Goal: Task Accomplishment & Management: Manage account settings

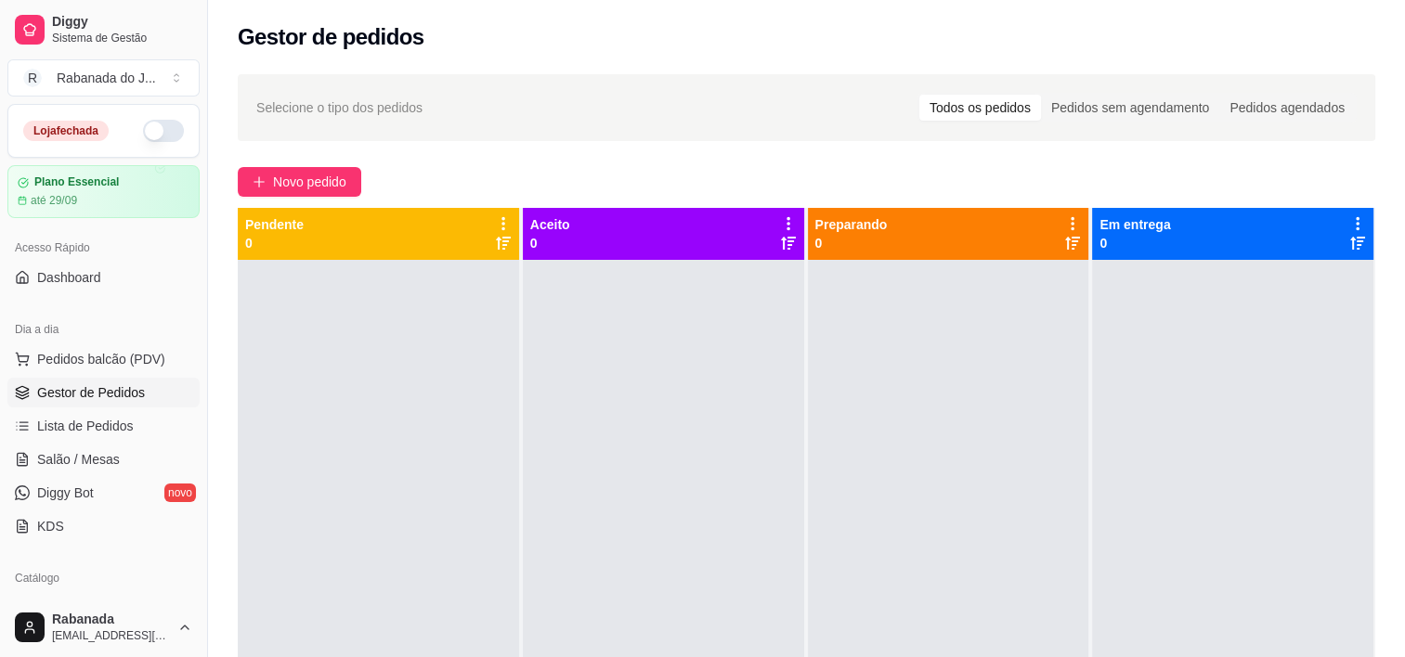
scroll to position [245, 0]
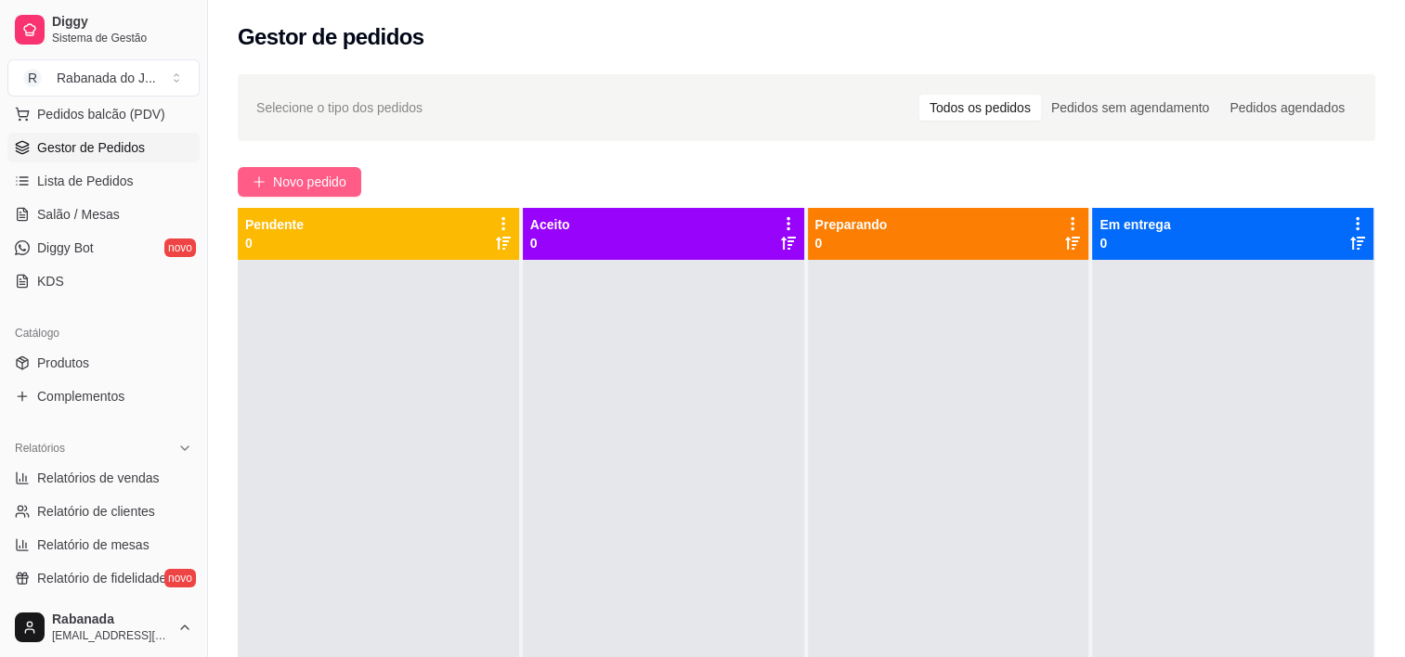
click at [300, 184] on span "Novo pedido" at bounding box center [309, 182] width 73 height 20
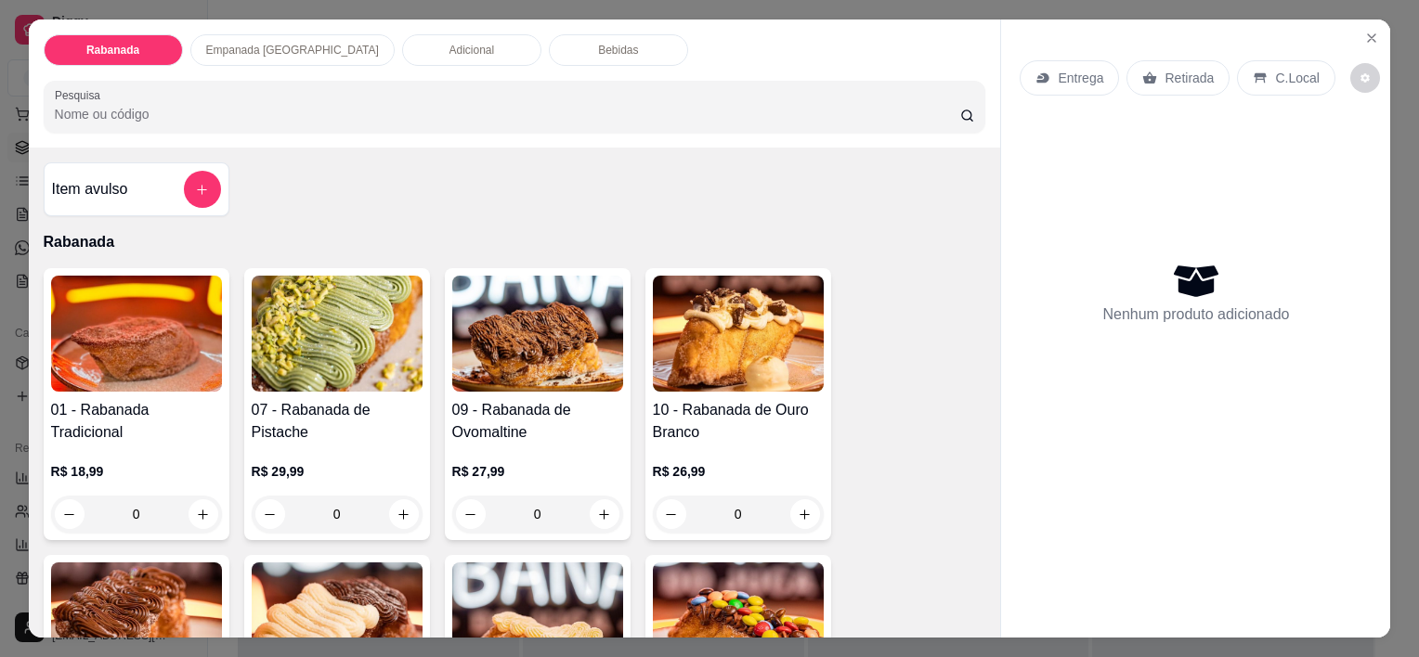
click at [304, 105] on input "Pesquisa" at bounding box center [507, 114] width 905 height 19
click at [284, 45] on p "Empanada [GEOGRAPHIC_DATA]" at bounding box center [292, 50] width 173 height 15
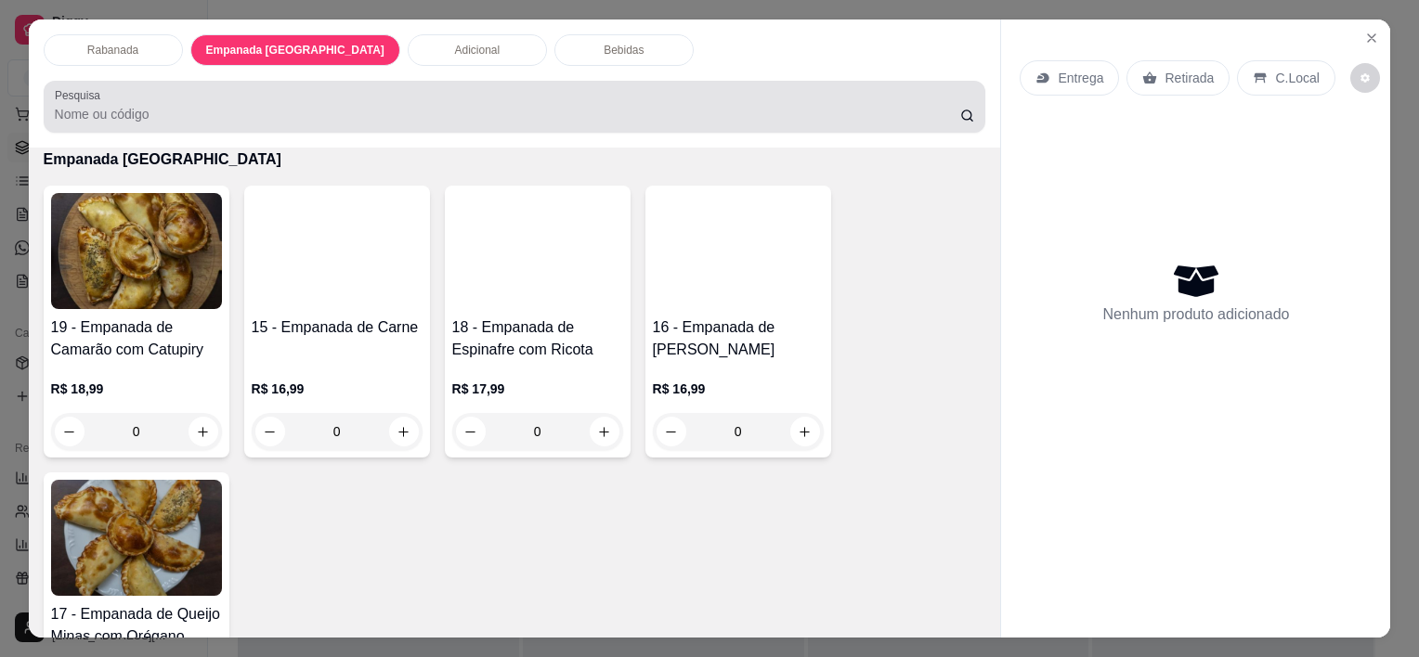
scroll to position [46, 0]
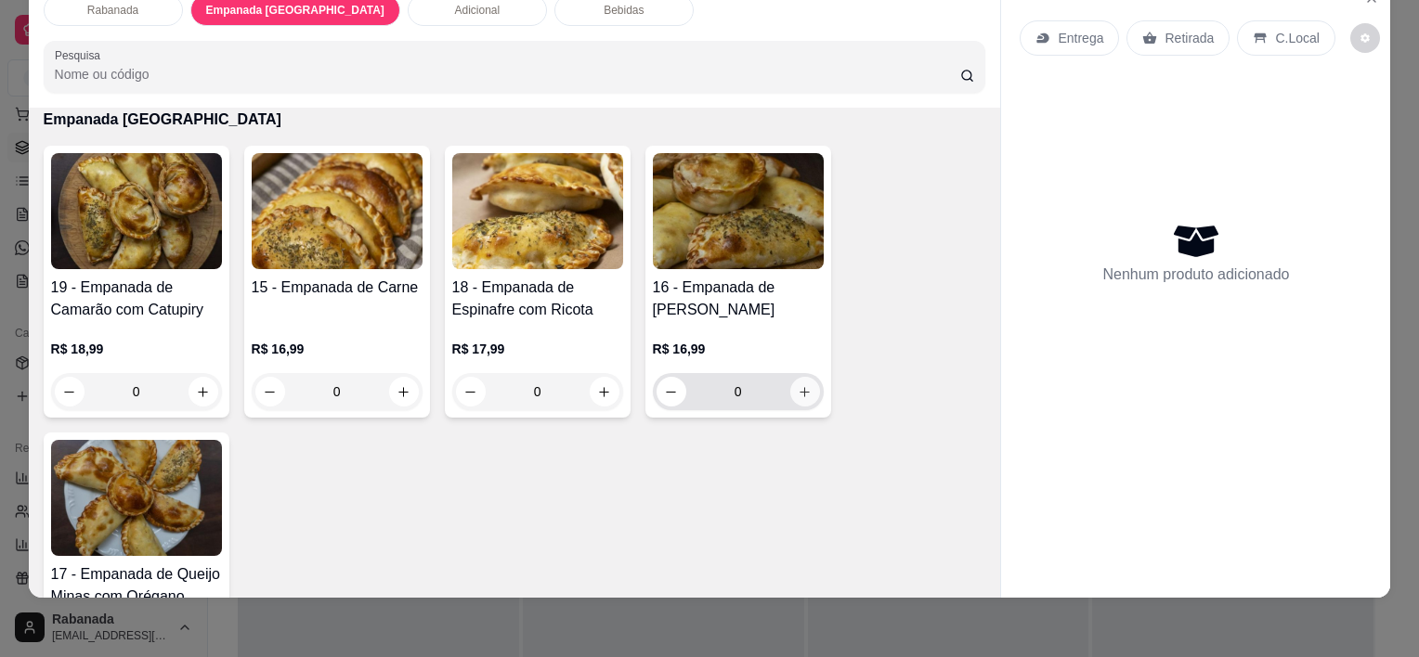
click at [799, 385] on icon "increase-product-quantity" at bounding box center [805, 392] width 14 height 14
type input "1"
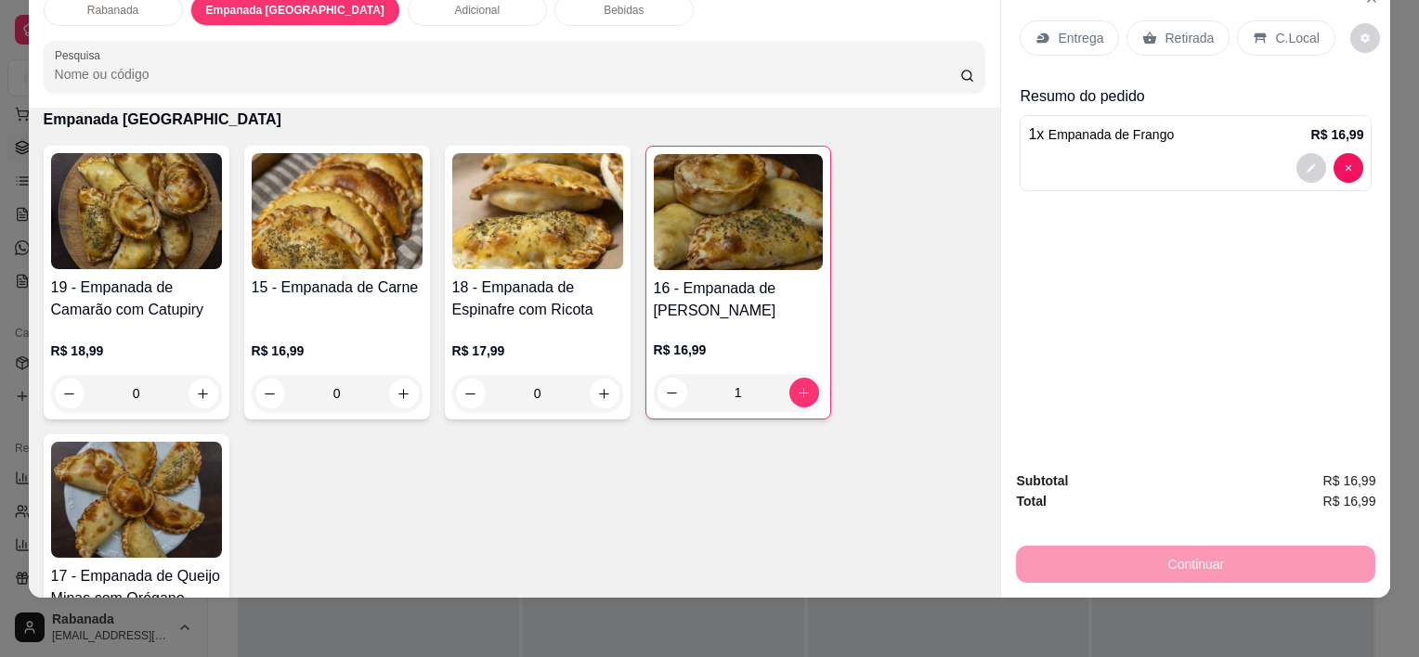
click at [1275, 29] on p "C.Local" at bounding box center [1297, 38] width 44 height 19
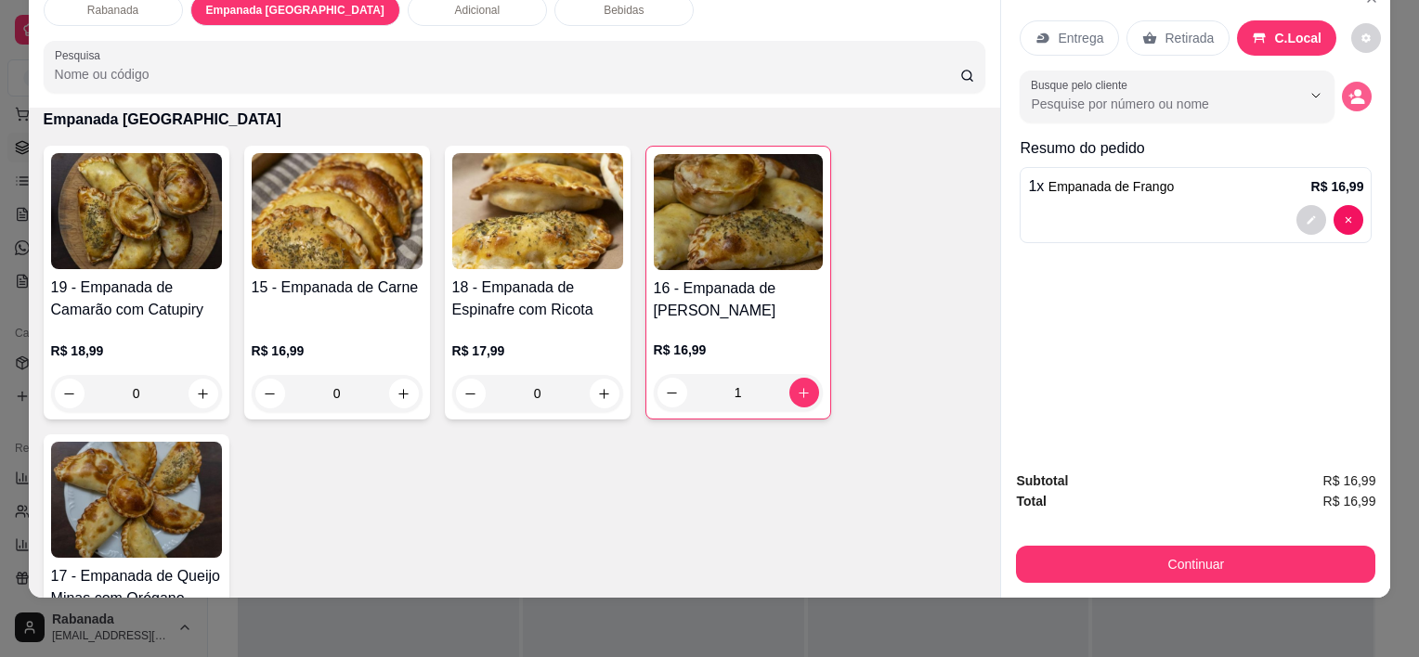
click at [1348, 88] on icon "decrease-product-quantity" at bounding box center [1356, 96] width 17 height 17
click at [1359, 86] on button "decrease-product-quantity" at bounding box center [1357, 97] width 29 height 29
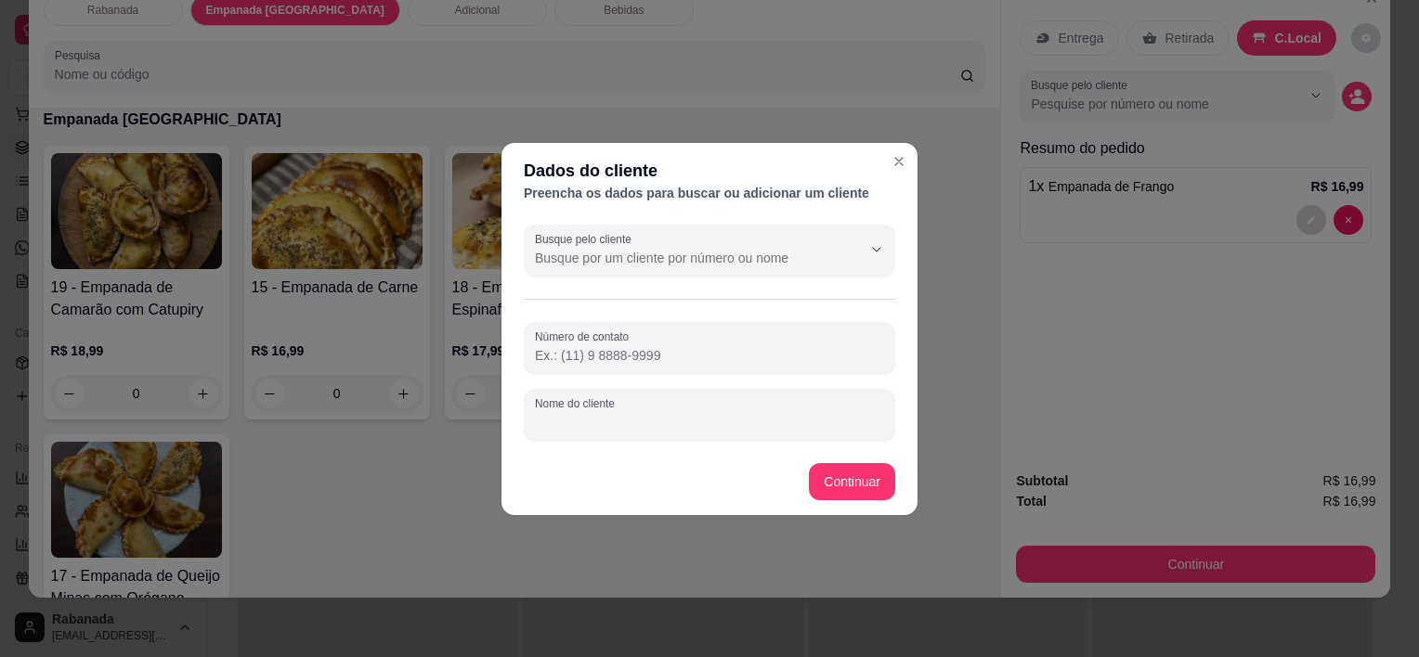
click at [741, 422] on input "Nome do cliente" at bounding box center [709, 422] width 349 height 19
click at [721, 419] on input "descarte" at bounding box center [709, 422] width 349 height 19
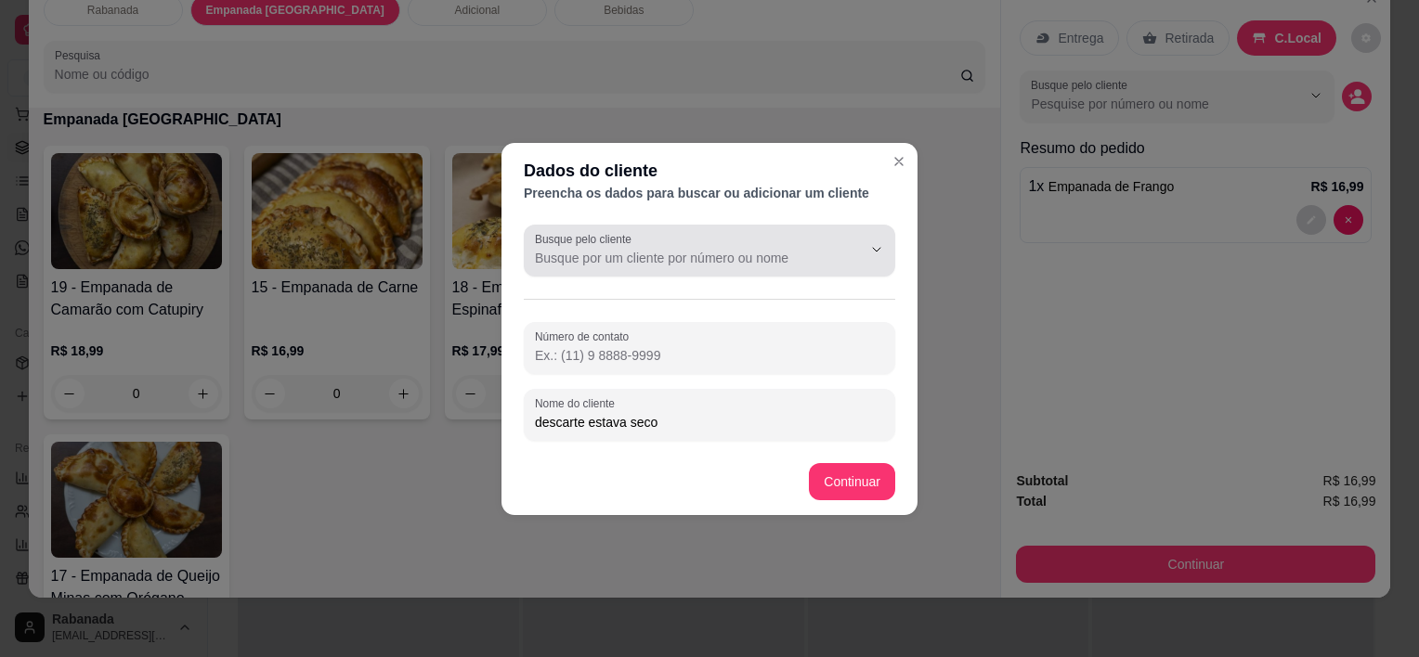
type input "descarte estava seco"
click at [765, 251] on input "Busque pelo cliente" at bounding box center [683, 258] width 297 height 19
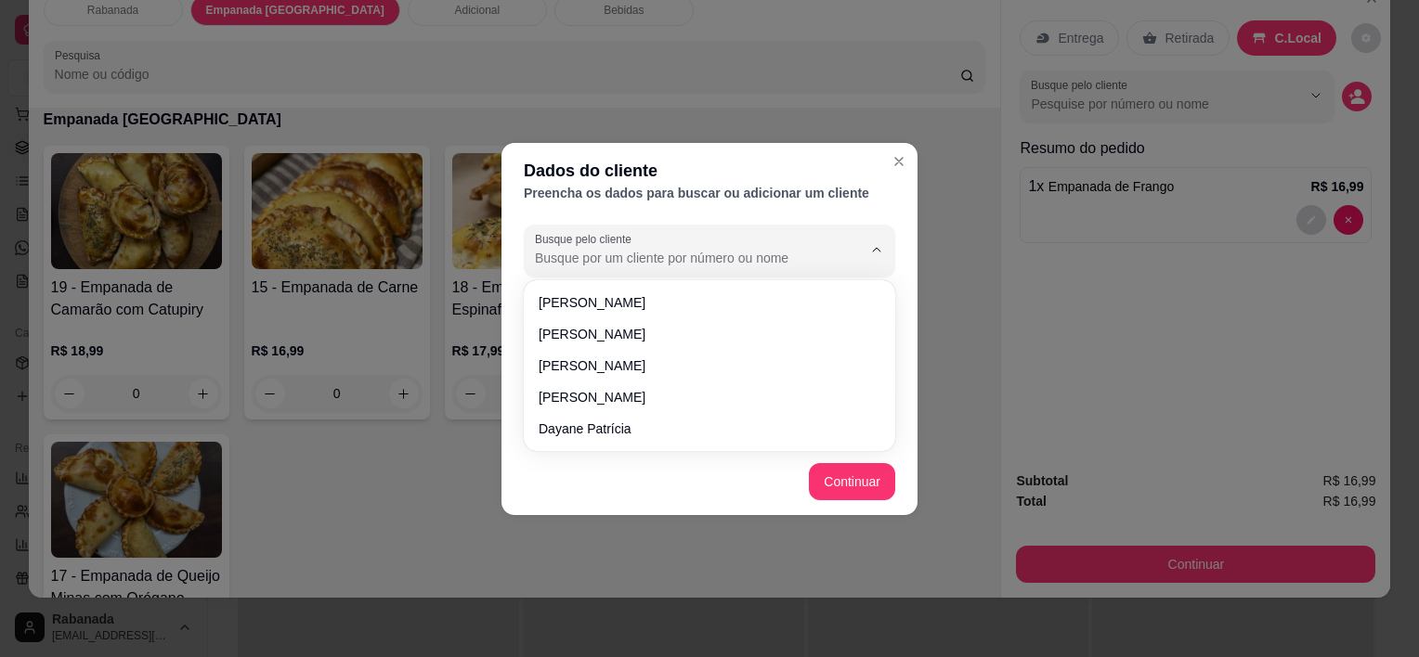
click at [765, 251] on input "Busque pelo cliente" at bounding box center [683, 258] width 297 height 19
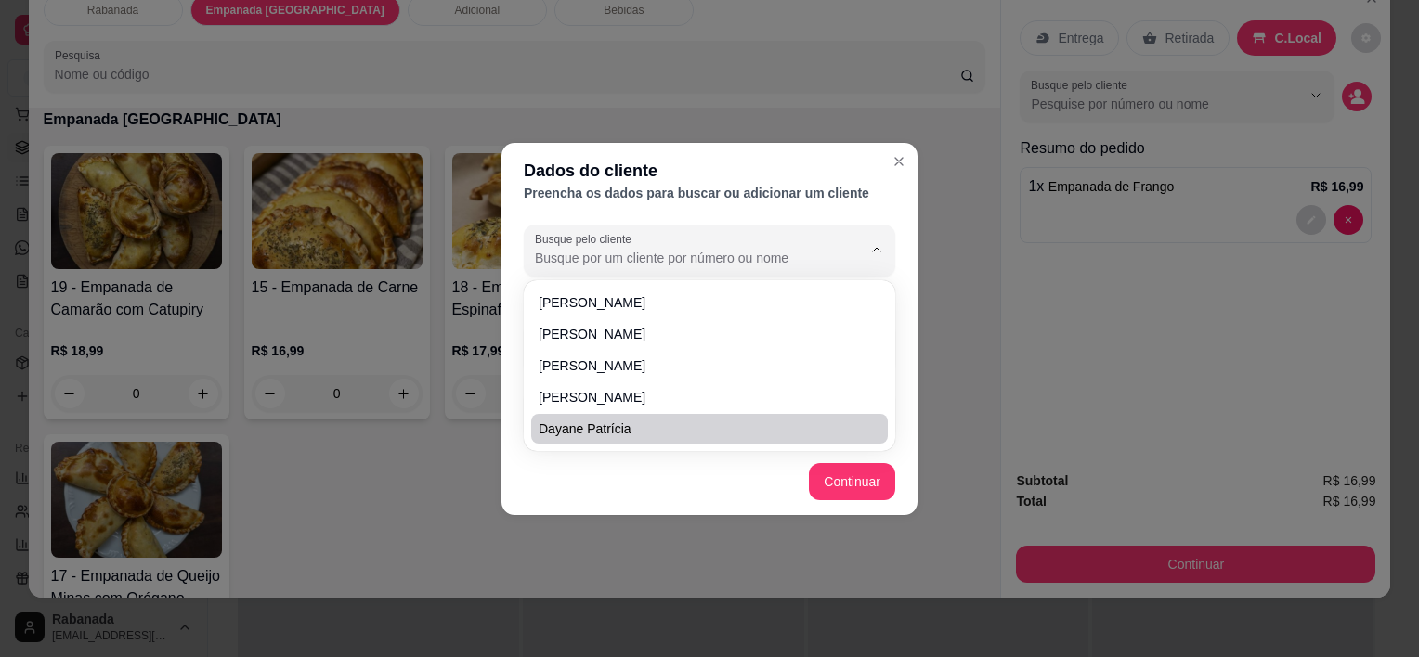
click at [631, 499] on footer "Continuar" at bounding box center [709, 481] width 416 height 67
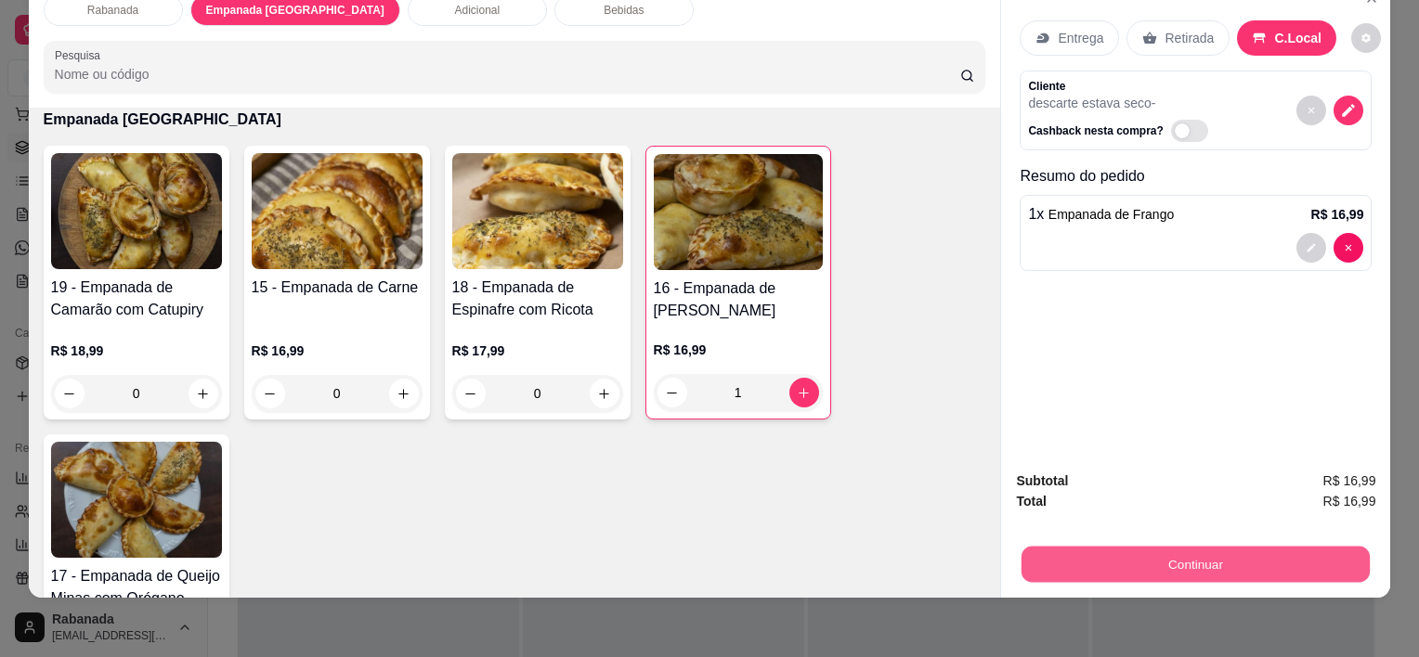
click at [1218, 546] on button "Continuar" at bounding box center [1195, 564] width 348 height 36
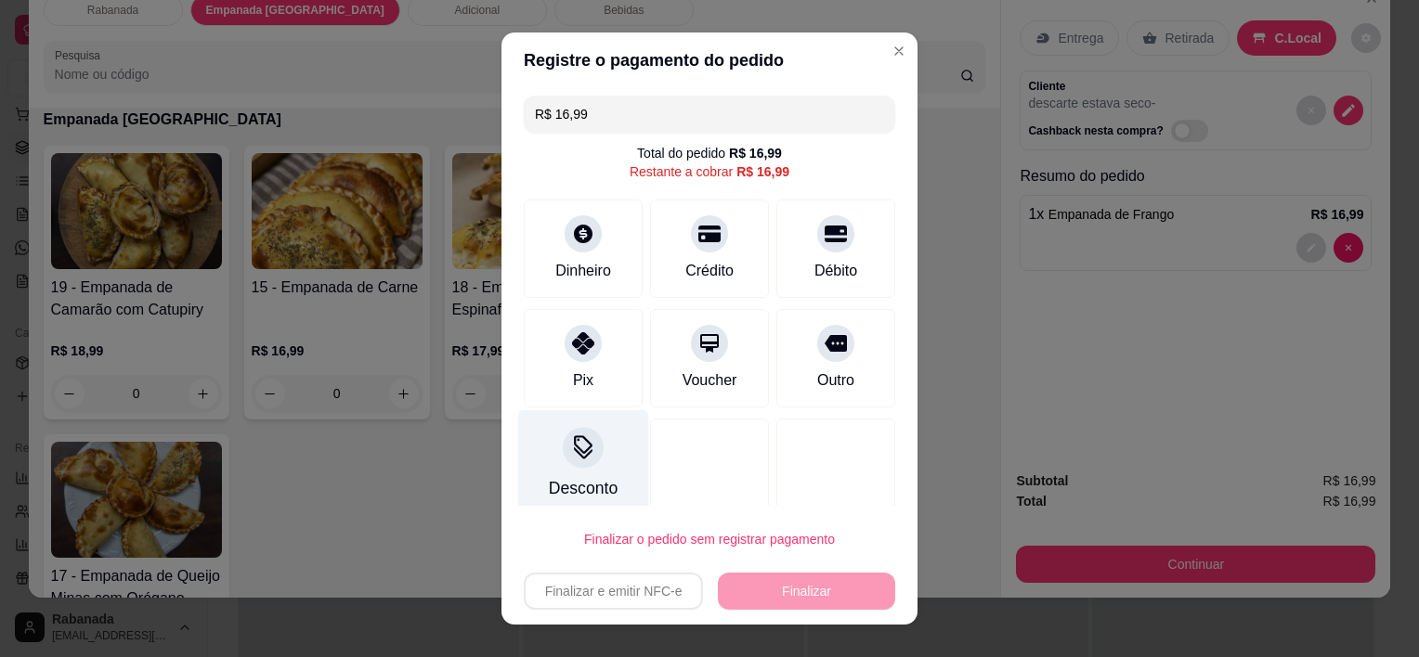
click at [576, 453] on icon at bounding box center [583, 454] width 19 height 12
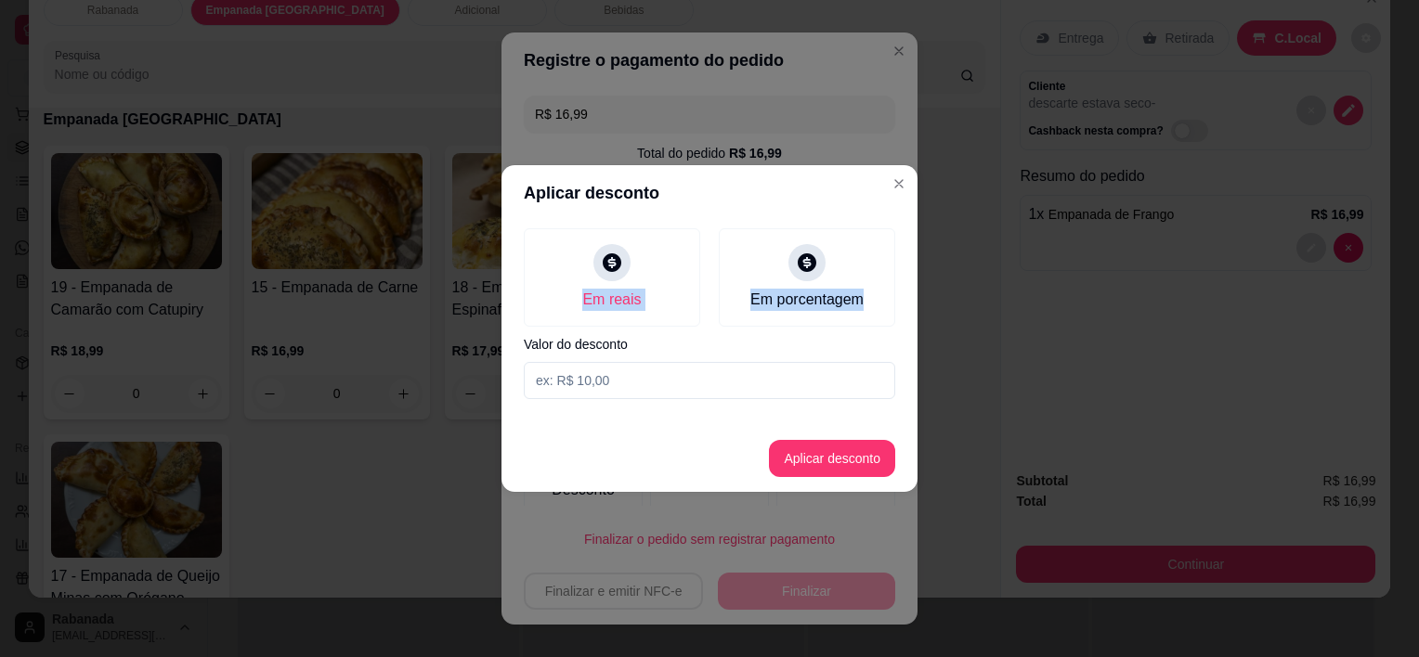
drag, startPoint x: 599, startPoint y: 266, endPoint x: 614, endPoint y: 406, distance: 140.1
click at [614, 406] on div "Em reais Em porcentagem Valor do desconto" at bounding box center [709, 314] width 416 height 186
drag, startPoint x: 614, startPoint y: 406, endPoint x: 589, endPoint y: 375, distance: 39.6
click at [589, 375] on input at bounding box center [709, 380] width 371 height 37
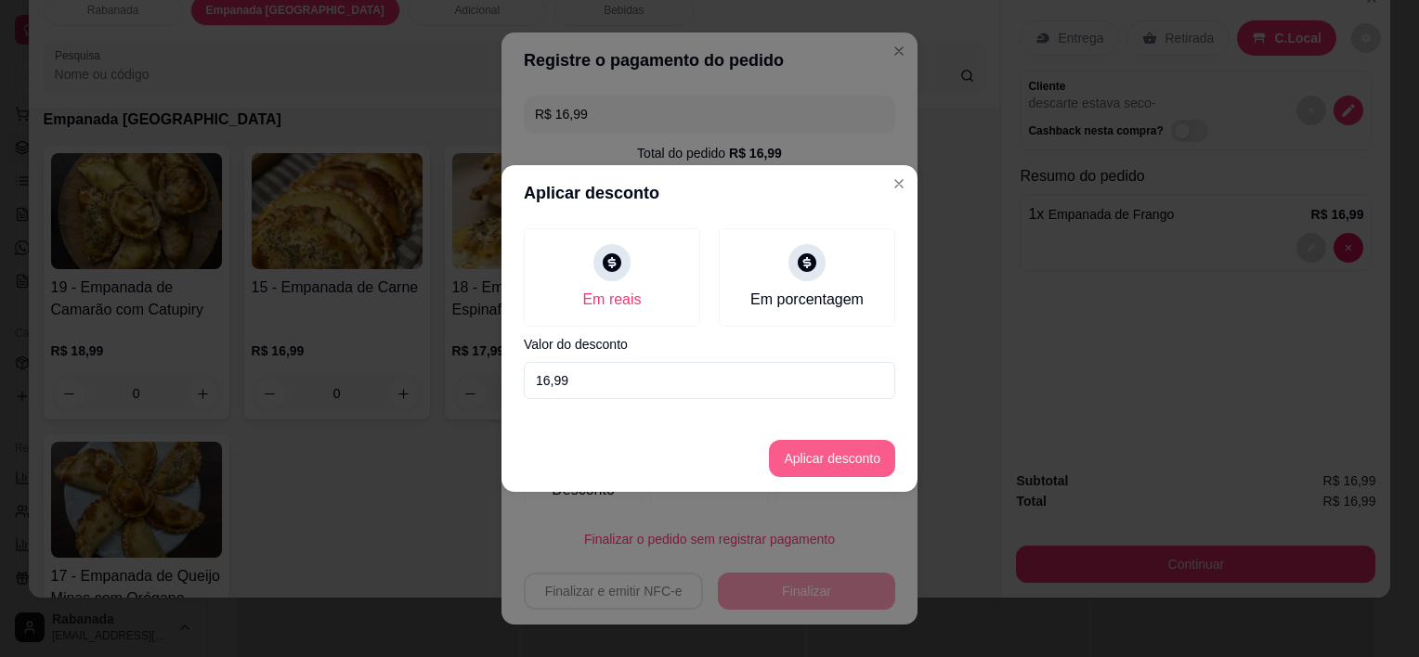
type input "16,99"
click at [797, 454] on button "Aplicar desconto" at bounding box center [833, 459] width 122 height 36
type input "R$ 0,00"
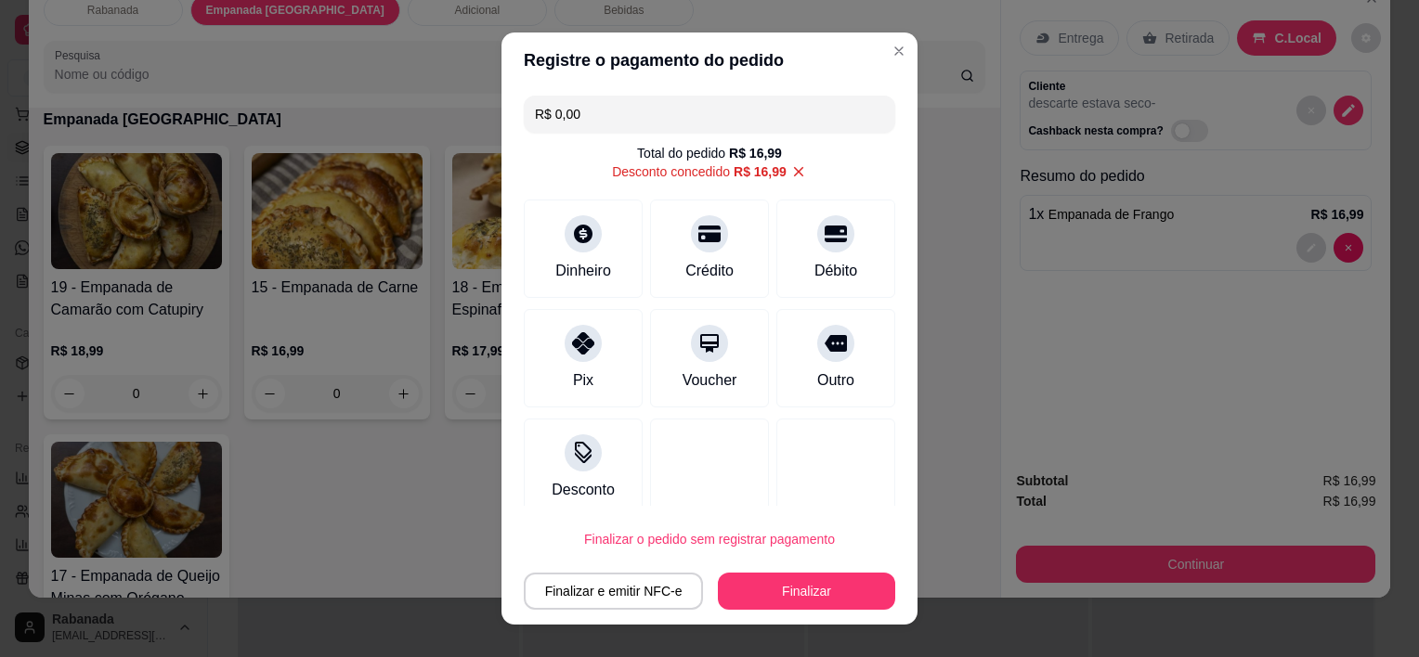
scroll to position [18, 0]
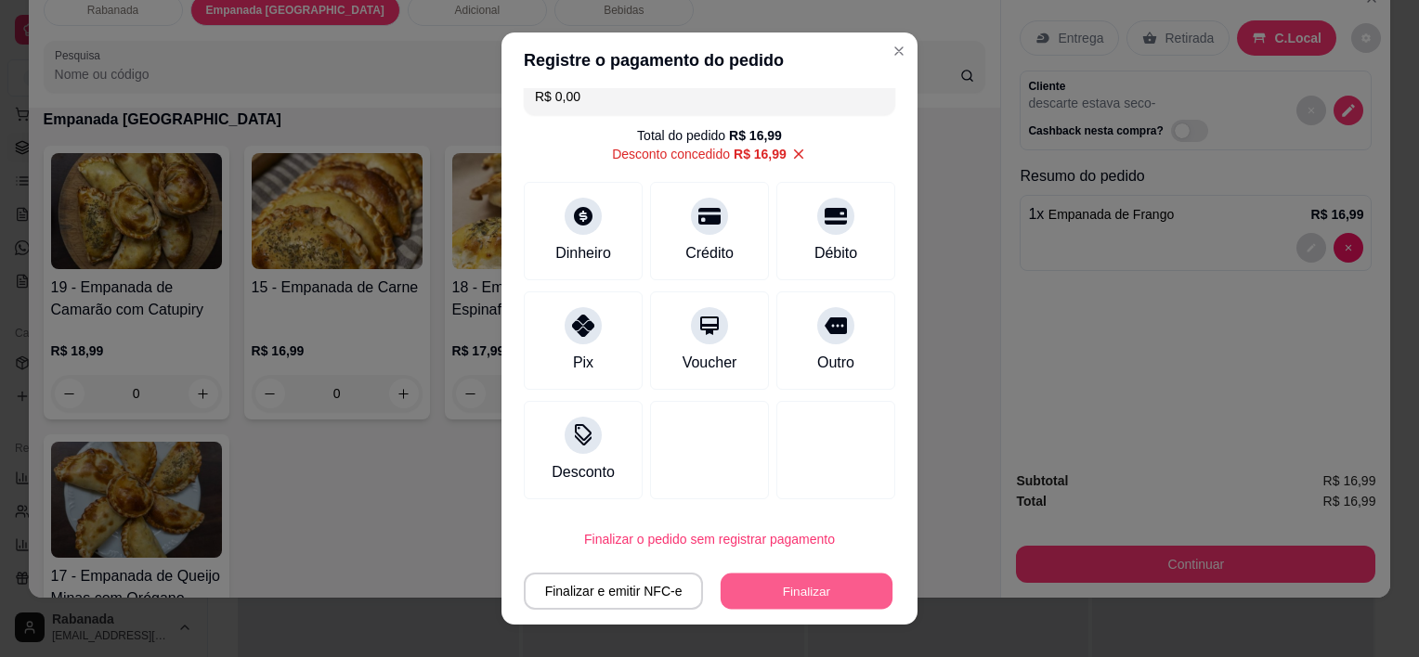
click at [823, 601] on button "Finalizar" at bounding box center [807, 591] width 172 height 36
type input "0"
type input "-R$ 16,99"
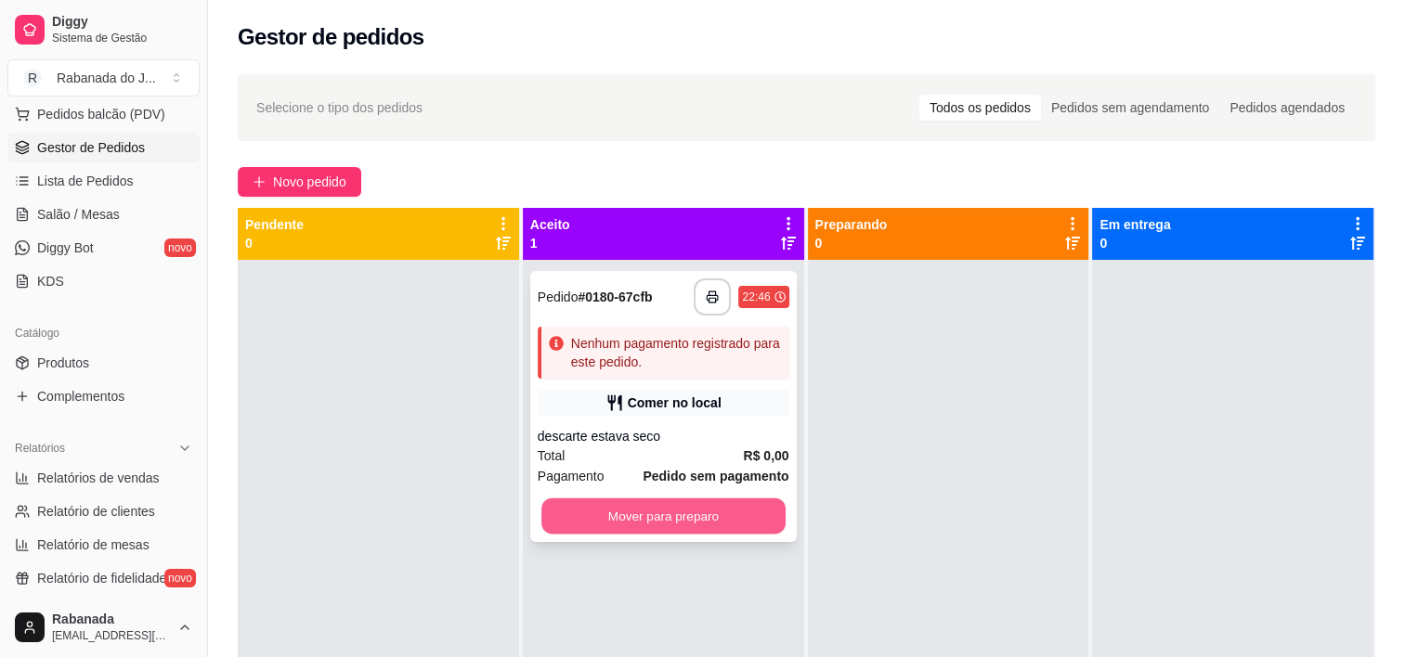
click at [750, 520] on button "Mover para preparo" at bounding box center [663, 517] width 244 height 36
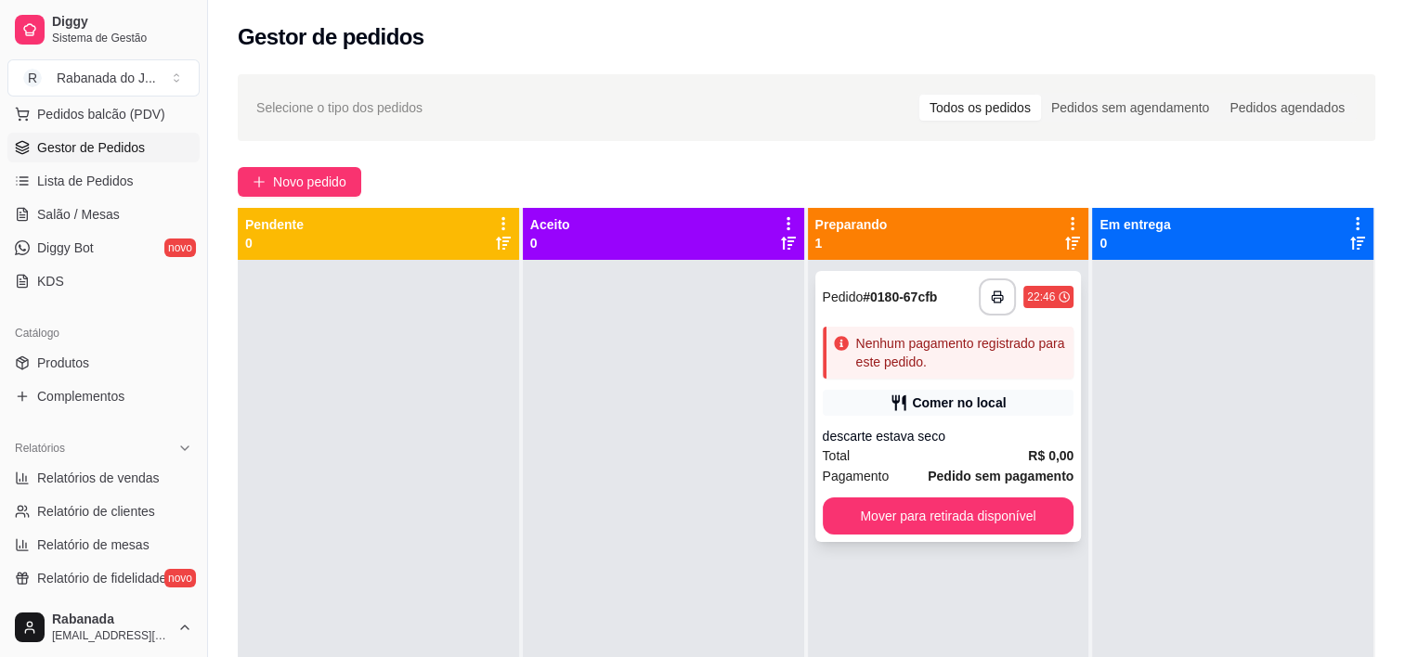
click at [903, 487] on div "**********" at bounding box center [948, 406] width 266 height 271
click at [961, 515] on button "Mover para retirada disponível" at bounding box center [948, 517] width 244 height 36
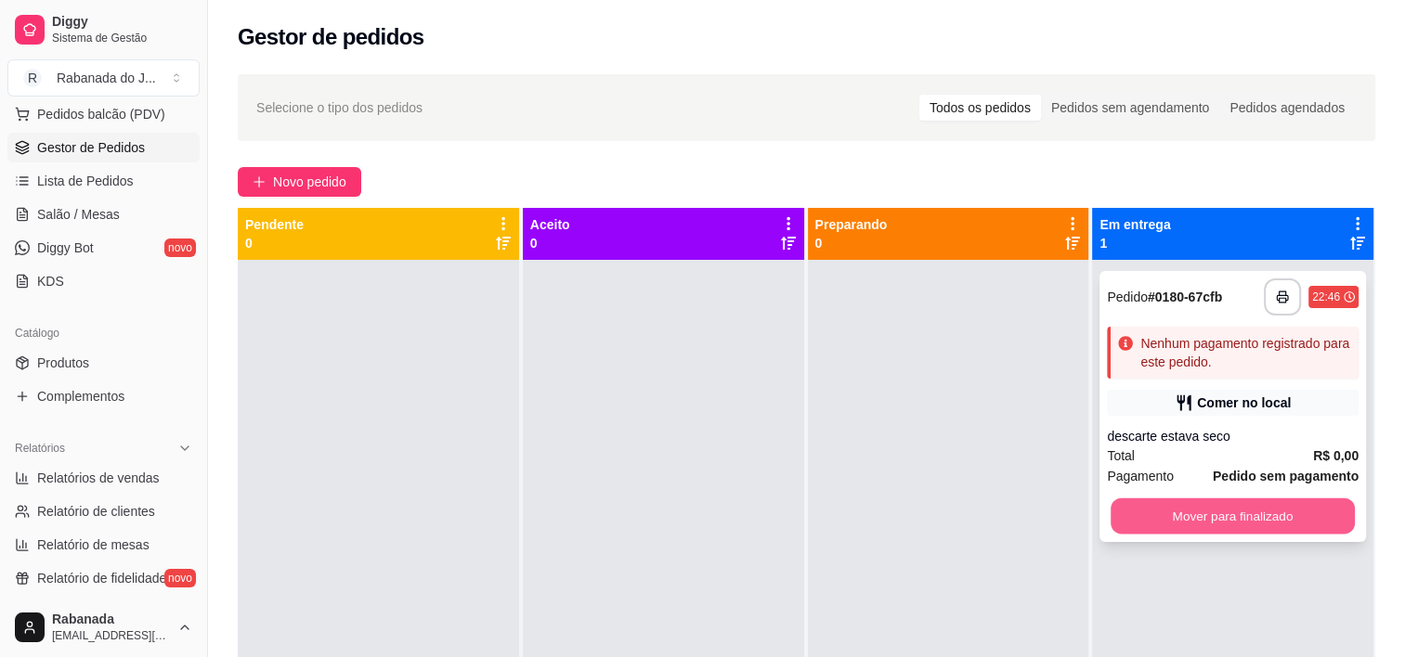
click at [1135, 516] on button "Mover para finalizado" at bounding box center [1233, 517] width 244 height 36
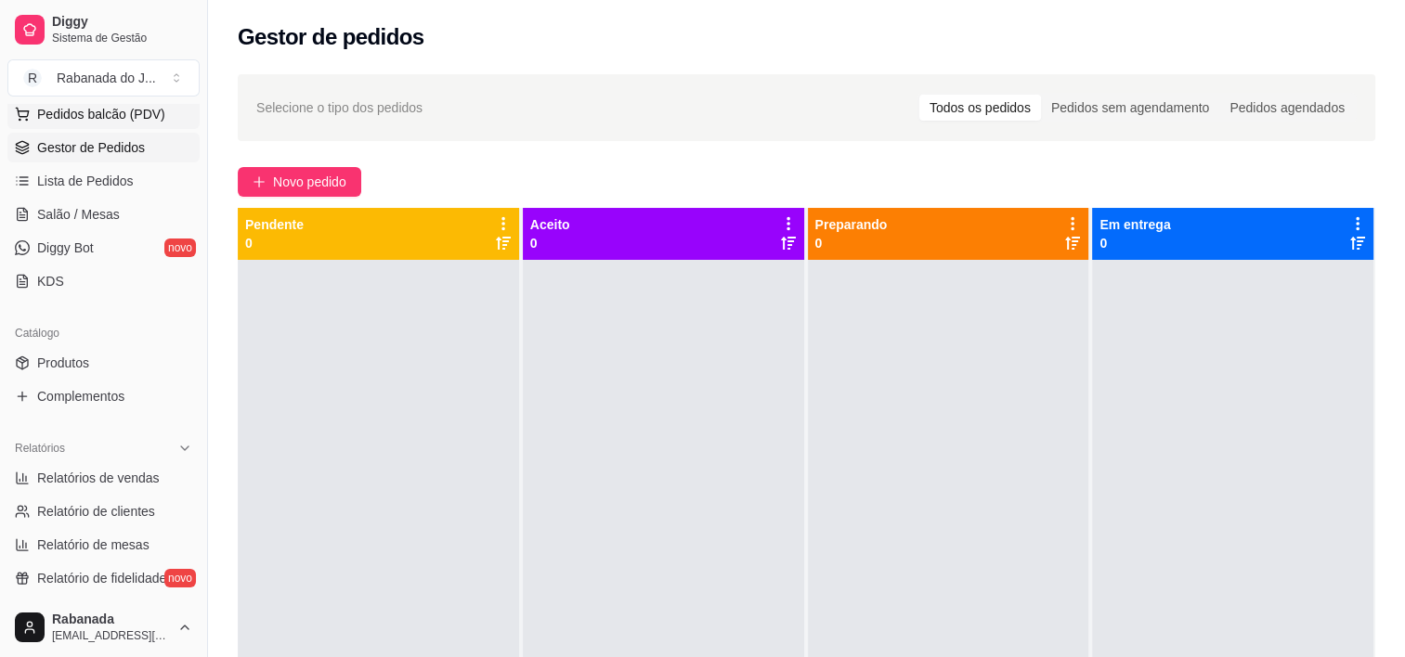
click at [150, 115] on span "Pedidos balcão (PDV)" at bounding box center [101, 114] width 128 height 19
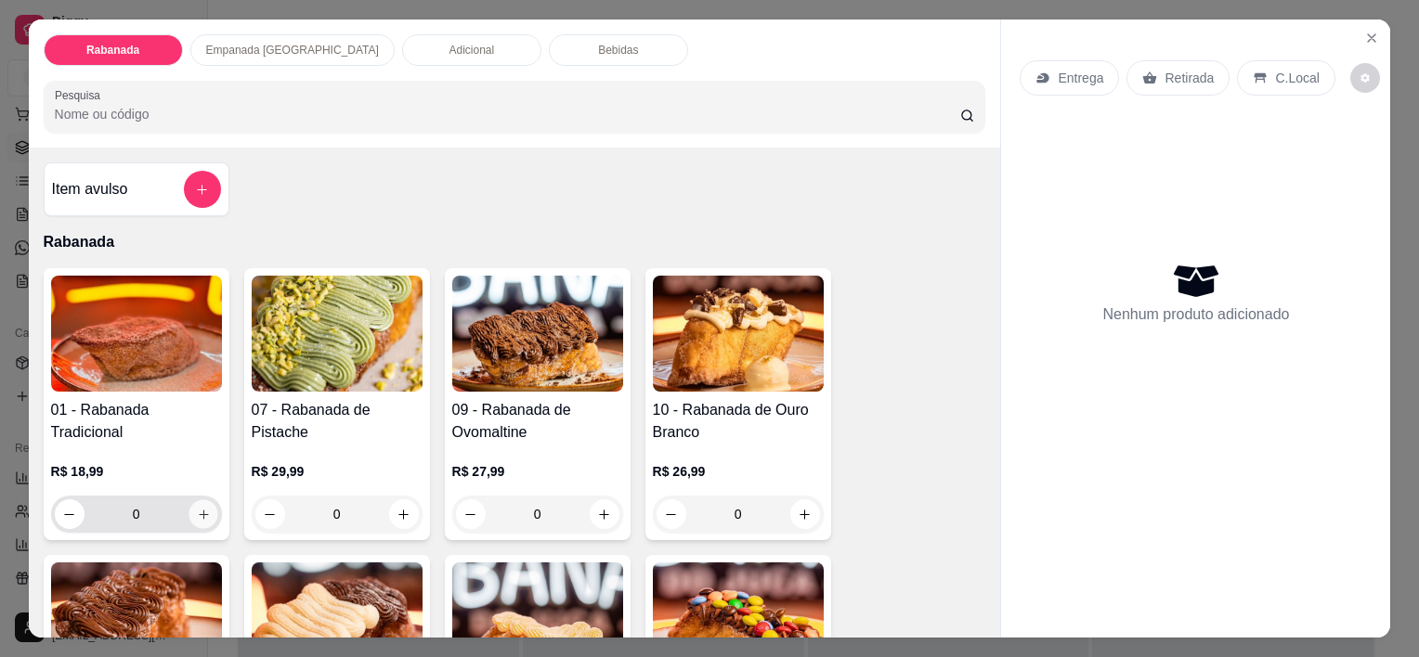
click at [197, 508] on icon "increase-product-quantity" at bounding box center [203, 515] width 14 height 14
type input "1"
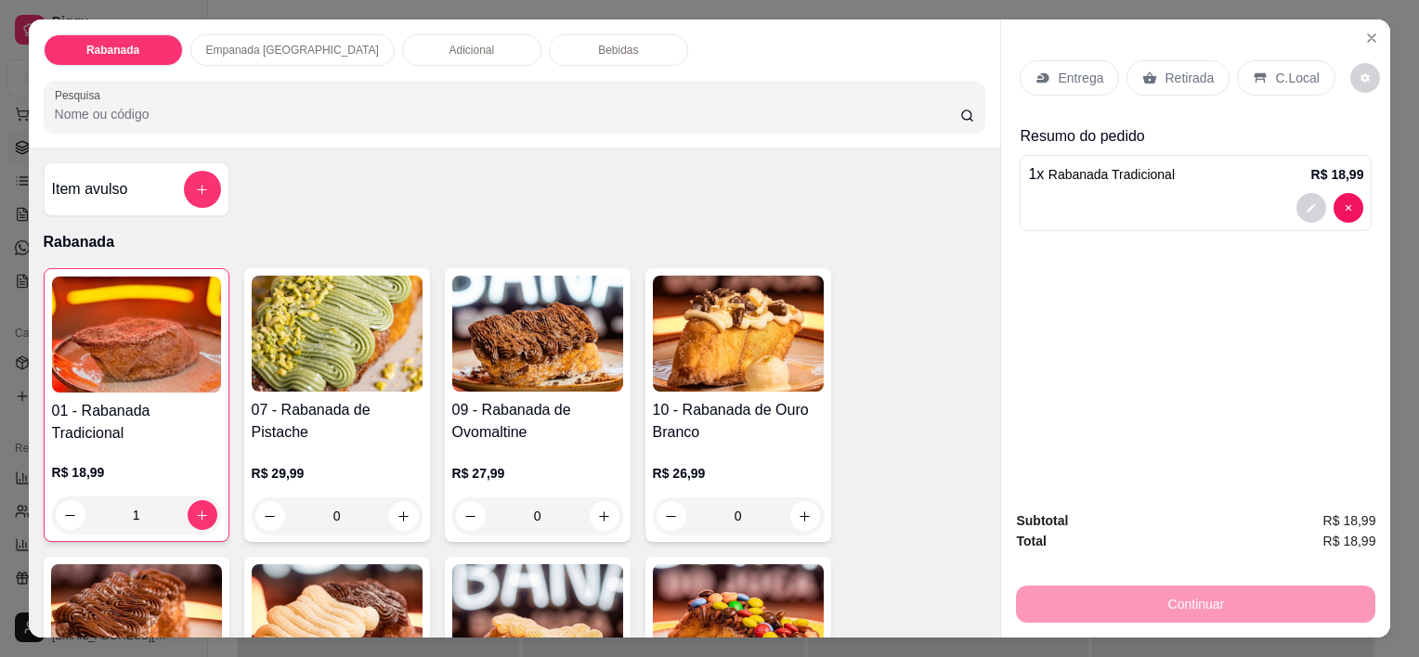
click at [1280, 60] on div "C.Local" at bounding box center [1285, 77] width 97 height 35
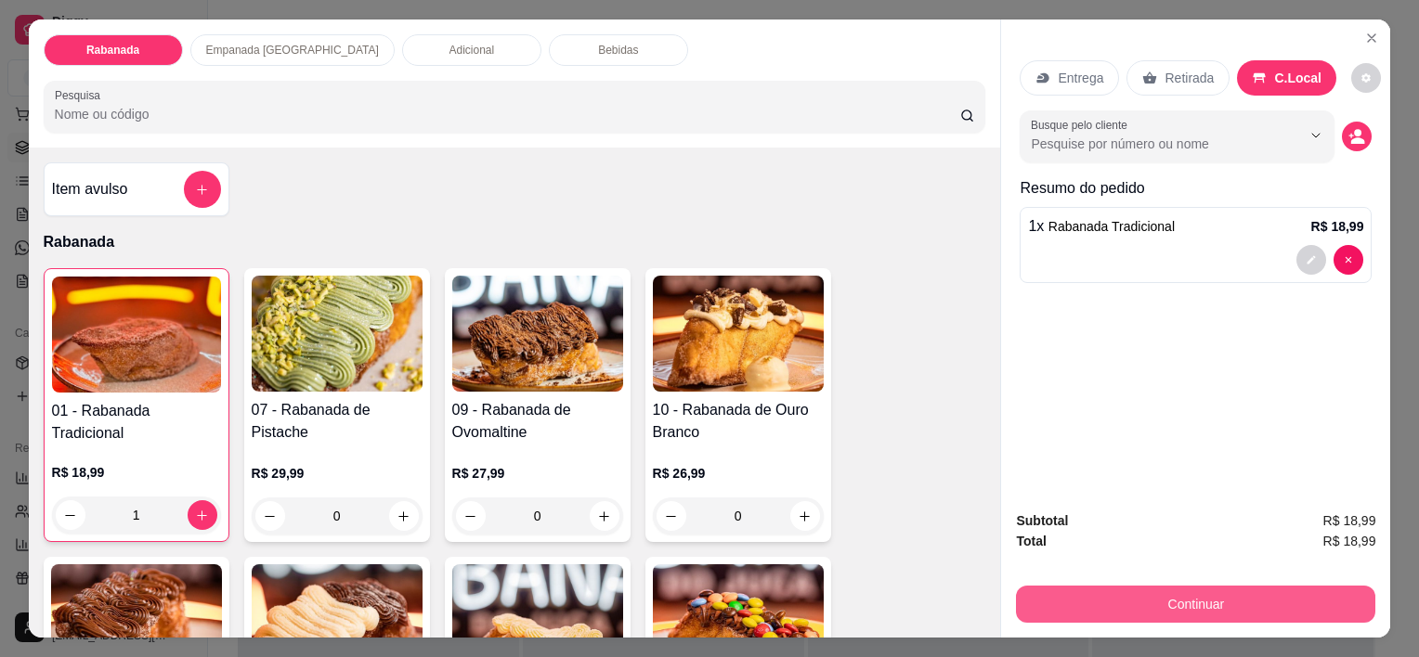
click at [1192, 594] on button "Continuar" at bounding box center [1195, 604] width 359 height 37
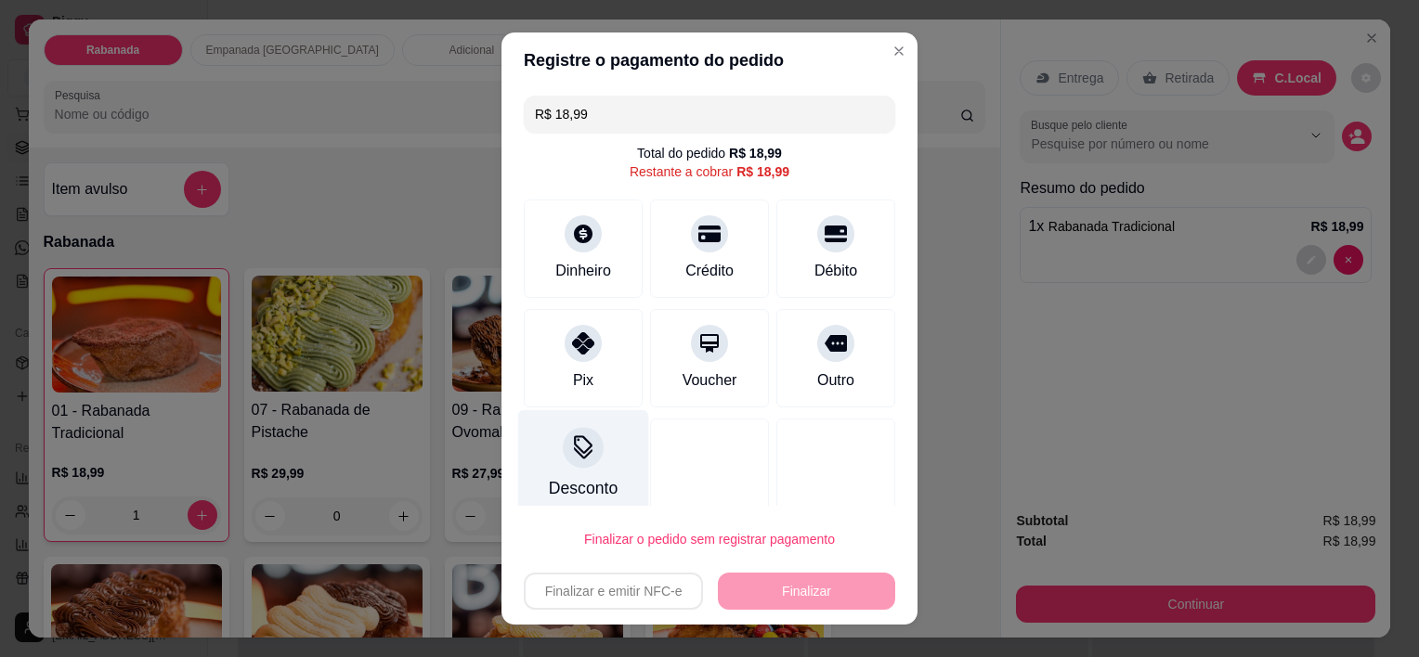
click at [563, 449] on div at bounding box center [583, 448] width 41 height 41
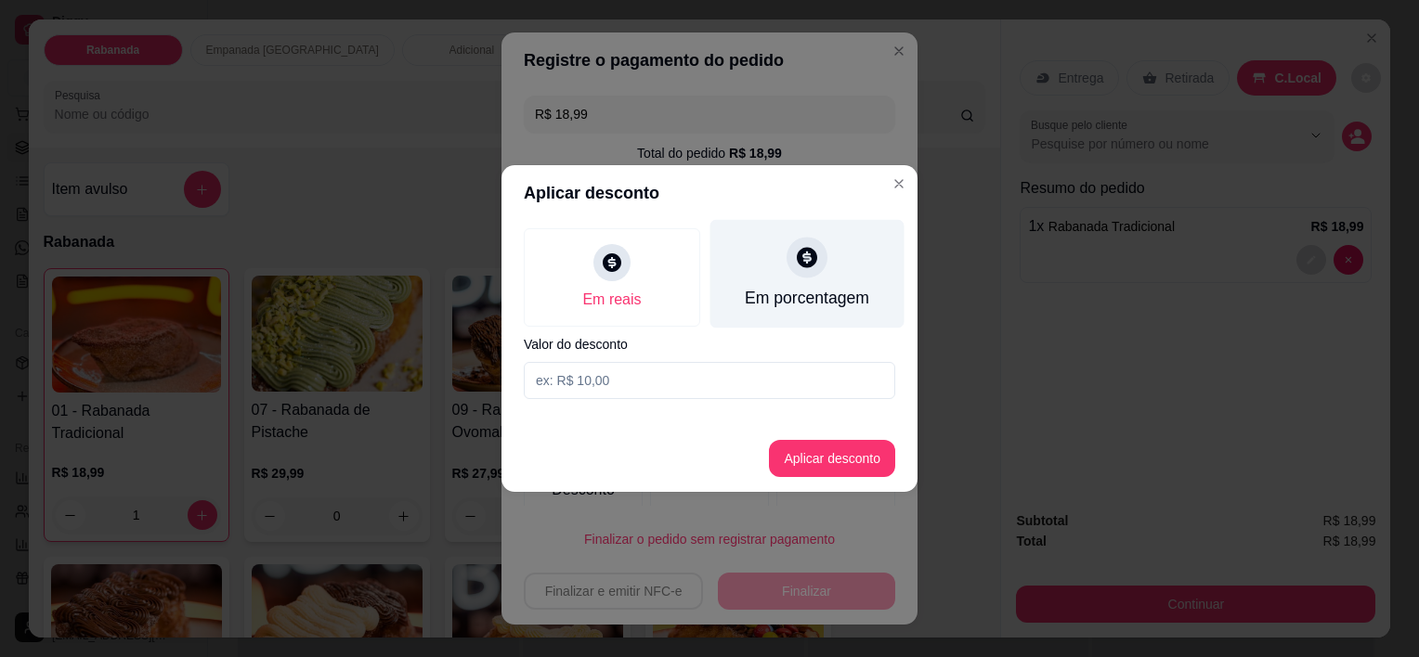
click at [809, 266] on icon at bounding box center [807, 257] width 20 height 20
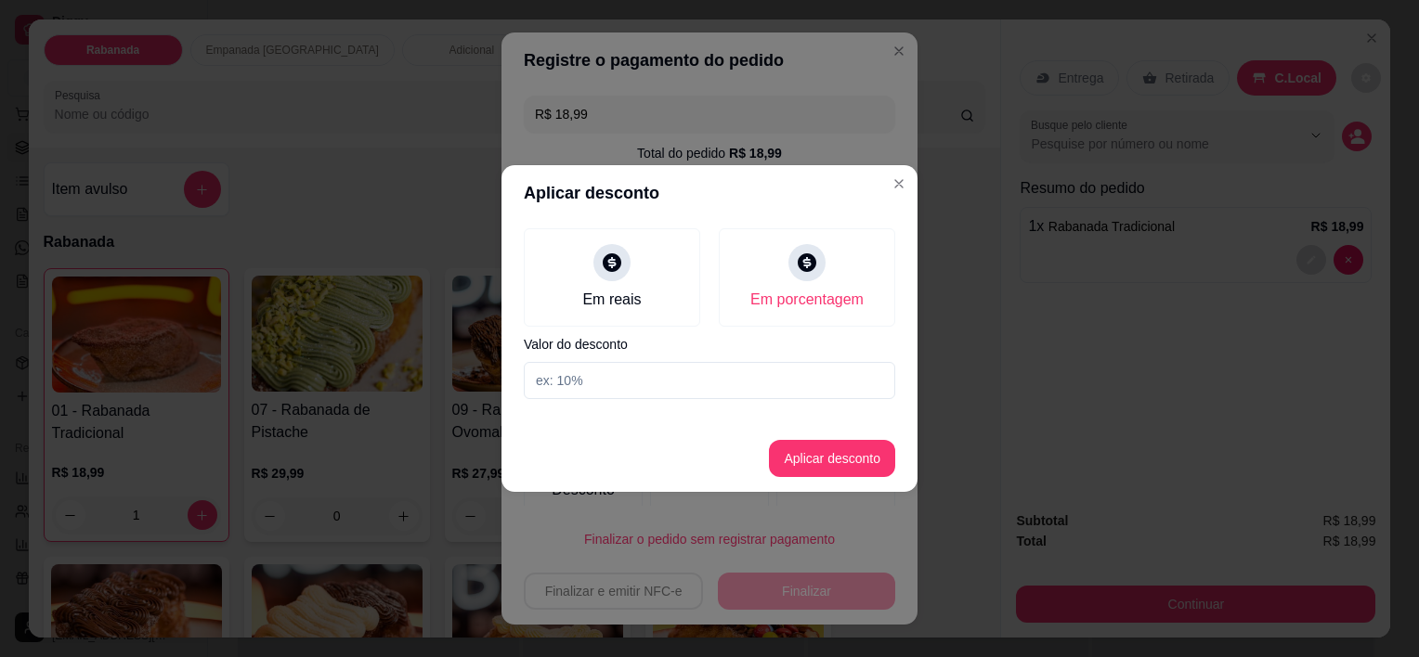
click at [757, 372] on input at bounding box center [709, 380] width 371 height 37
type input "10"
click at [811, 446] on button "Aplicar desconto" at bounding box center [833, 459] width 122 height 36
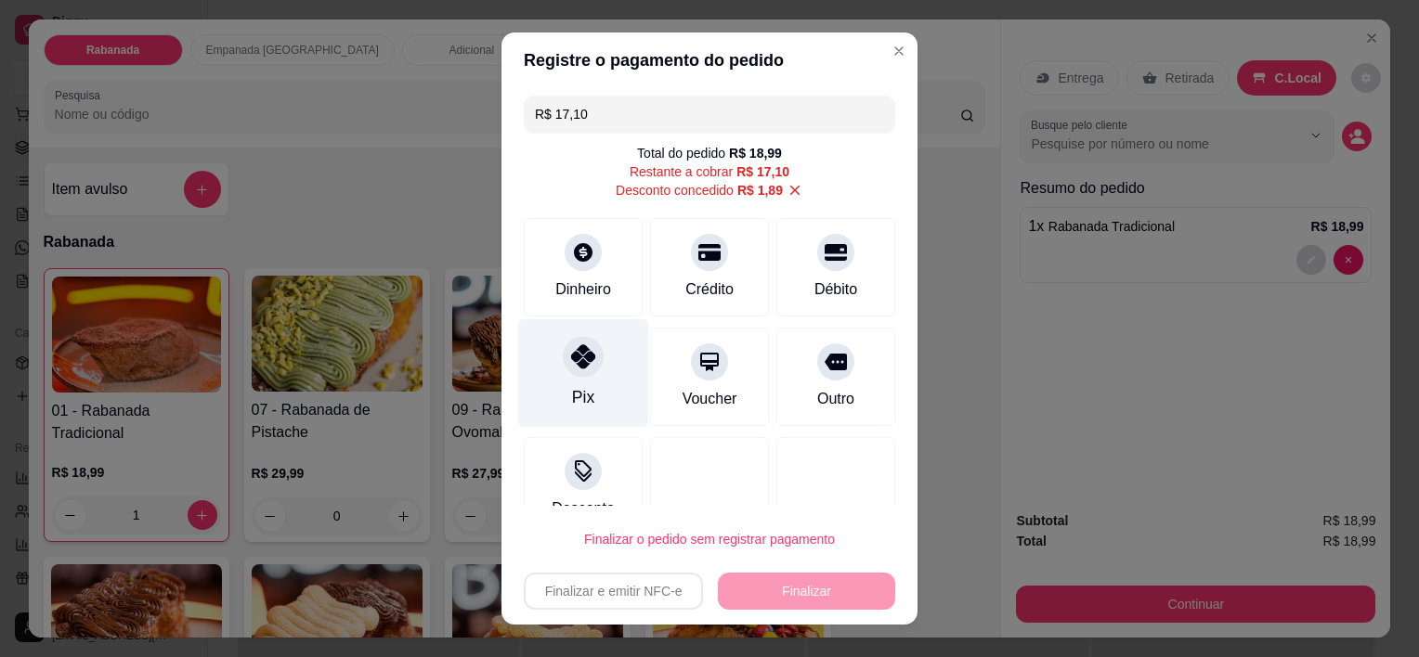
click at [575, 357] on icon at bounding box center [583, 357] width 24 height 24
type input "R$ 0,00"
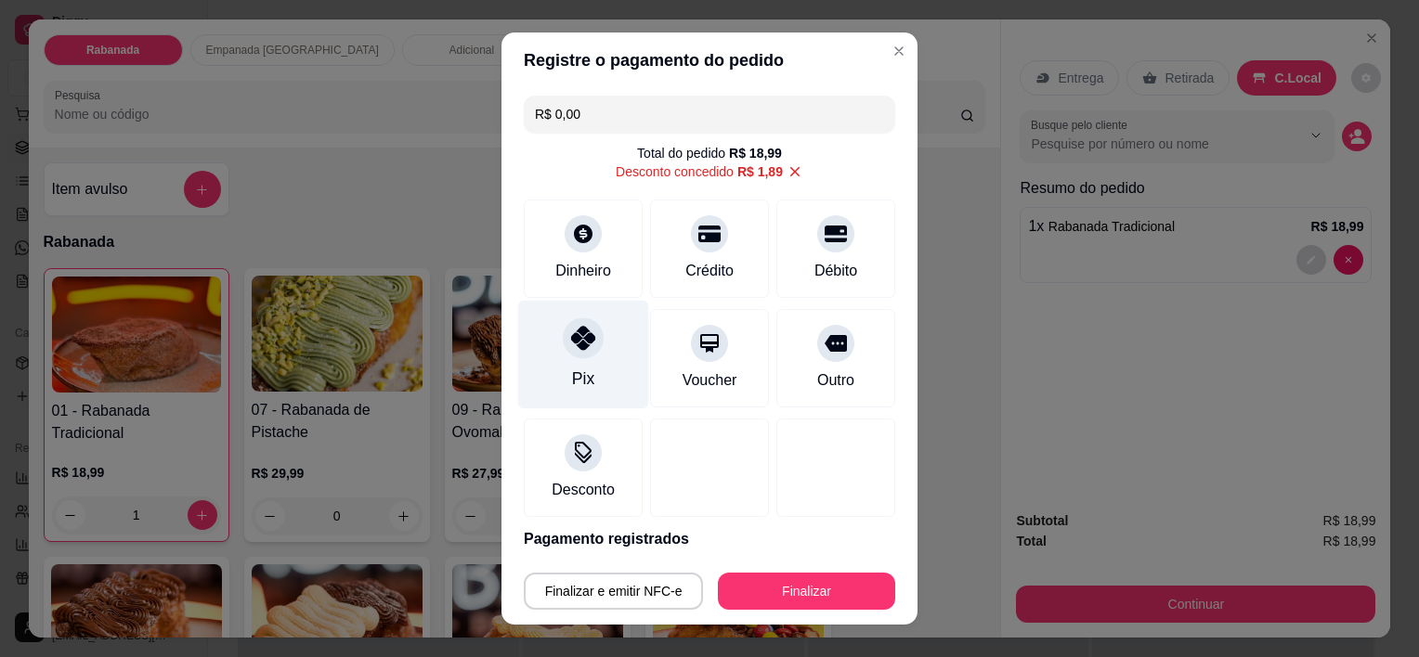
click at [578, 345] on icon at bounding box center [583, 339] width 24 height 24
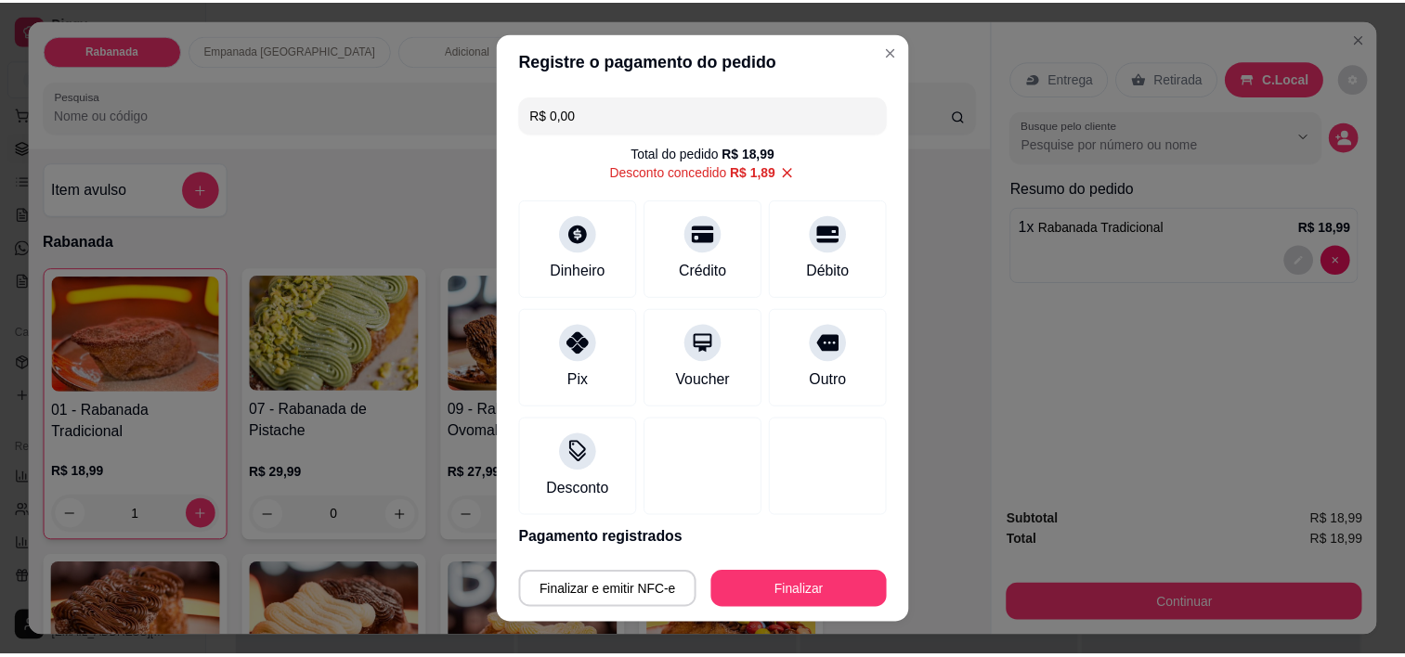
scroll to position [70, 0]
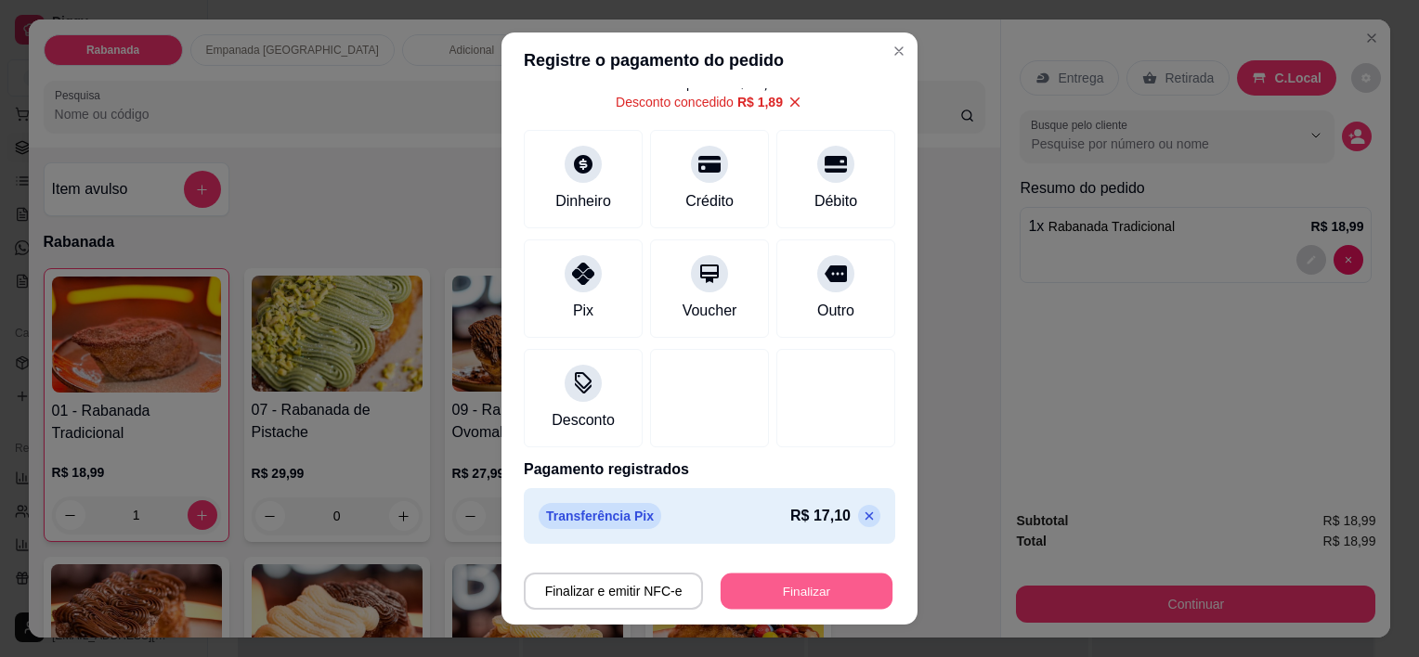
click at [767, 586] on button "Finalizar" at bounding box center [807, 591] width 172 height 36
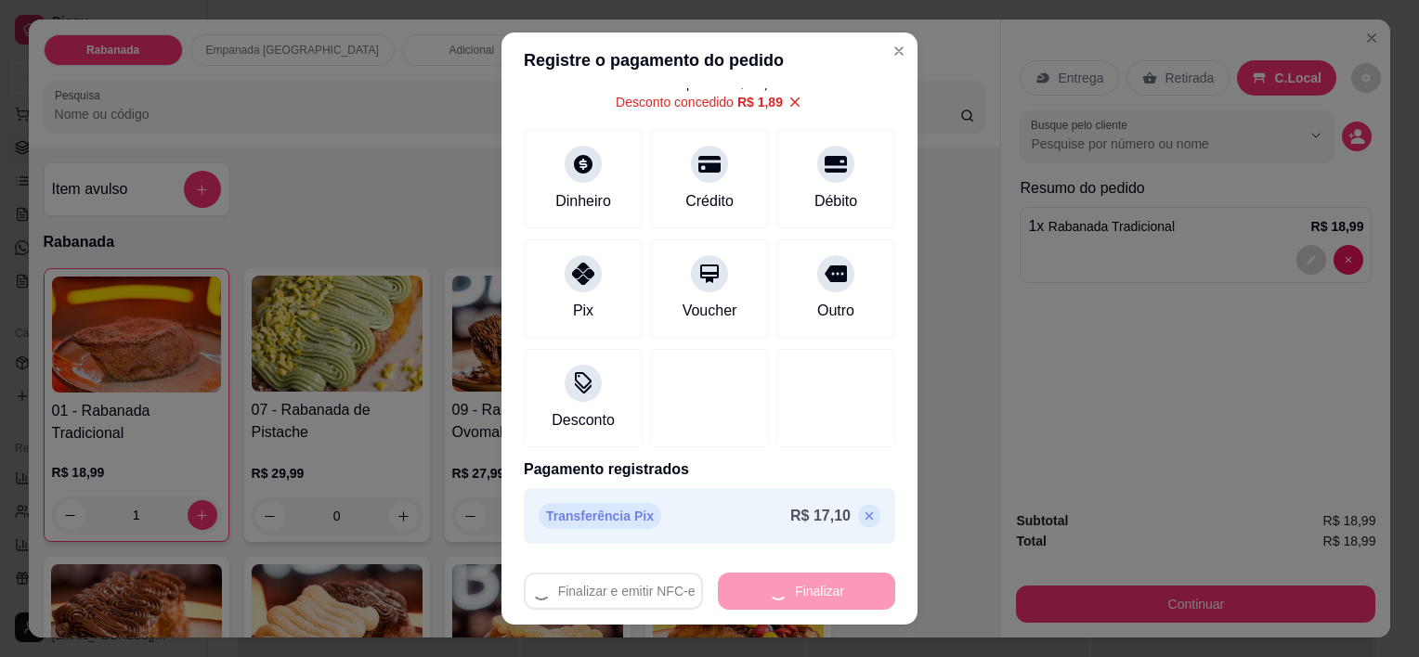
type input "0"
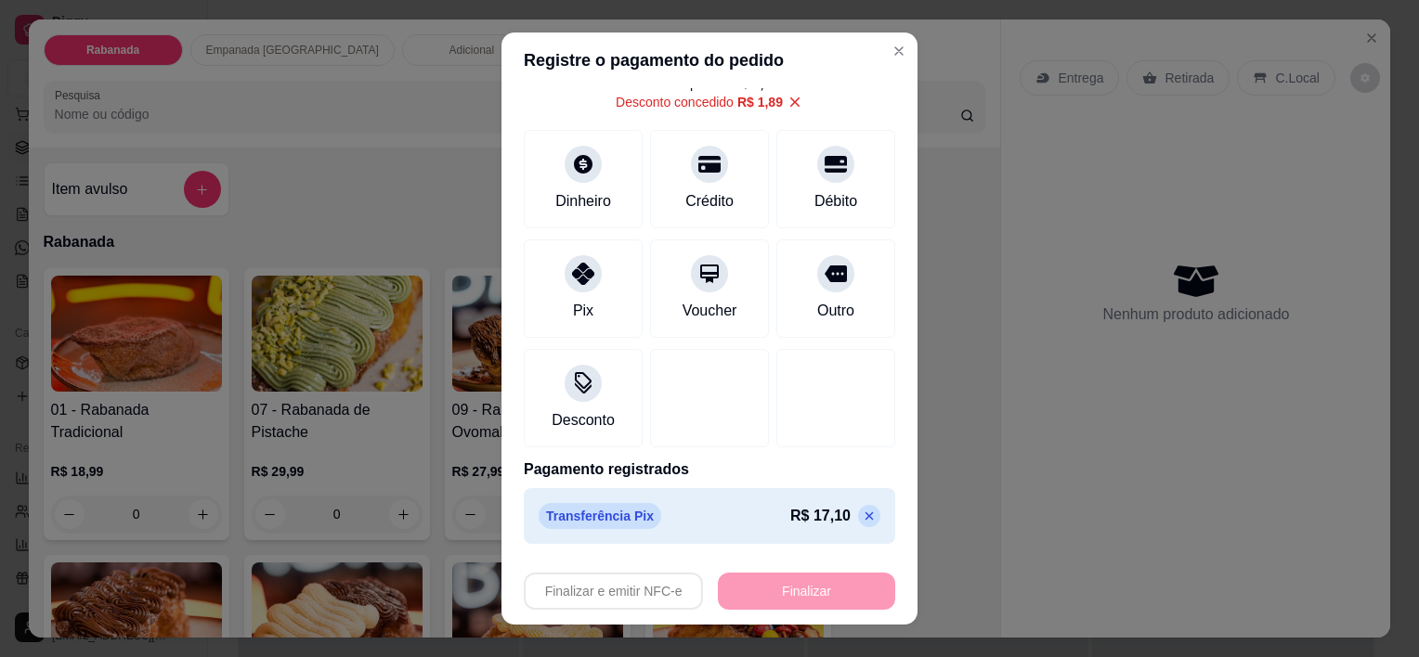
type input "-R$ 18,99"
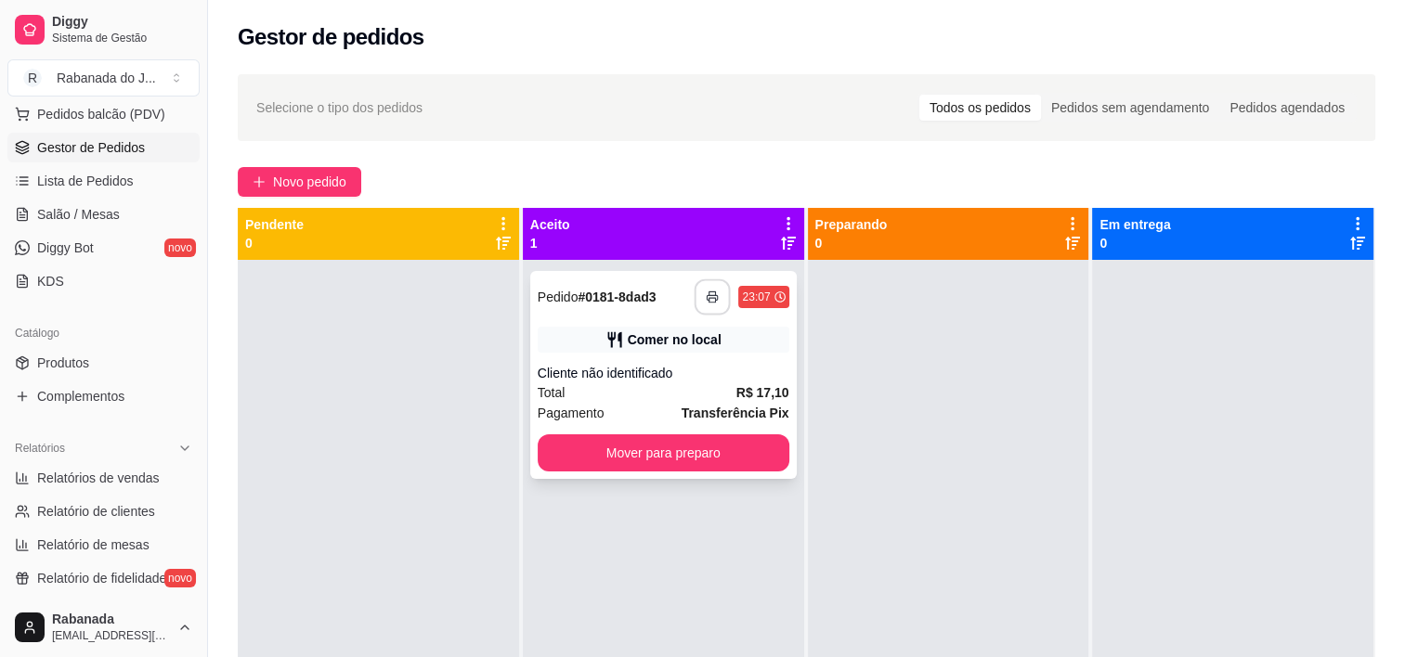
click at [707, 292] on icon "button" at bounding box center [713, 297] width 13 height 13
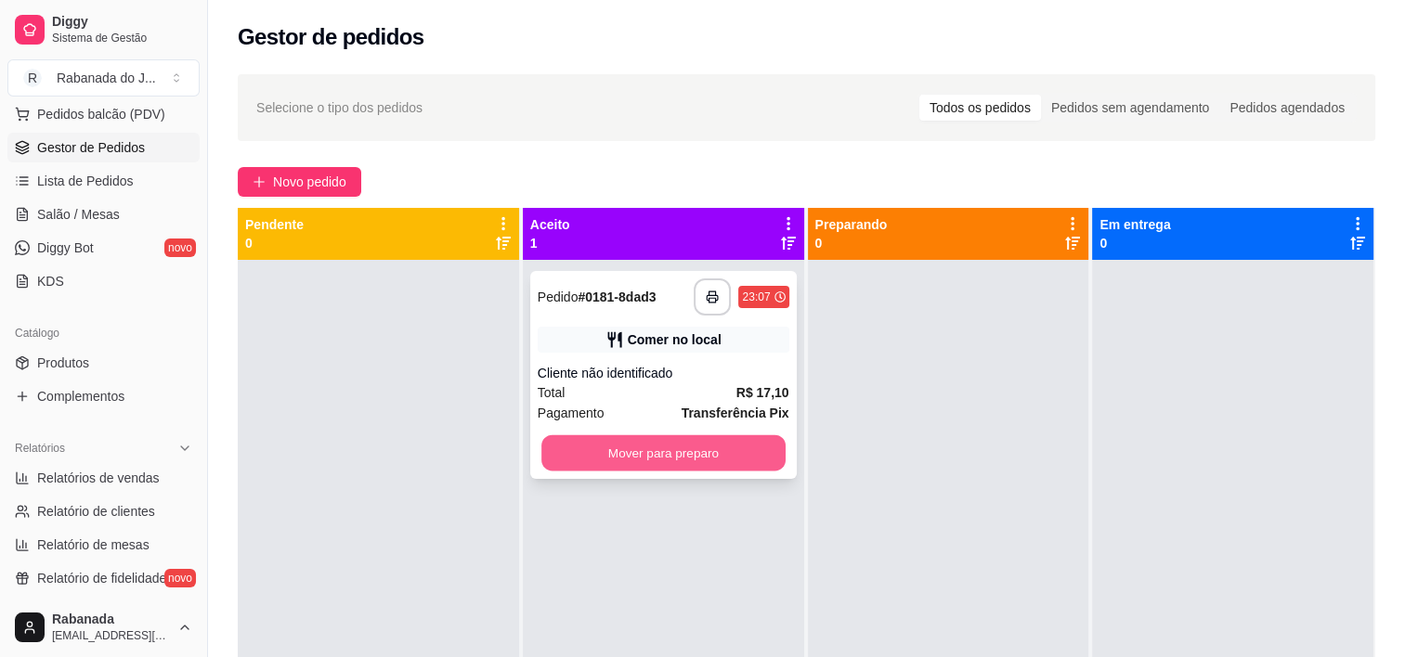
click at [612, 457] on button "Mover para preparo" at bounding box center [663, 453] width 244 height 36
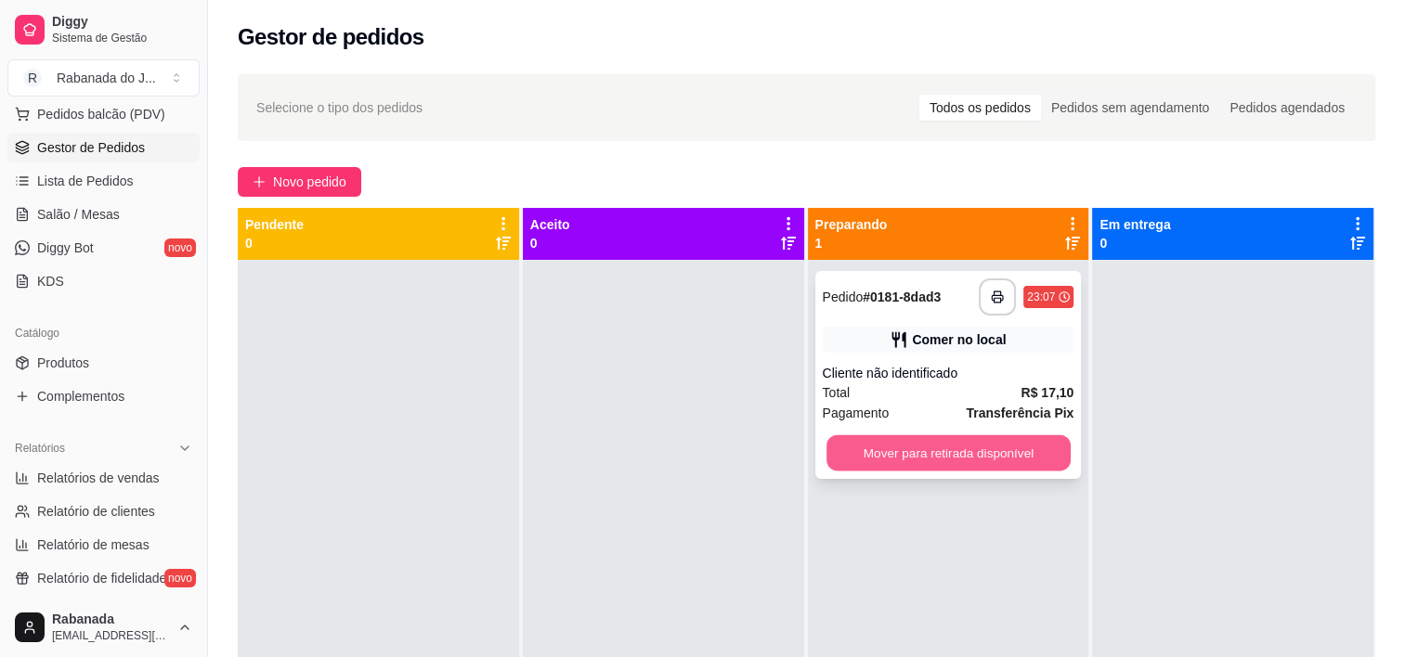
click at [891, 453] on button "Mover para retirada disponível" at bounding box center [948, 453] width 244 height 36
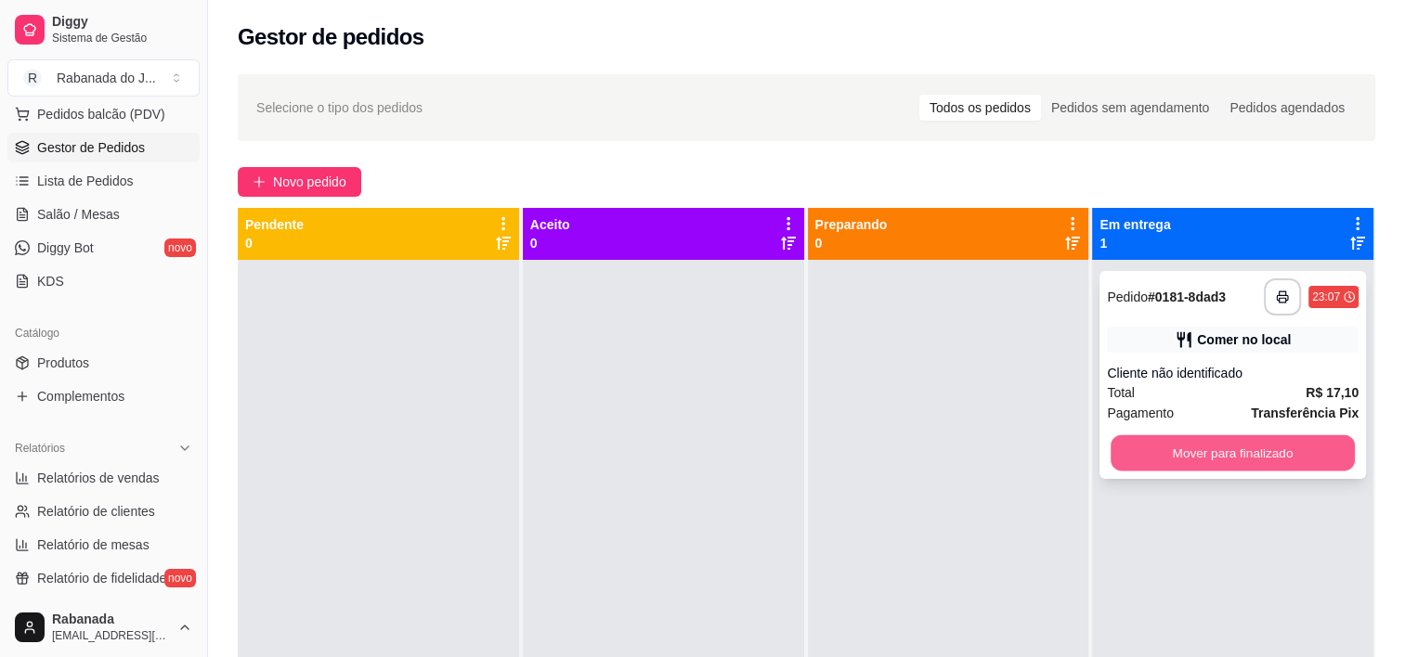
click at [1165, 445] on button "Mover para finalizado" at bounding box center [1233, 453] width 244 height 36
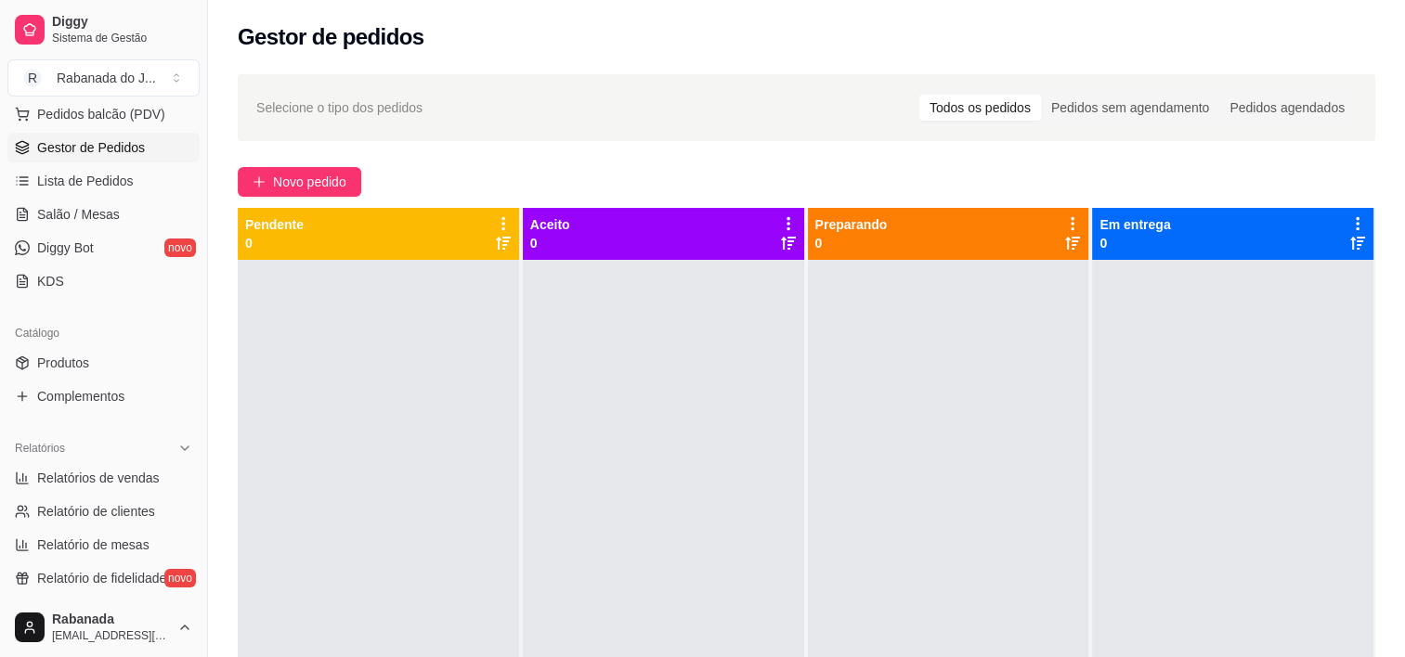
click at [188, 115] on div "Dia a dia Pedidos balcão (PDV) Gestor de Pedidos Lista de Pedidos Salão / Mesas…" at bounding box center [103, 182] width 207 height 241
click at [123, 116] on span "Pedidos balcão (PDV)" at bounding box center [101, 114] width 128 height 19
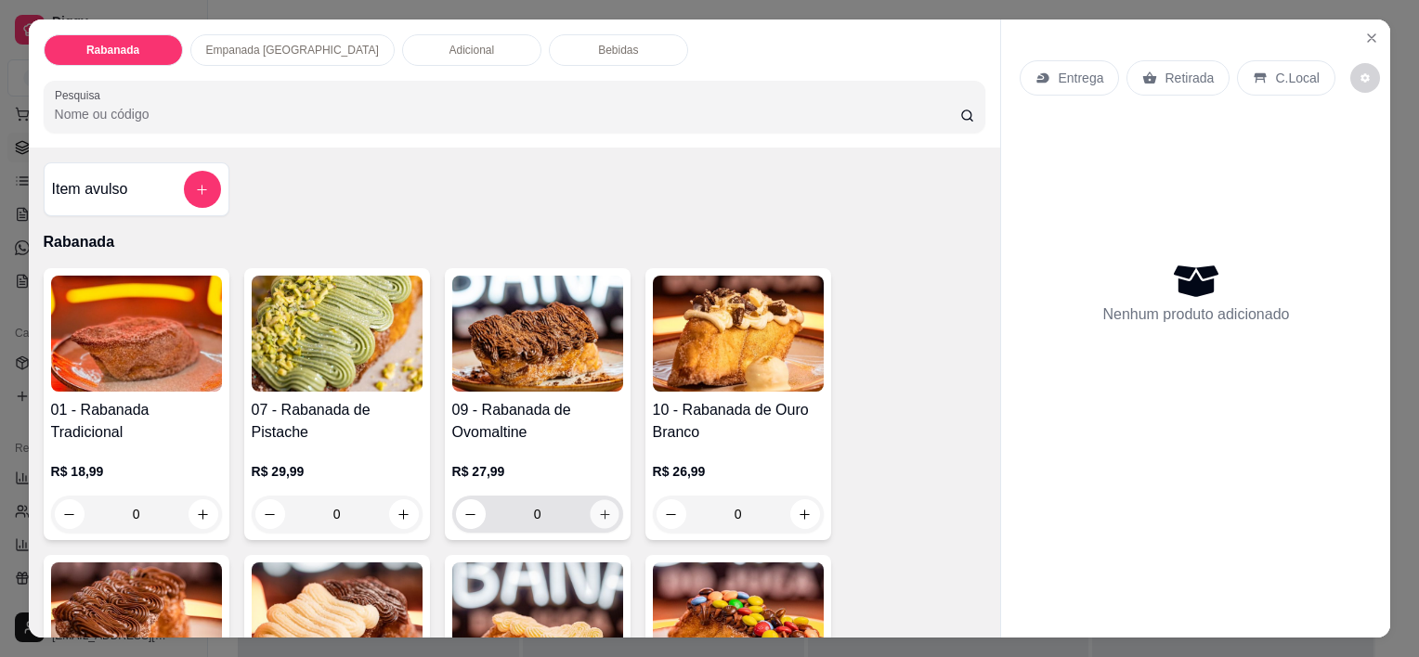
click at [605, 511] on button "increase-product-quantity" at bounding box center [604, 514] width 29 height 29
type input "1"
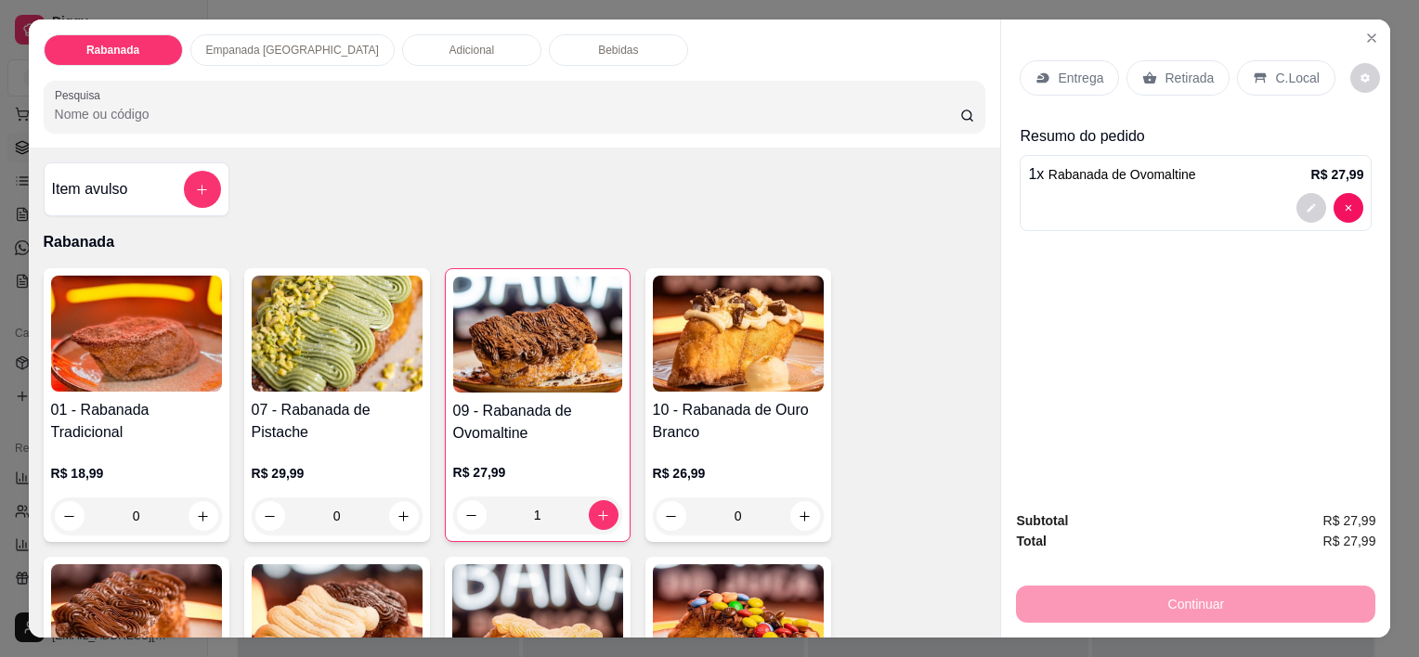
click at [1275, 70] on p "C.Local" at bounding box center [1297, 78] width 44 height 19
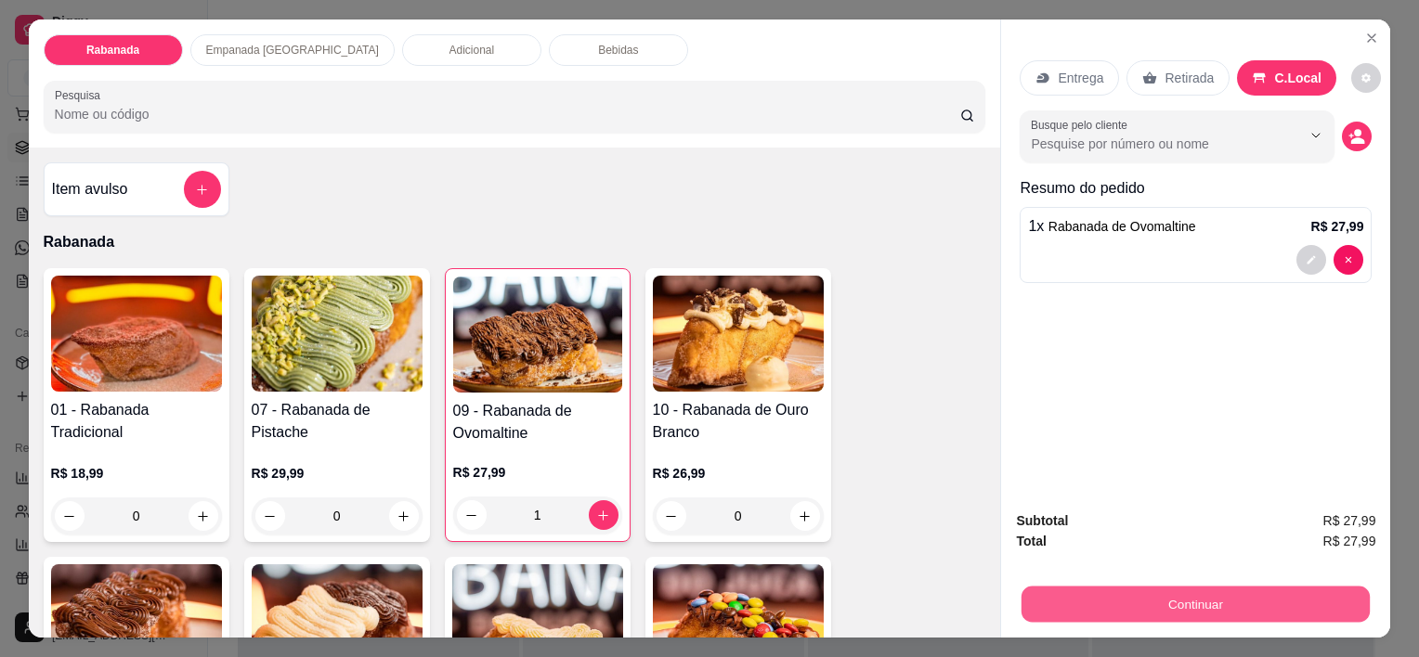
click at [1172, 595] on button "Continuar" at bounding box center [1195, 604] width 348 height 36
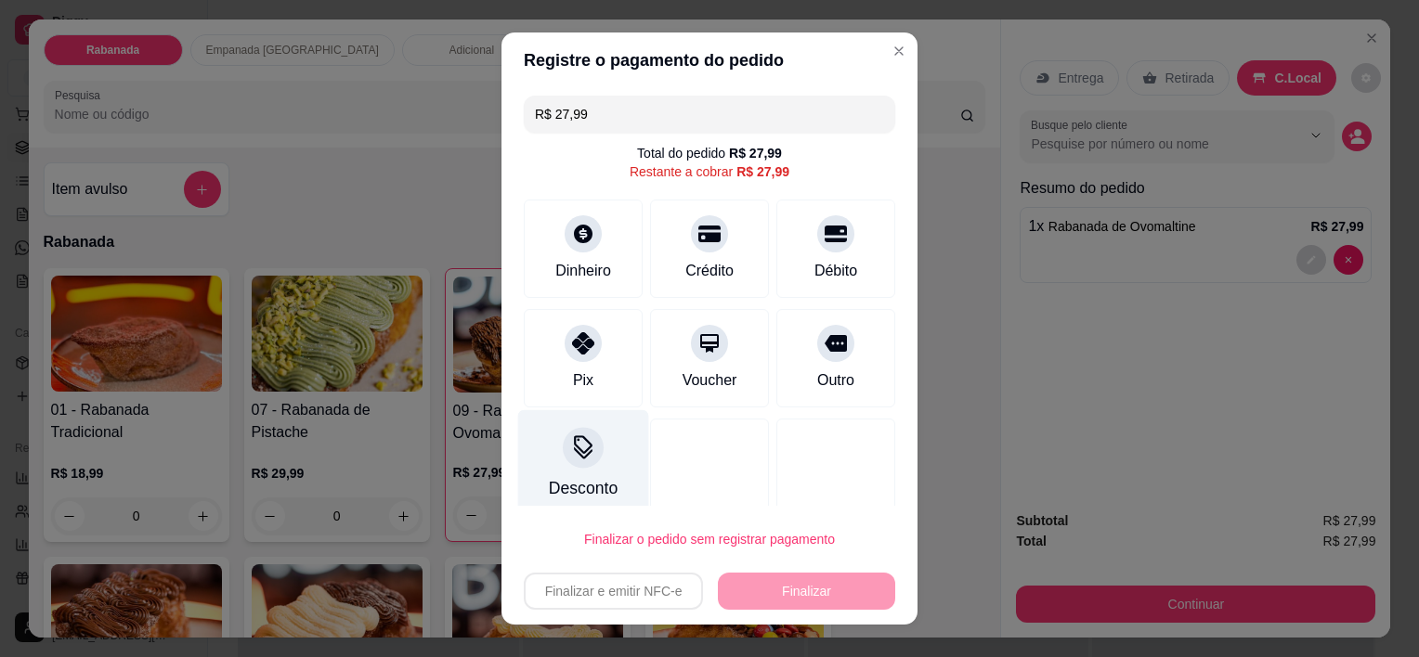
click at [580, 440] on icon at bounding box center [583, 448] width 24 height 24
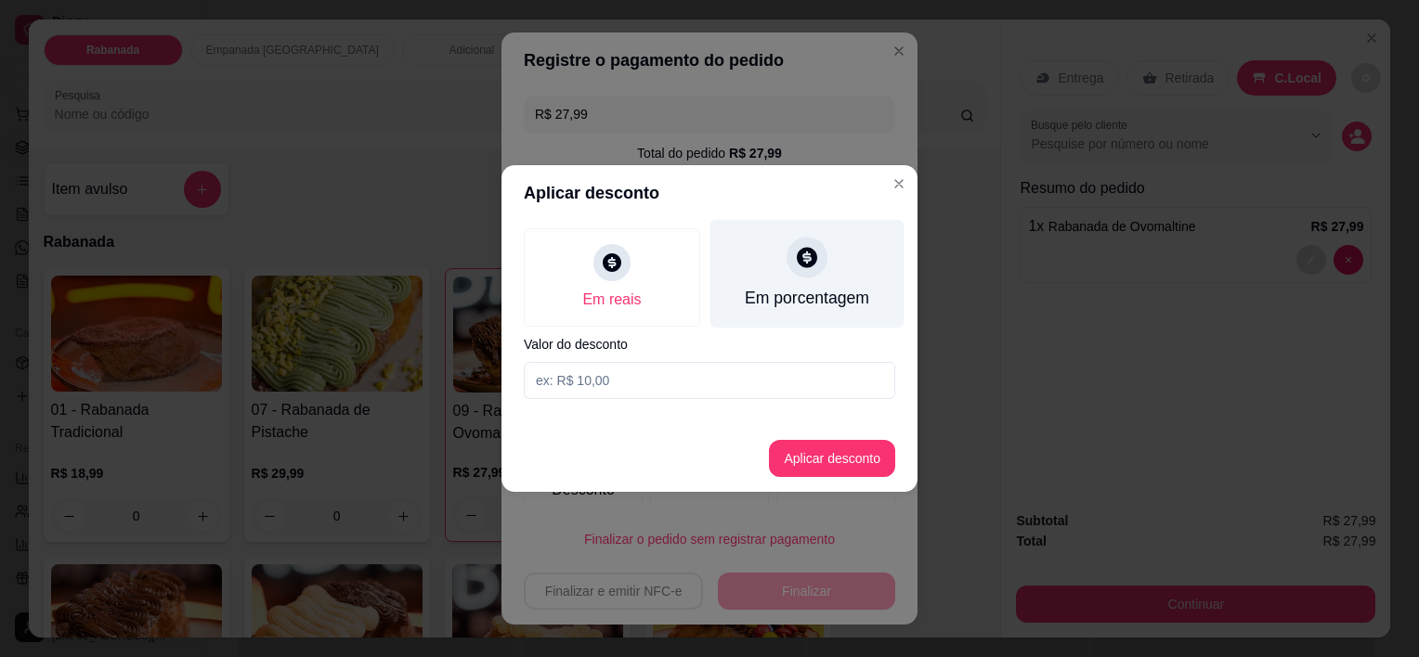
click at [792, 289] on div "Em porcentagem" at bounding box center [807, 298] width 124 height 24
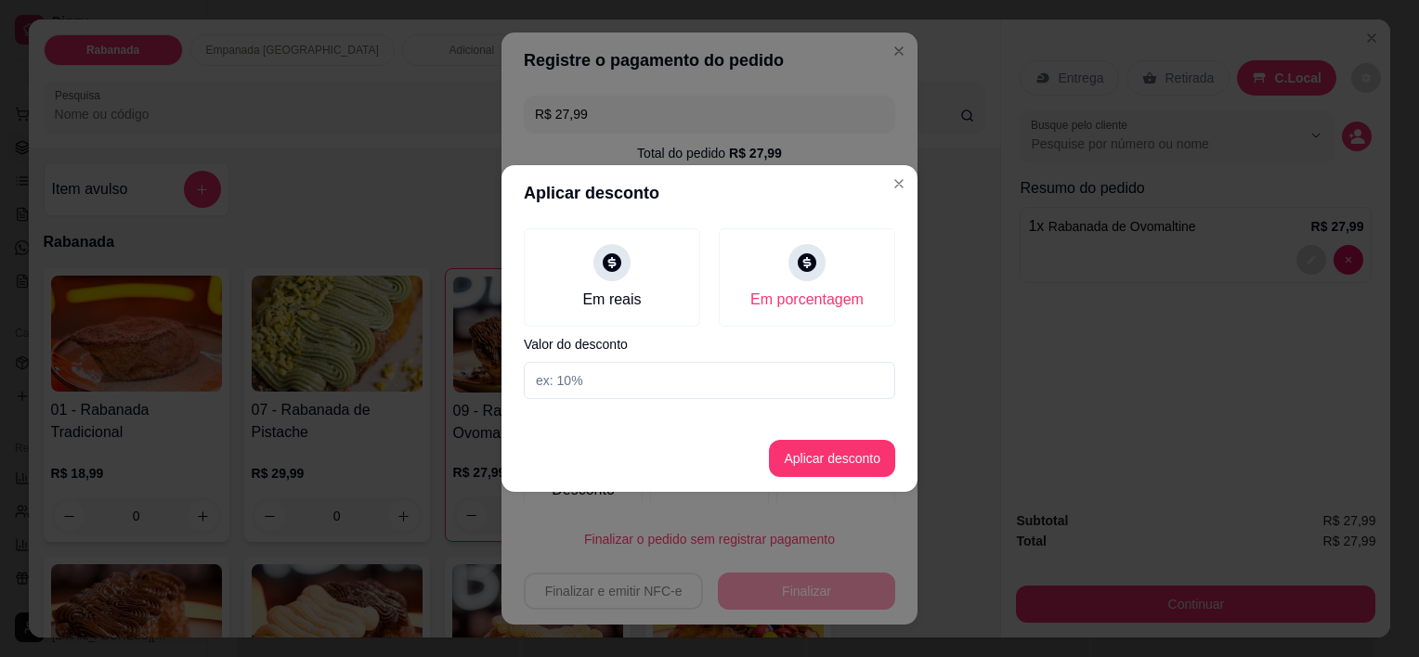
click at [728, 379] on input at bounding box center [709, 380] width 371 height 37
type input "10"
click at [803, 459] on button "Aplicar desconto" at bounding box center [833, 459] width 122 height 36
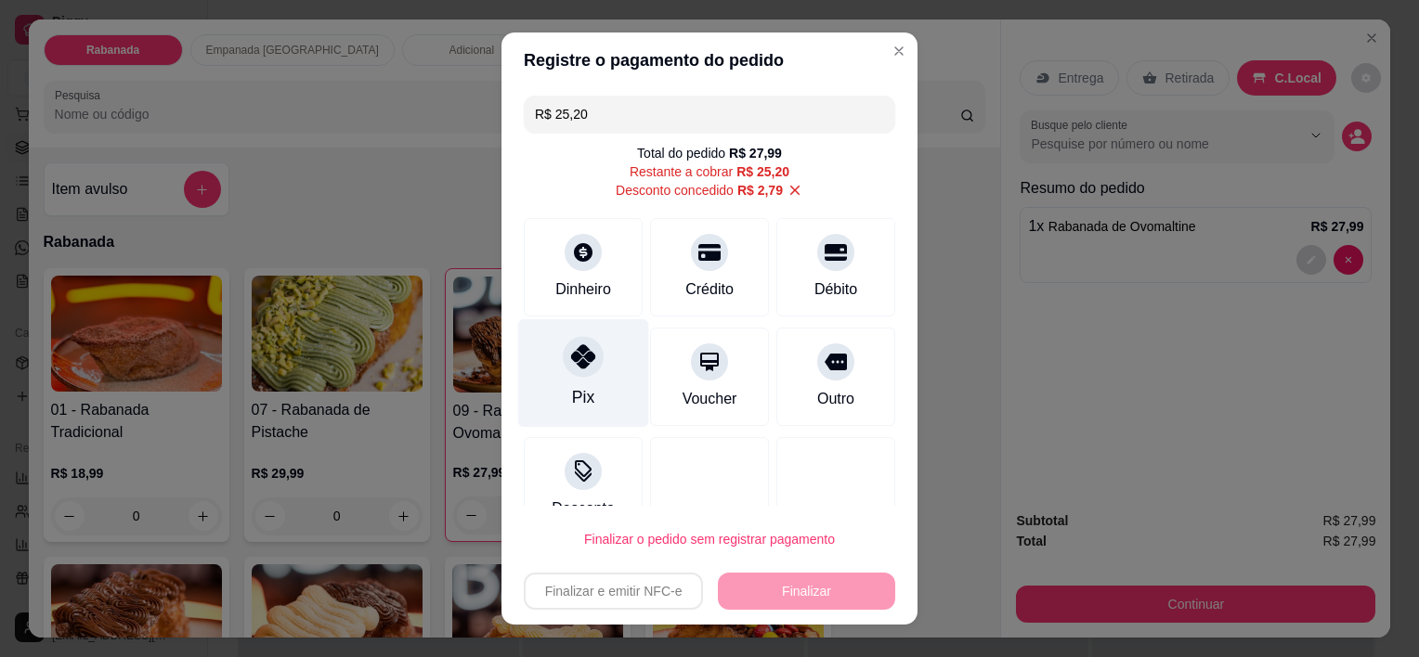
click at [598, 357] on div "Pix" at bounding box center [583, 373] width 131 height 109
type input "R$ 0,00"
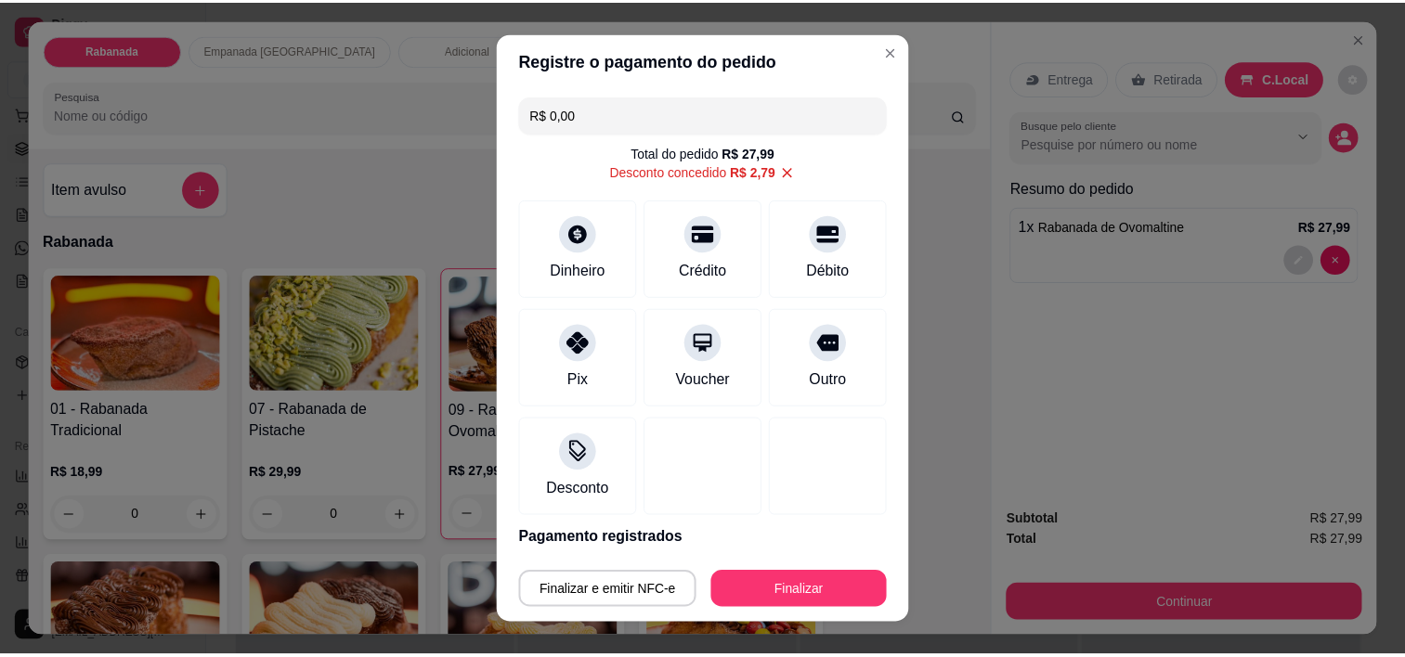
scroll to position [70, 0]
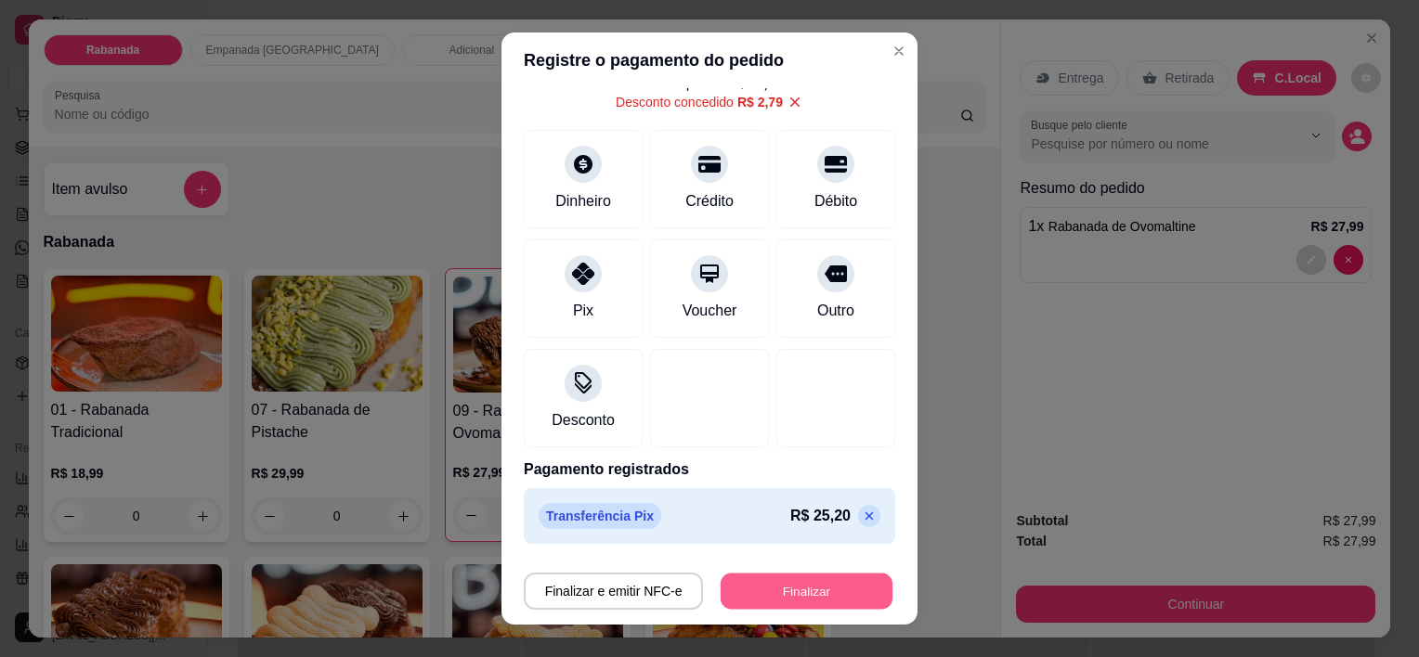
click at [810, 581] on button "Finalizar" at bounding box center [807, 591] width 172 height 36
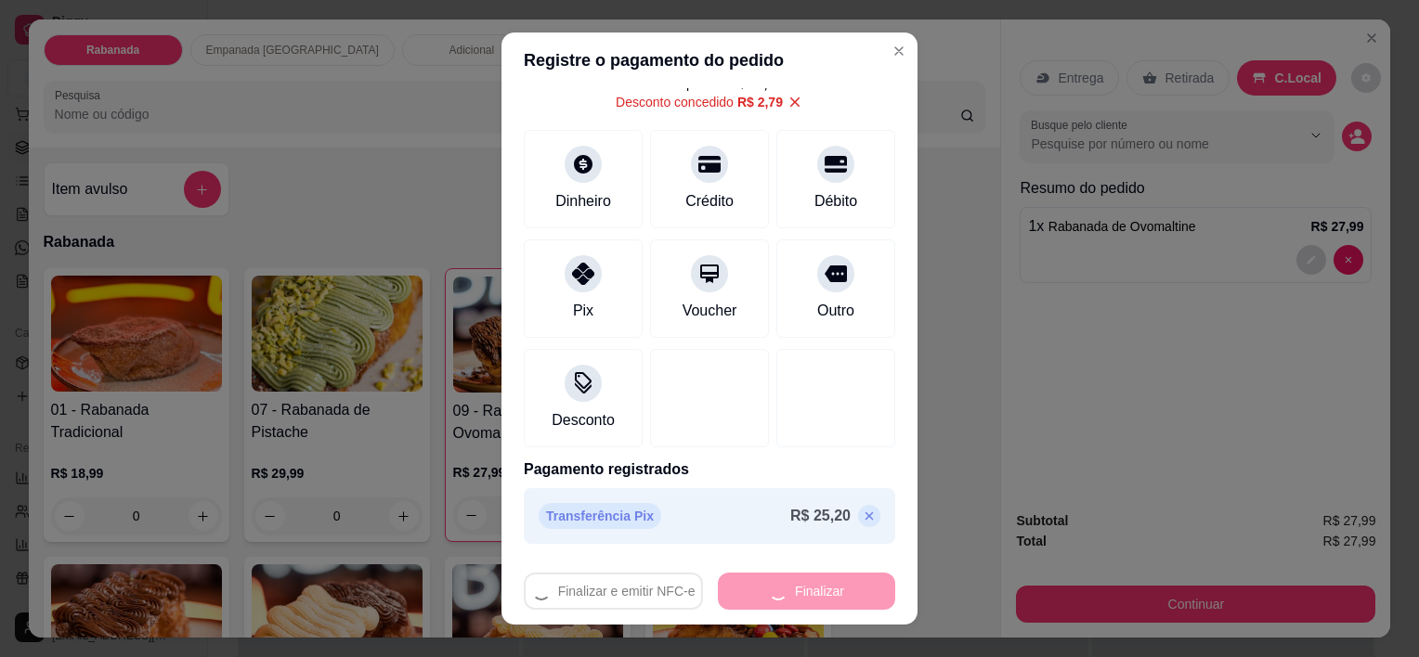
type input "0"
type input "-R$ 27,99"
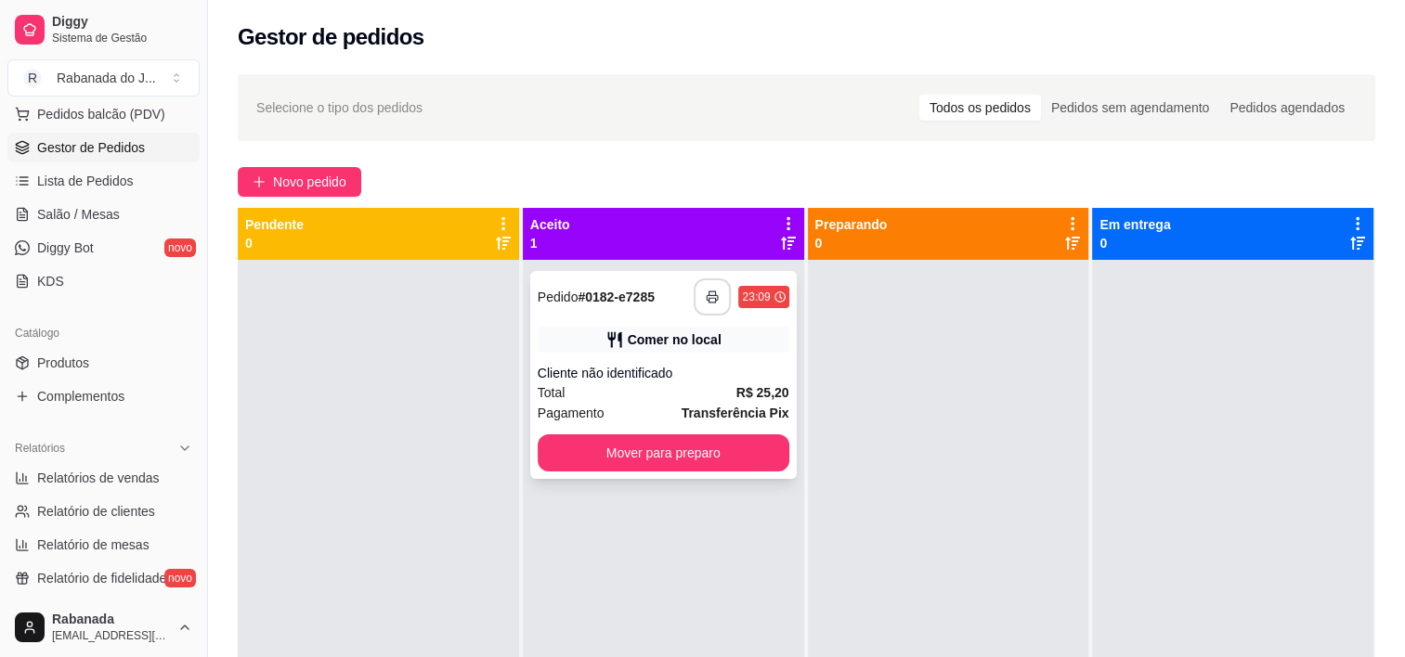
click at [708, 296] on icon "button" at bounding box center [713, 297] width 11 height 5
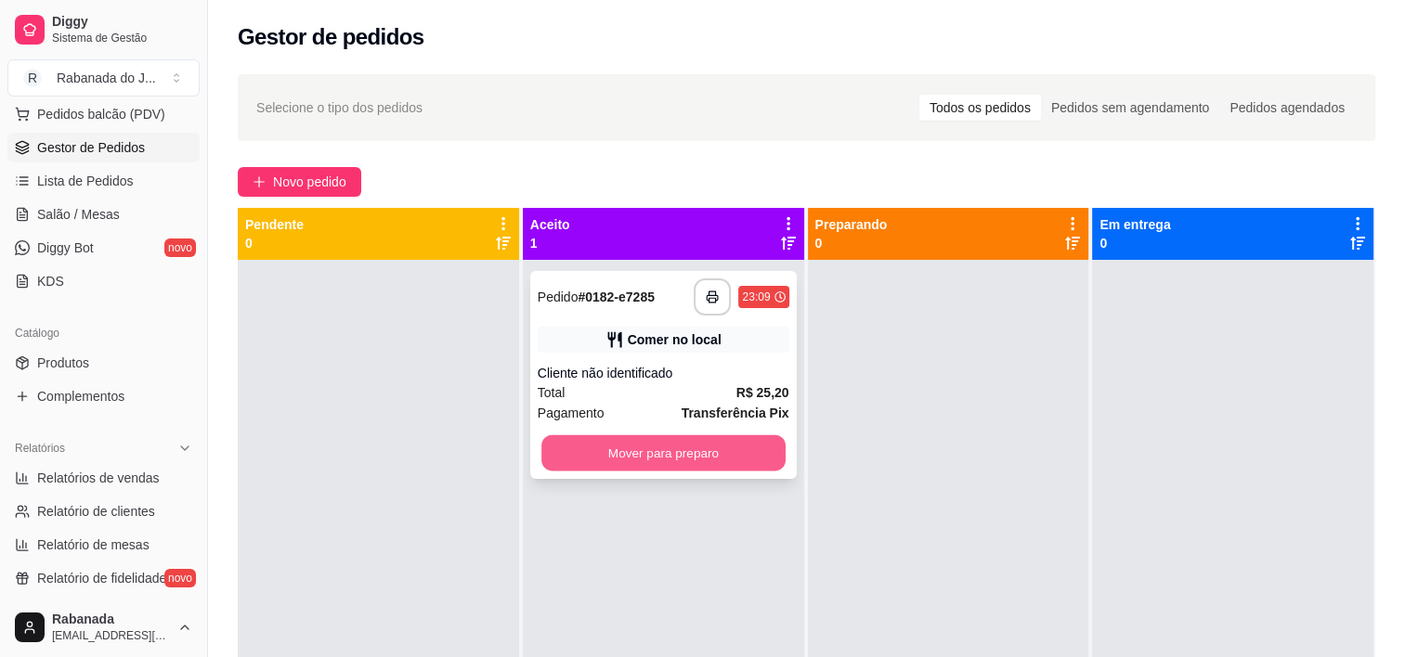
click at [683, 442] on button "Mover para preparo" at bounding box center [663, 453] width 244 height 36
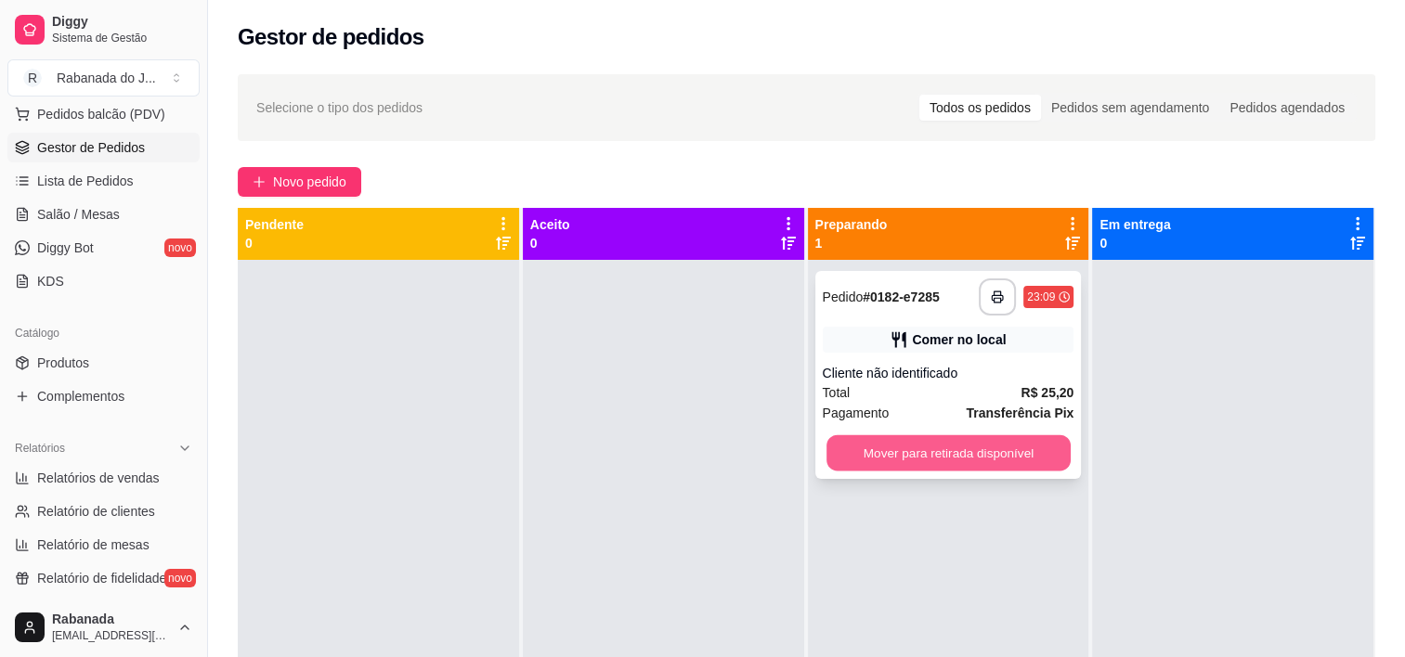
click at [869, 457] on button "Mover para retirada disponível" at bounding box center [948, 453] width 244 height 36
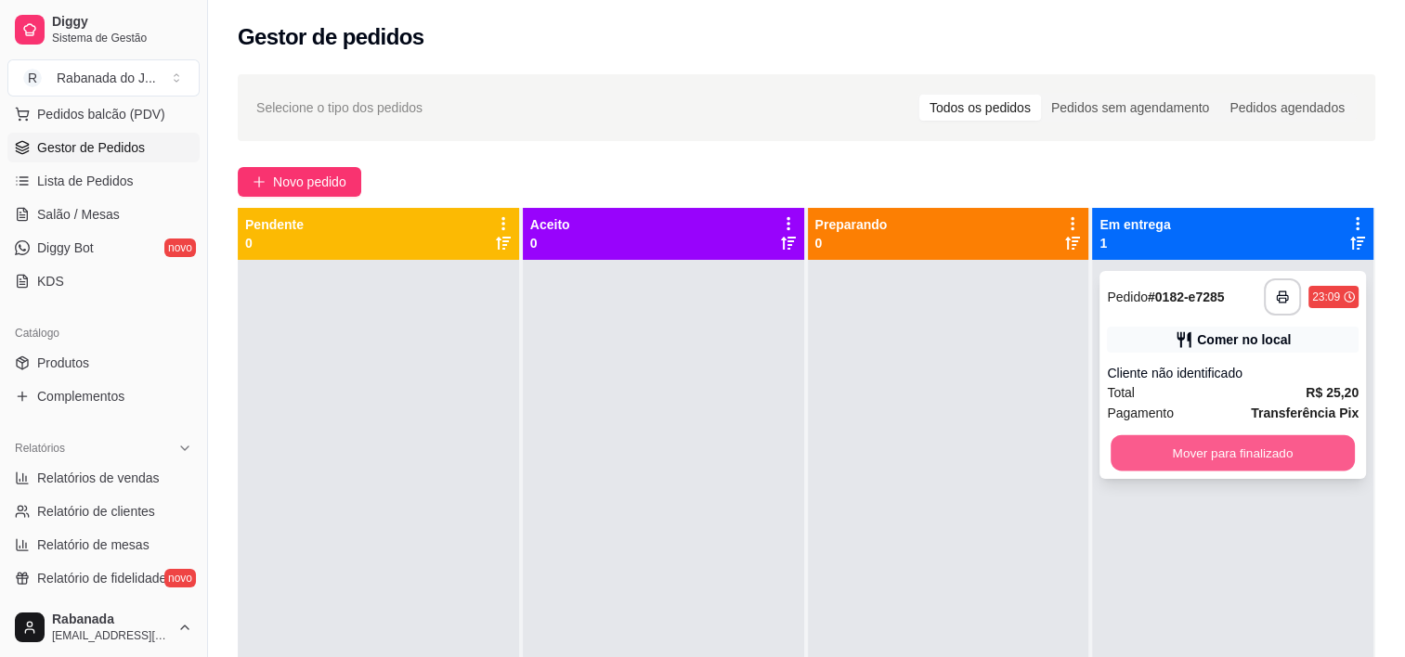
click at [1174, 452] on button "Mover para finalizado" at bounding box center [1233, 453] width 244 height 36
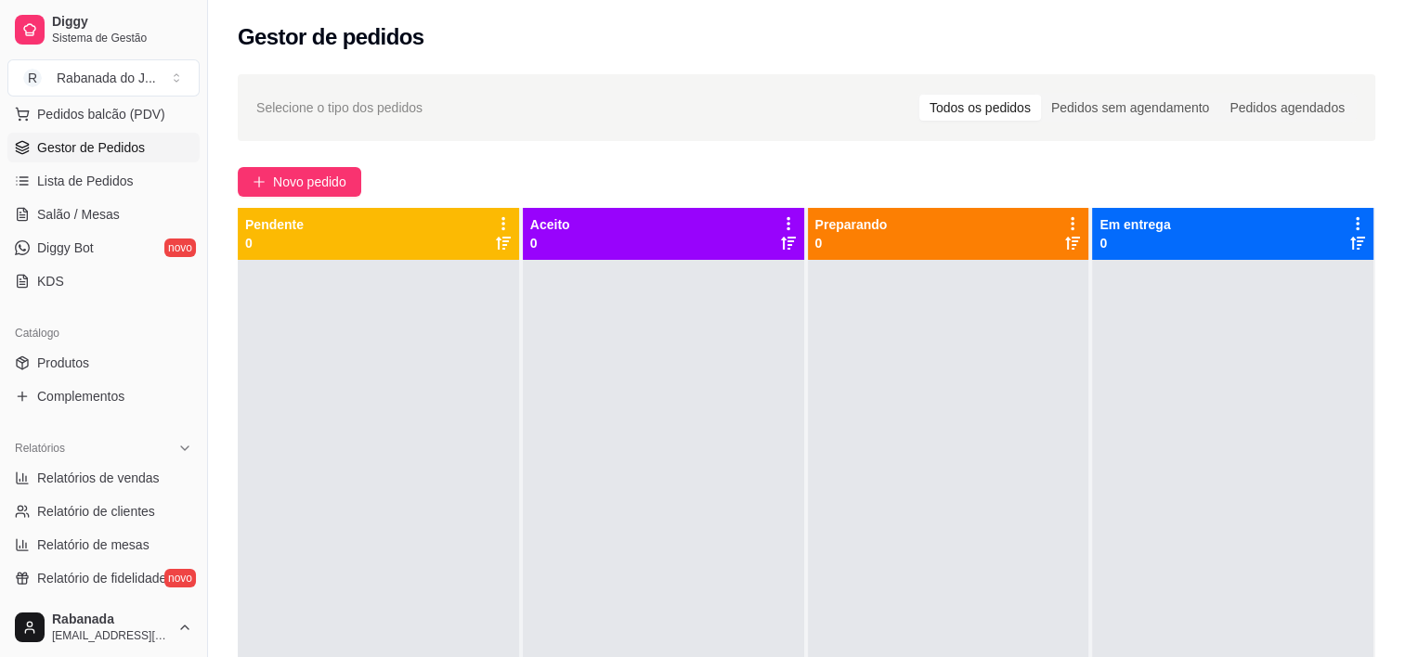
scroll to position [678, 0]
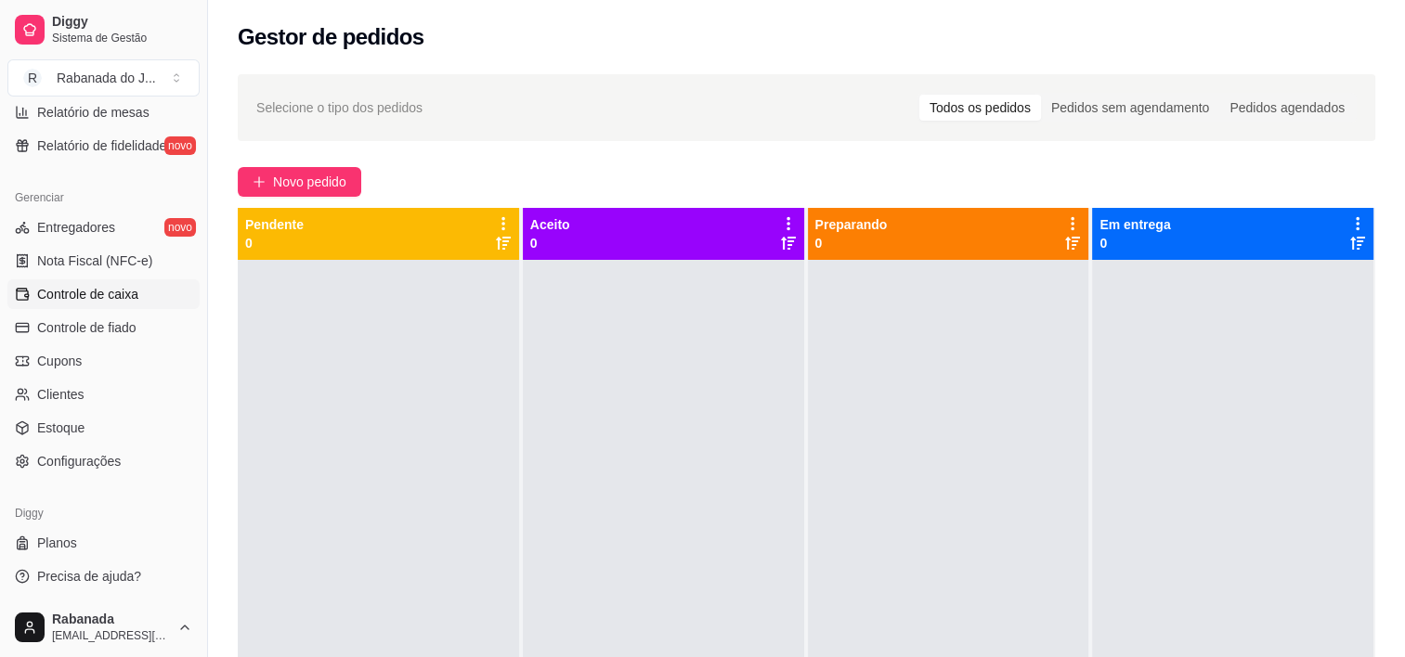
click at [123, 295] on span "Controle de caixa" at bounding box center [87, 294] width 101 height 19
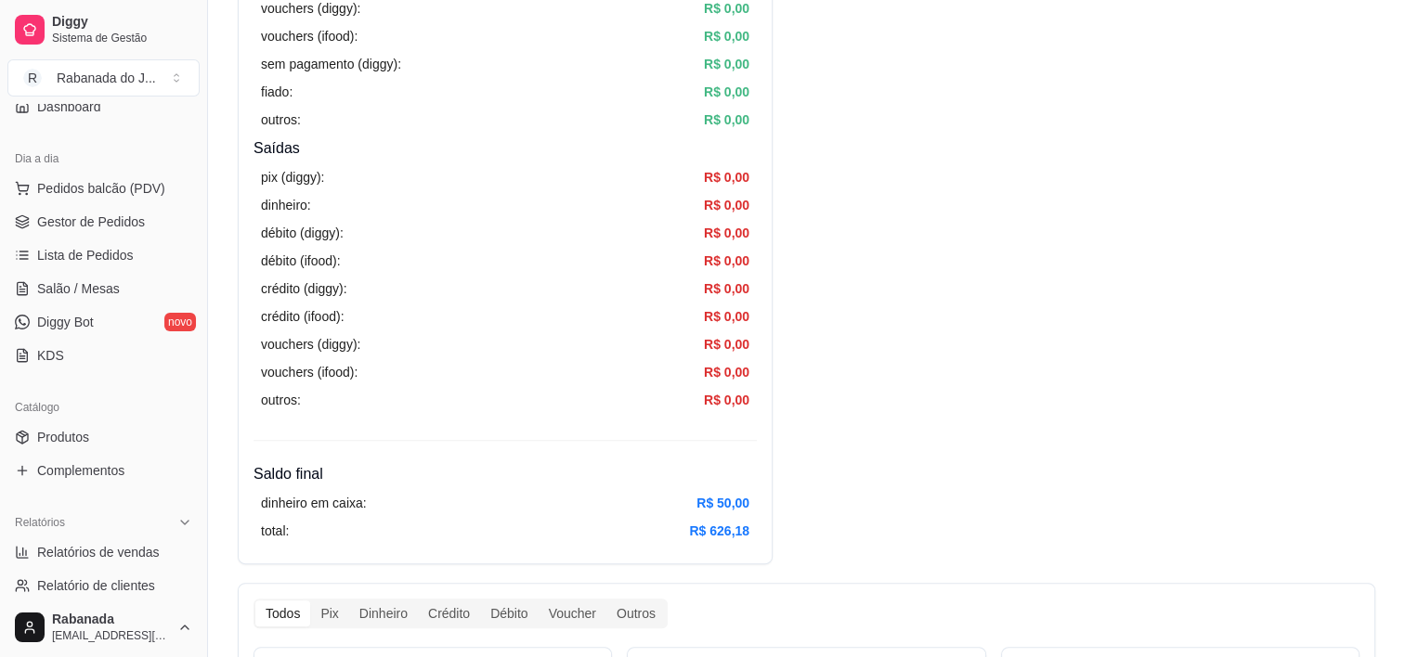
scroll to position [158, 0]
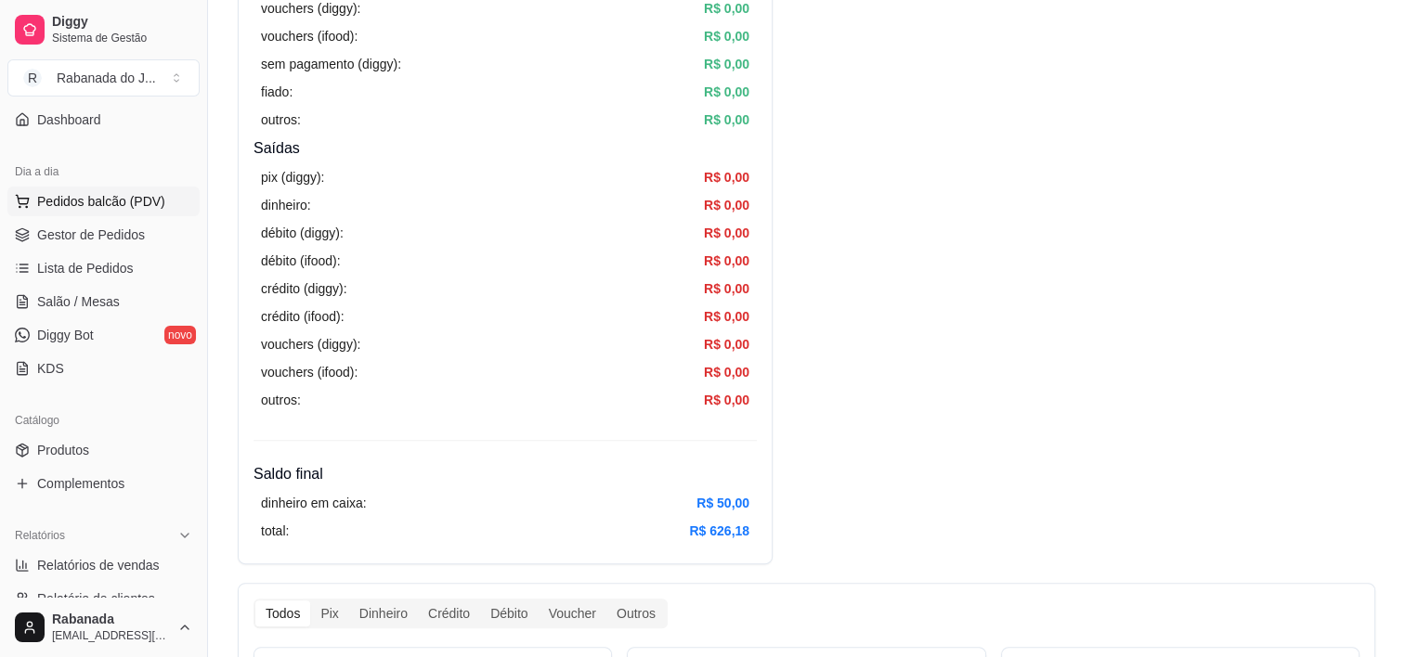
click at [131, 199] on span "Pedidos balcão (PDV)" at bounding box center [101, 201] width 128 height 19
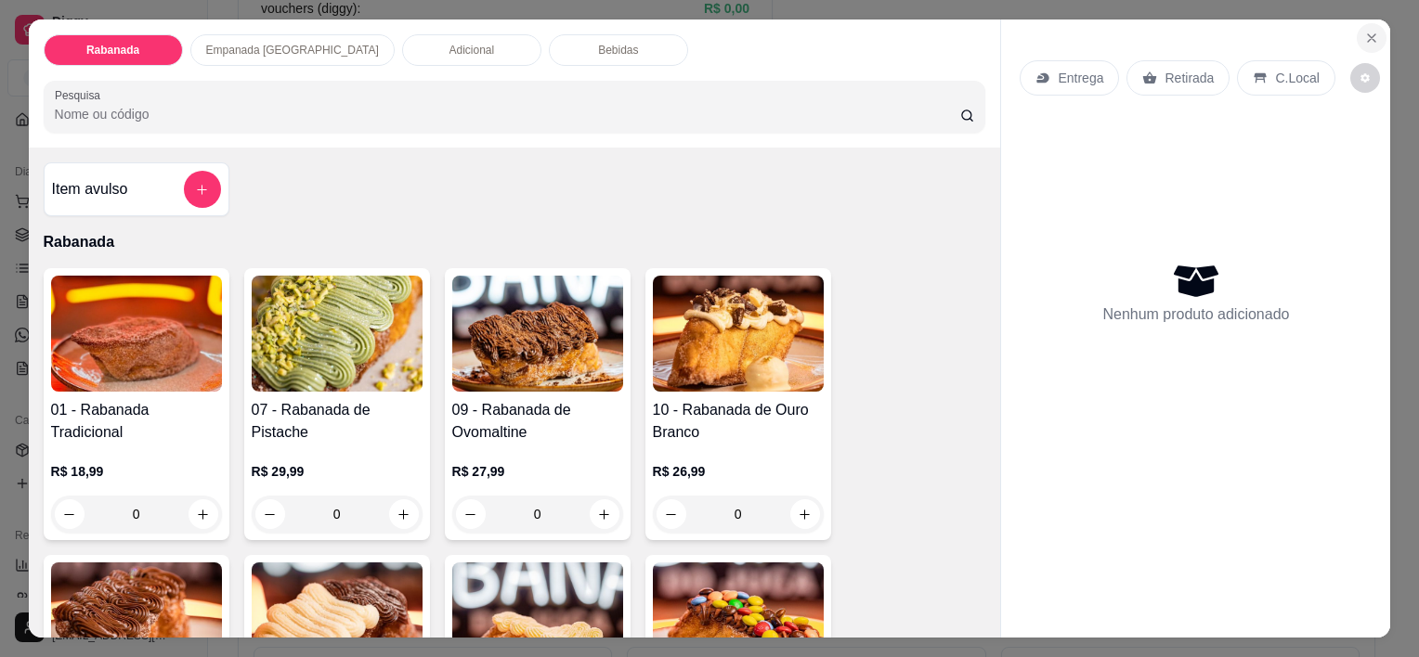
click at [1364, 33] on icon "Close" at bounding box center [1371, 38] width 15 height 15
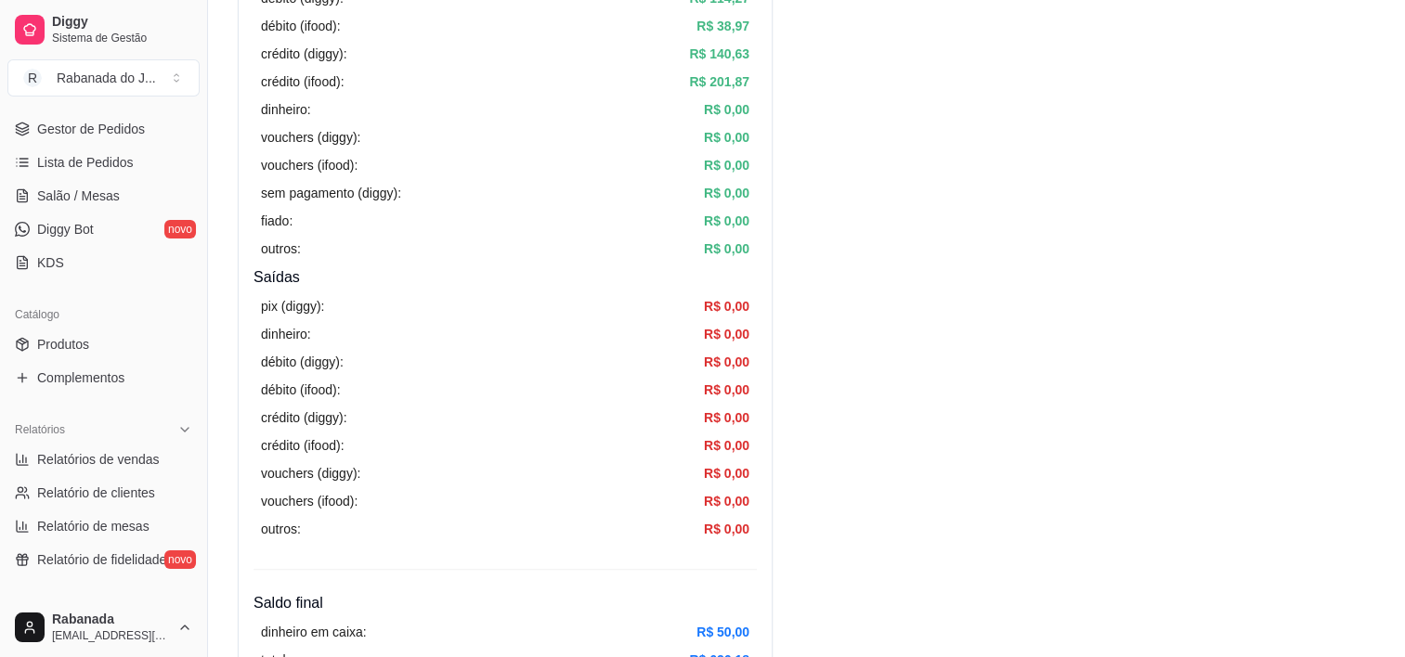
scroll to position [269, 0]
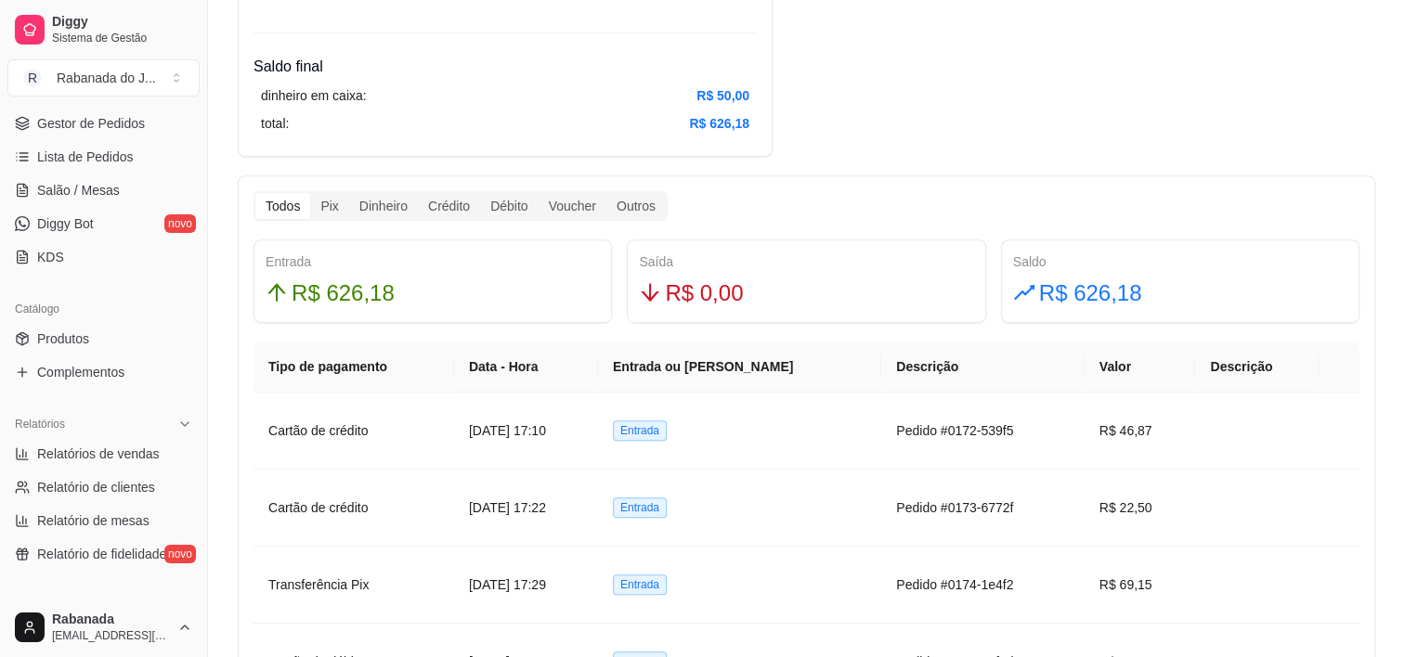
scroll to position [1003, 0]
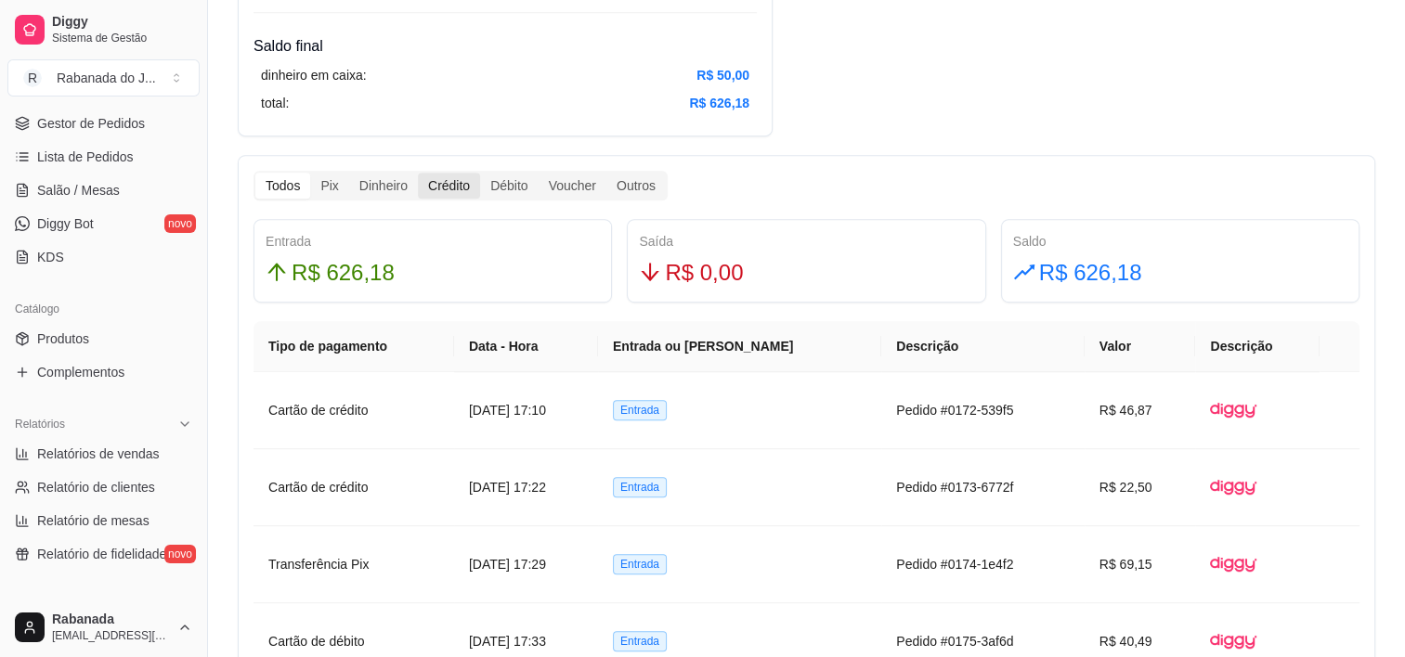
click at [455, 190] on div "Crédito" at bounding box center [449, 186] width 62 height 26
click at [418, 173] on input "Crédito" at bounding box center [418, 173] width 0 height 0
click at [509, 177] on div "Débito" at bounding box center [509, 186] width 58 height 26
click at [480, 173] on input "Débito" at bounding box center [480, 173] width 0 height 0
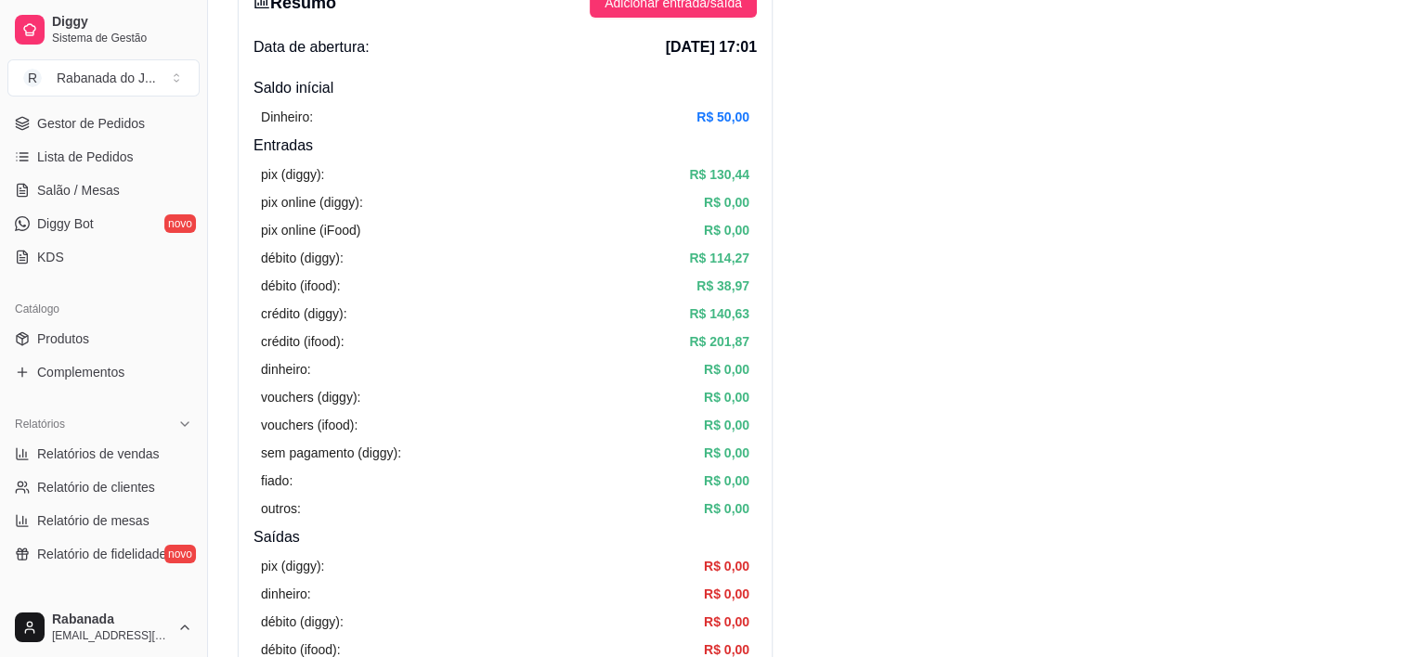
scroll to position [223, 0]
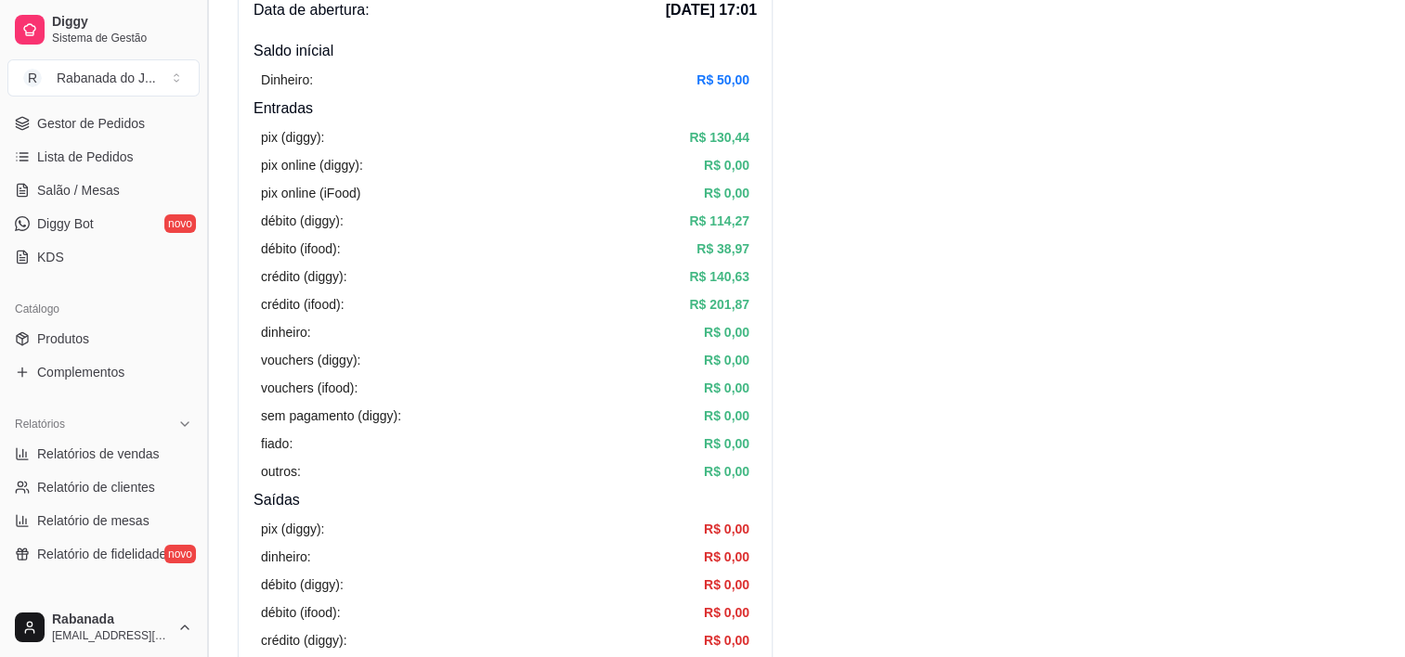
click at [201, 115] on button "Toggle Sidebar" at bounding box center [207, 328] width 15 height 657
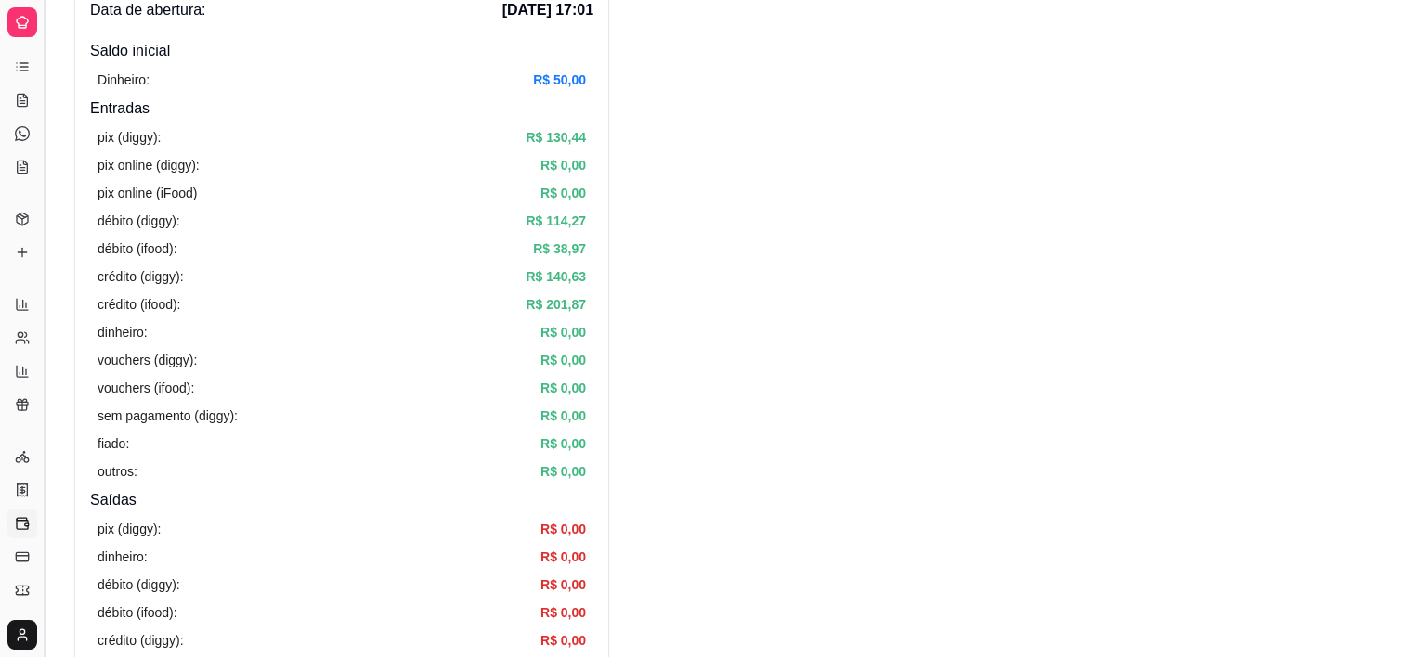
scroll to position [89, 0]
click at [44, 136] on button "Toggle Sidebar" at bounding box center [43, 328] width 15 height 657
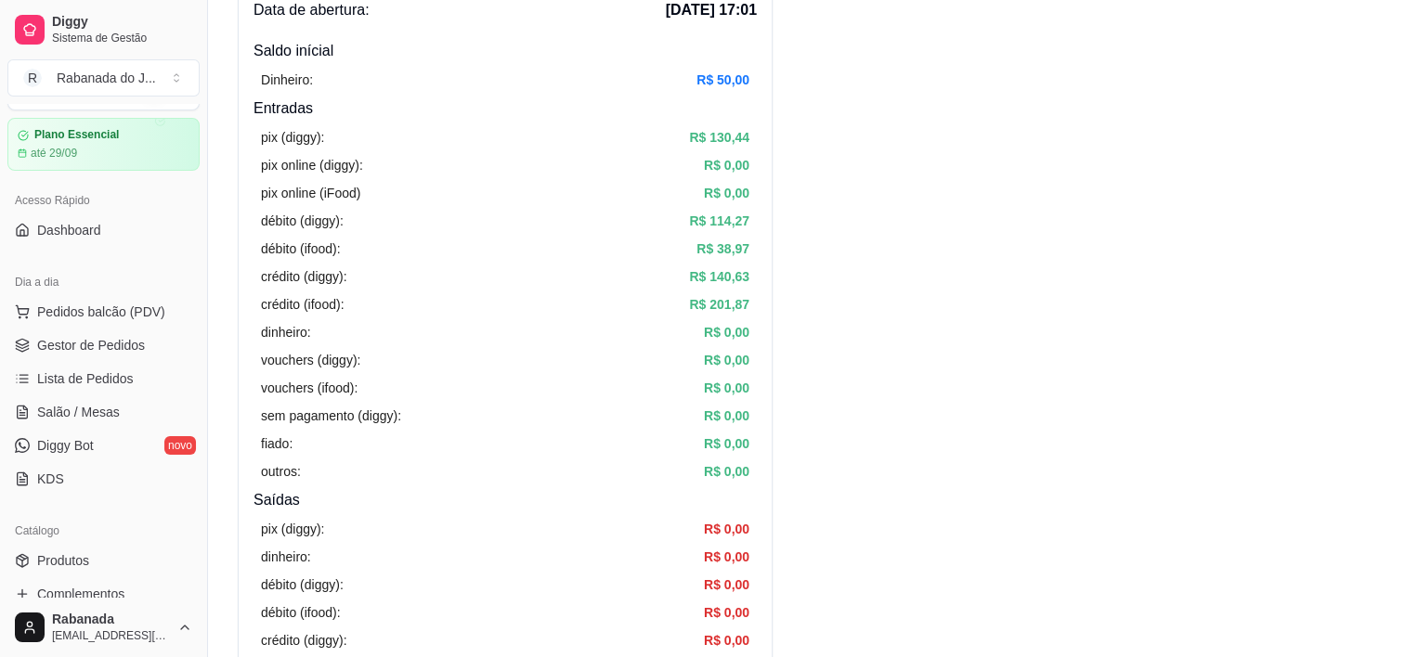
scroll to position [46, 0]
click at [119, 370] on span "Lista de Pedidos" at bounding box center [85, 379] width 97 height 19
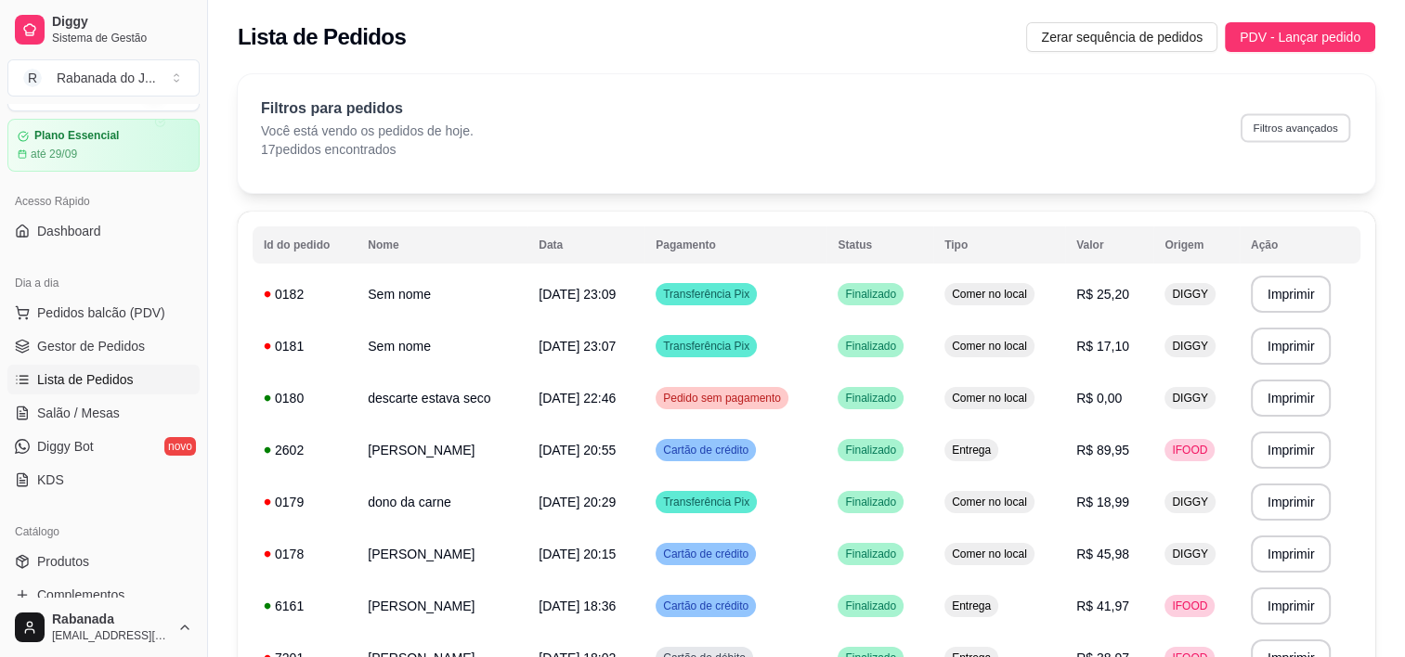
click at [1319, 123] on button "Filtros avançados" at bounding box center [1296, 127] width 110 height 29
select select "0"
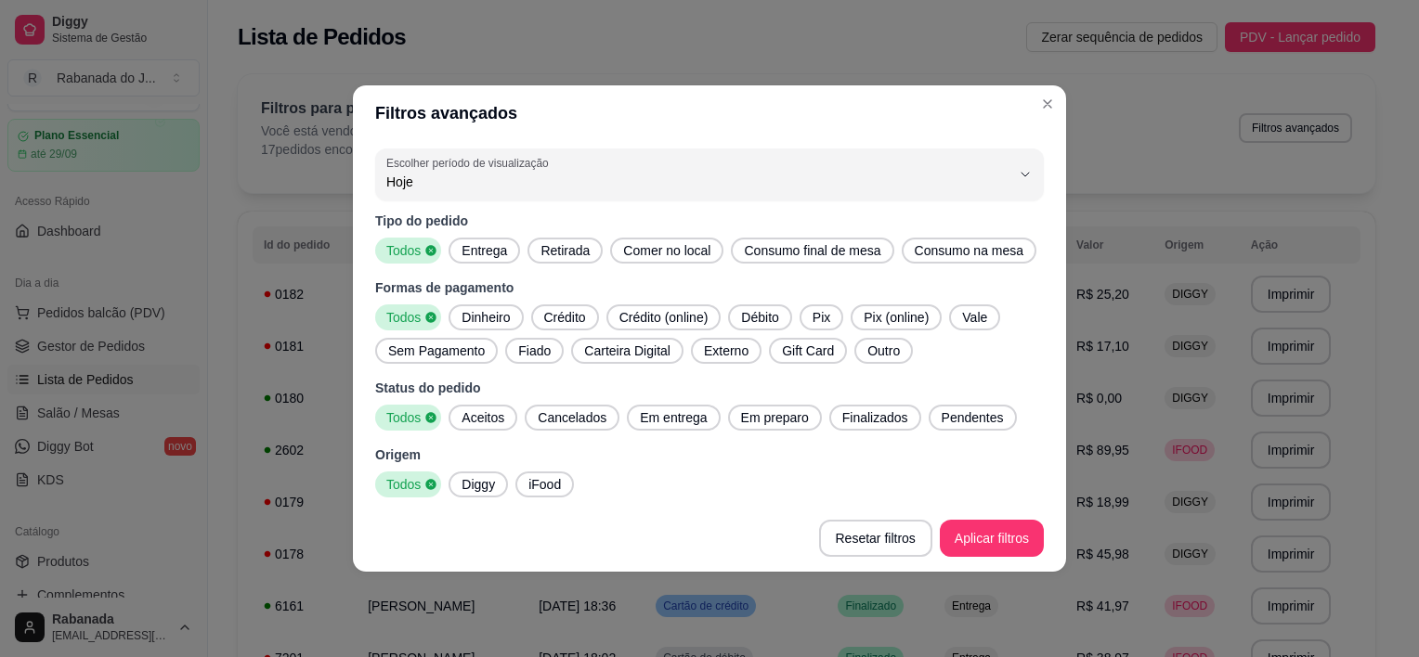
click at [538, 482] on span "iFood" at bounding box center [544, 484] width 47 height 19
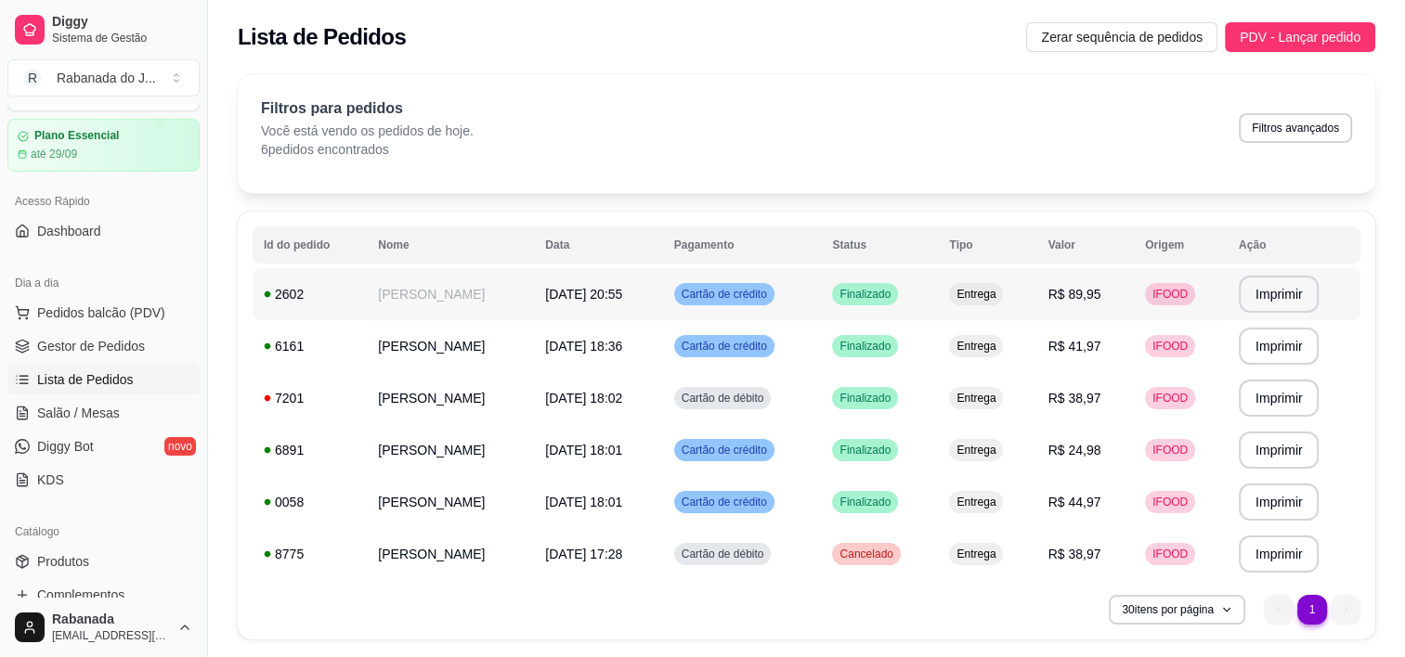
click at [617, 290] on span "[DATE] 20:55" at bounding box center [583, 294] width 77 height 15
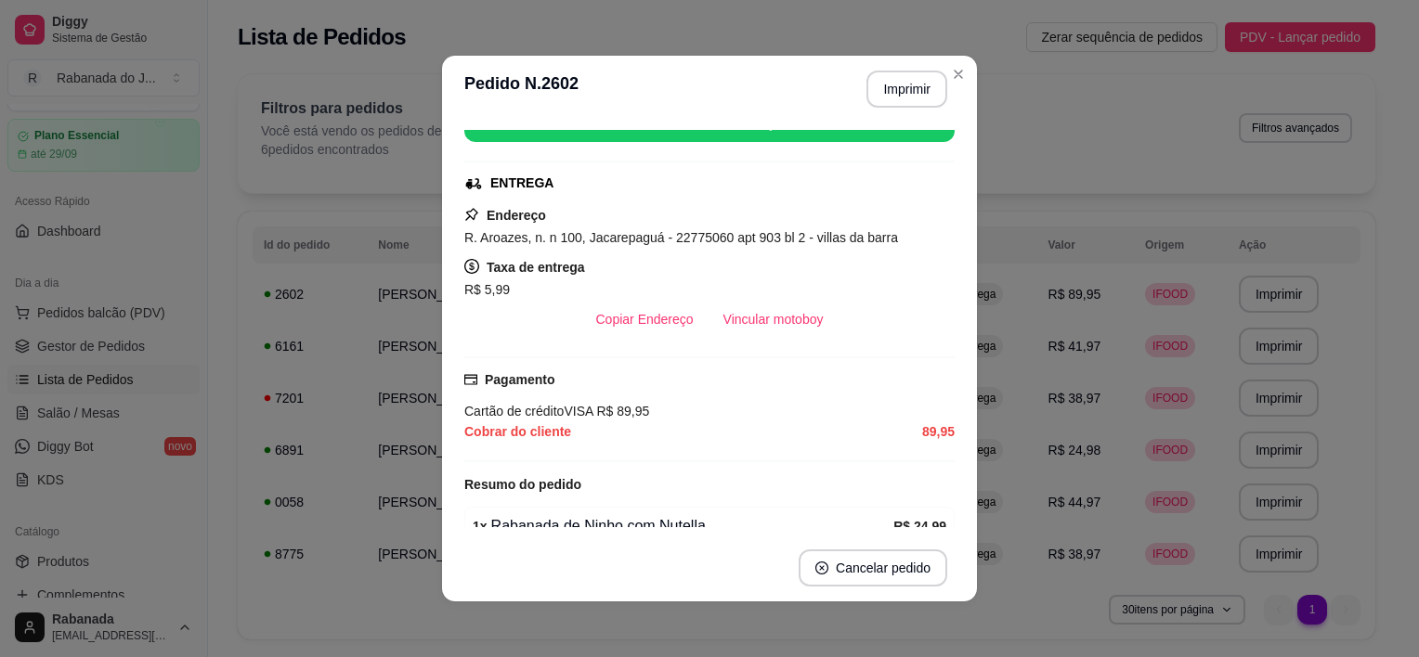
scroll to position [260, 0]
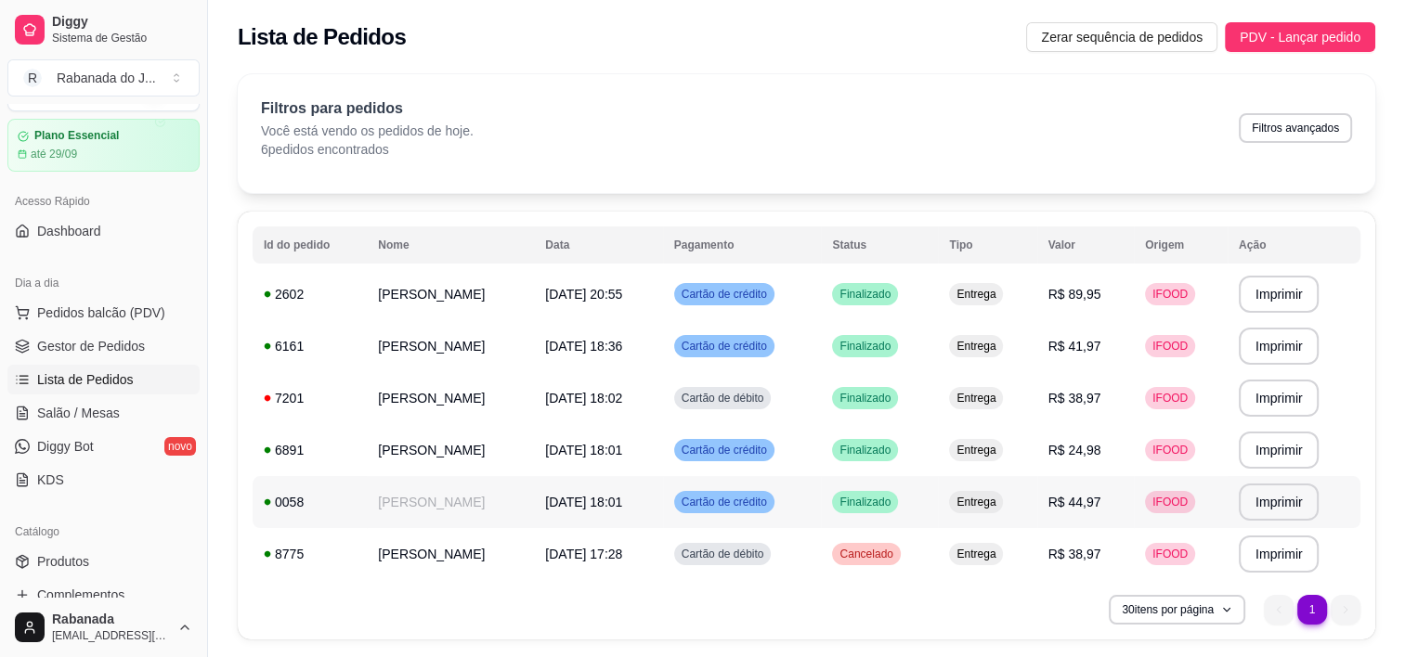
click at [774, 509] on div "Cartão de crédito" at bounding box center [724, 502] width 100 height 22
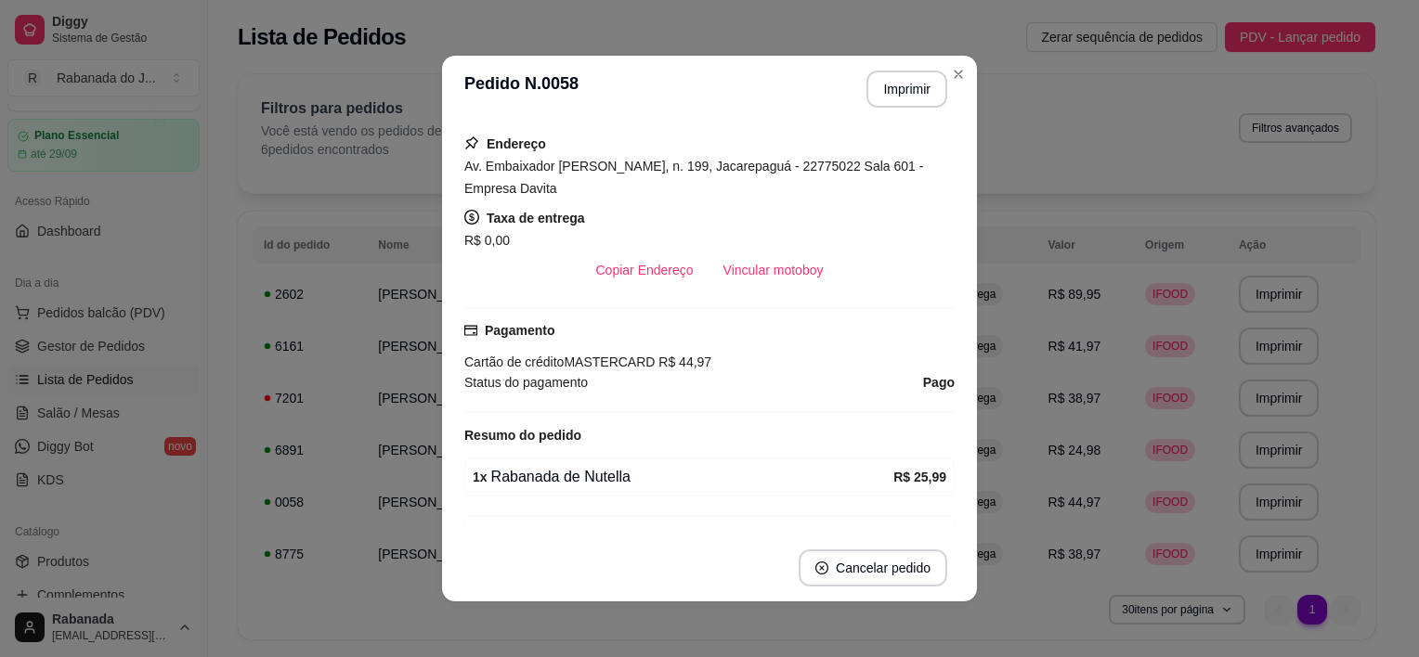
scroll to position [334, 0]
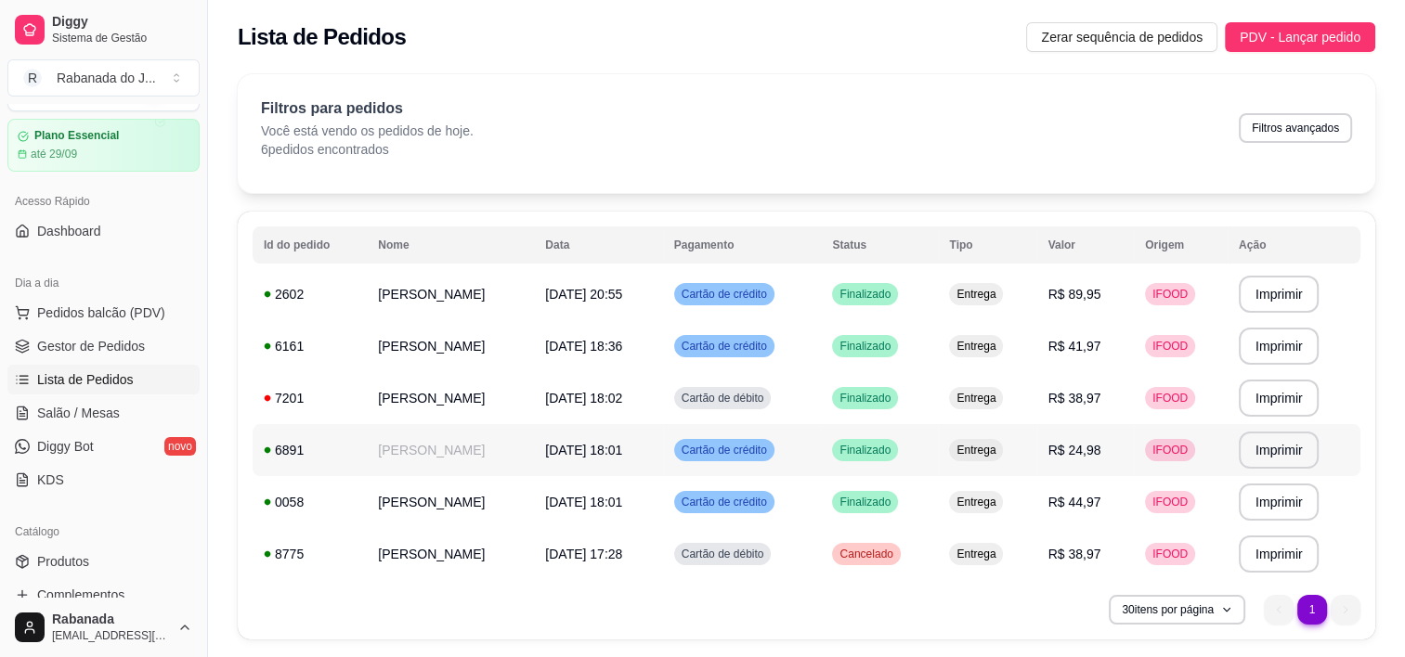
click at [774, 448] on div "Cartão de crédito" at bounding box center [724, 450] width 100 height 22
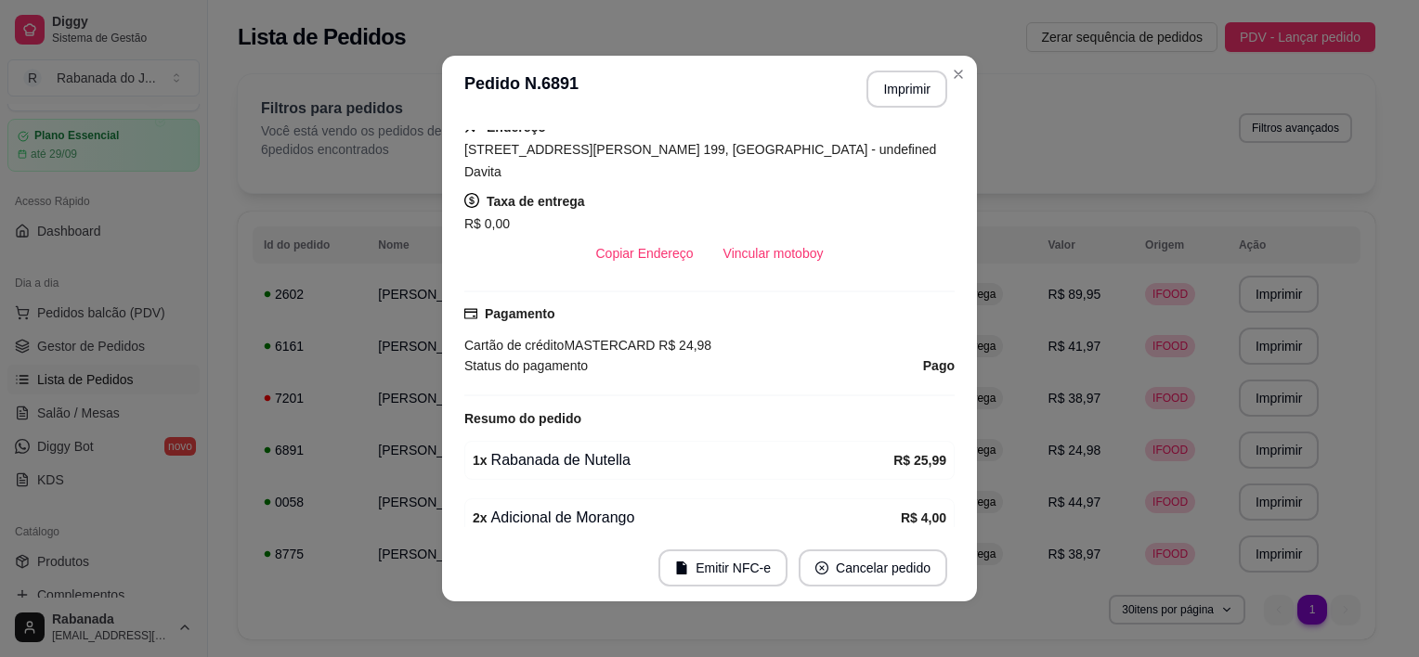
scroll to position [585, 0]
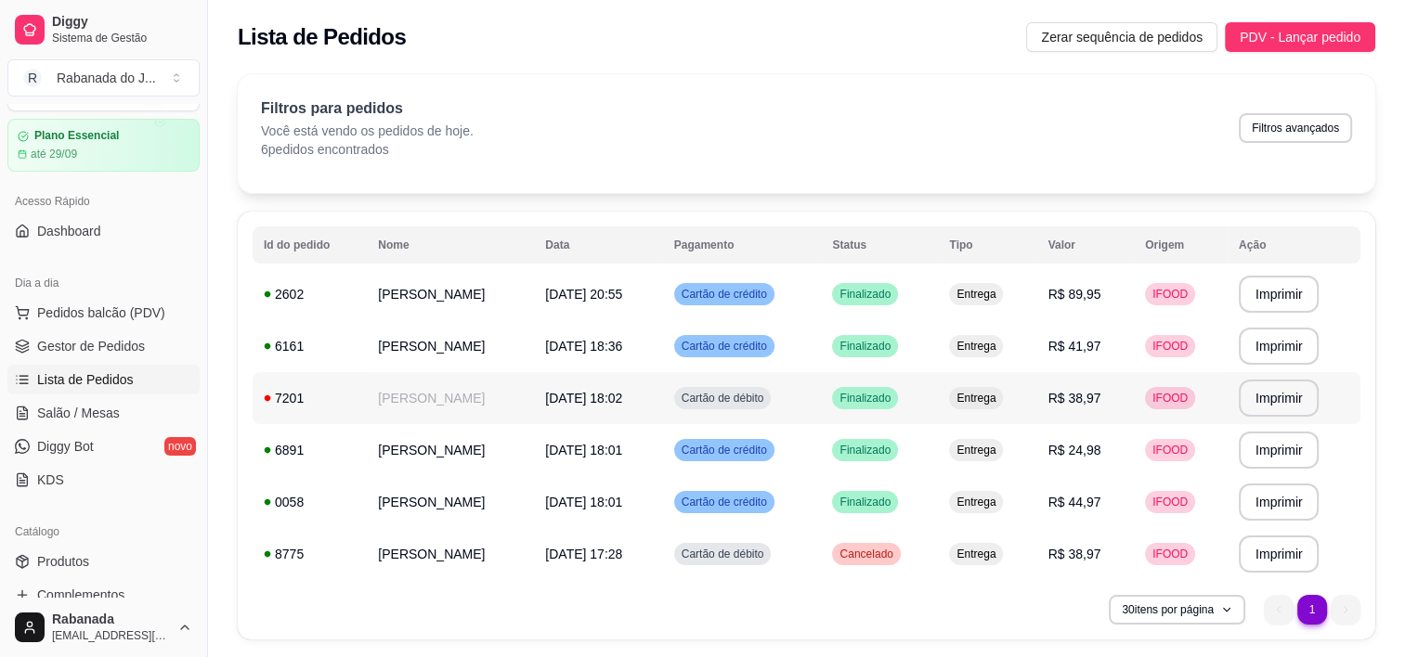
click at [792, 388] on td "Cartão de débito" at bounding box center [742, 398] width 159 height 52
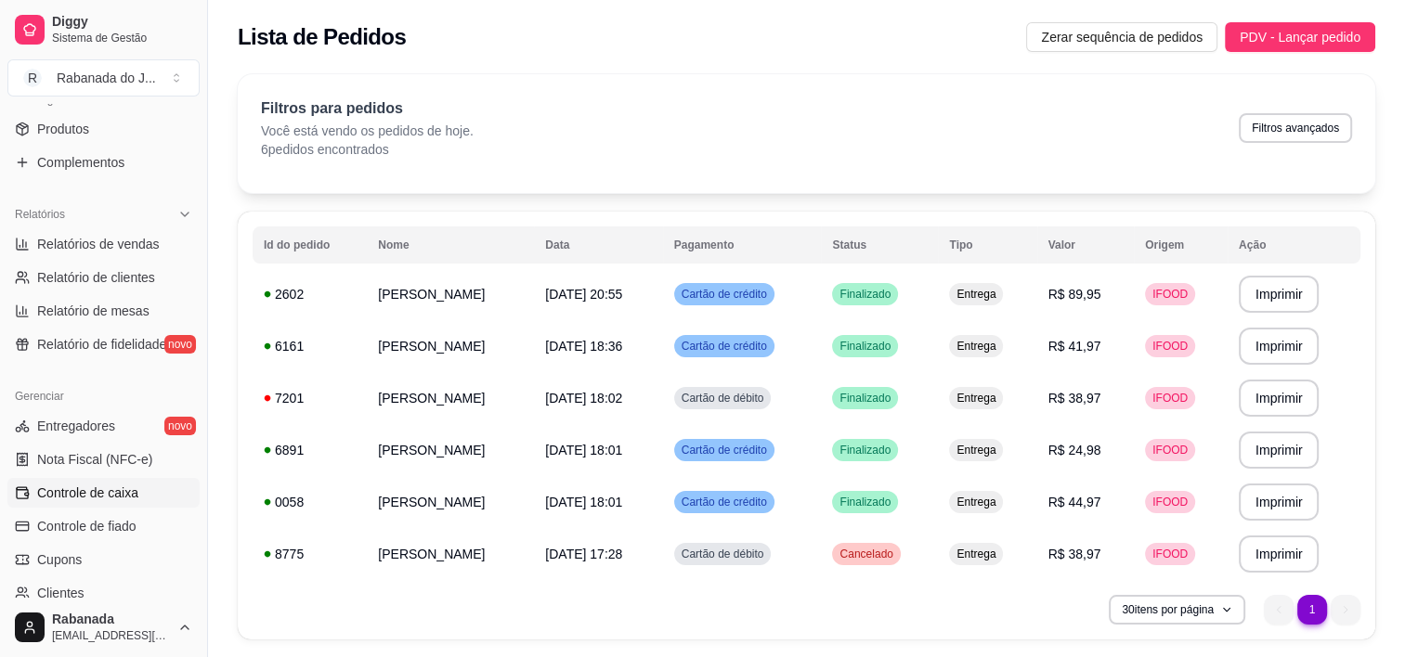
click at [137, 484] on link "Controle de caixa" at bounding box center [103, 493] width 192 height 30
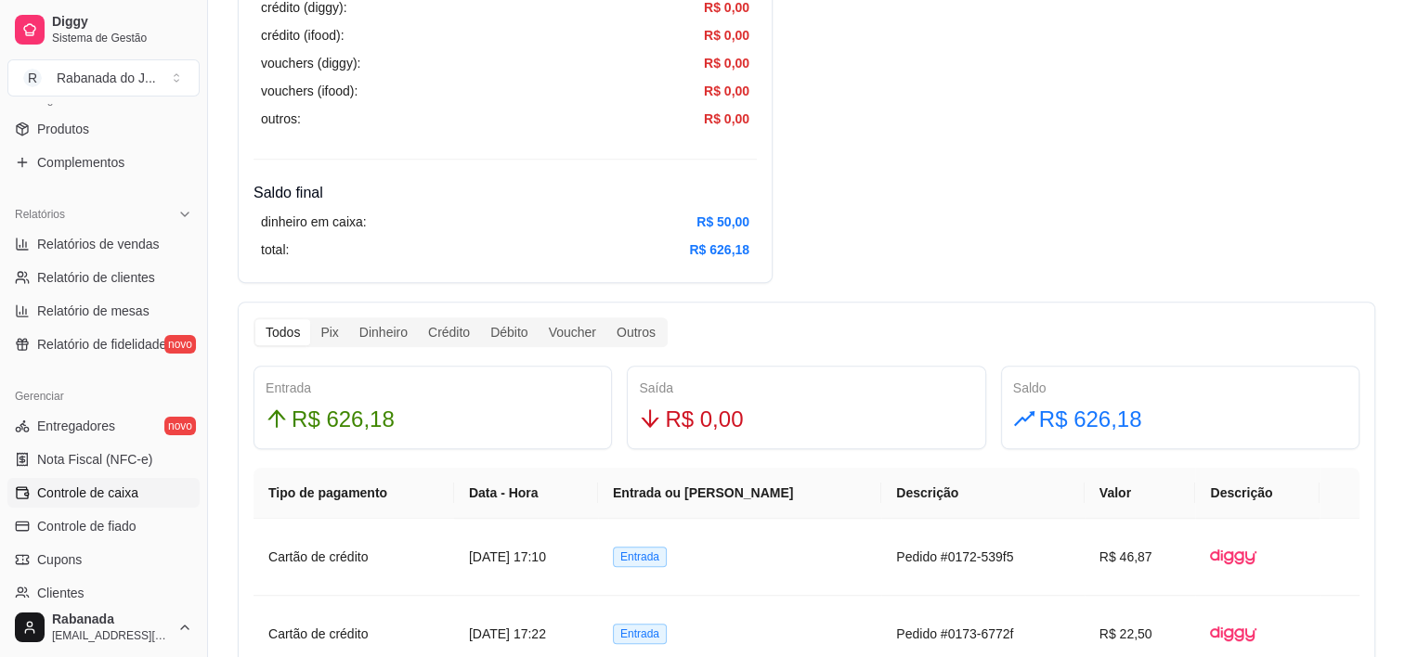
scroll to position [891, 0]
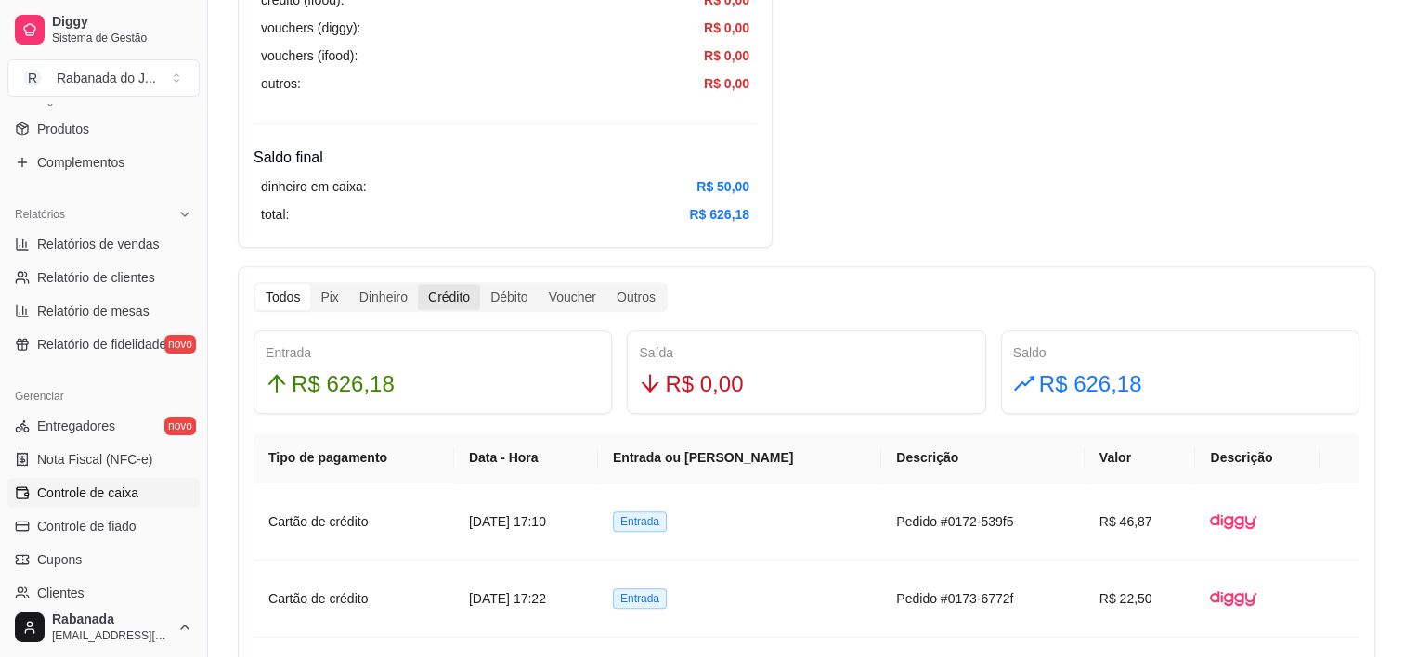
click at [447, 296] on div "Crédito" at bounding box center [449, 297] width 62 height 26
click at [418, 284] on input "Crédito" at bounding box center [418, 284] width 0 height 0
click at [500, 286] on div "Débito" at bounding box center [509, 297] width 58 height 26
click at [480, 284] on input "Débito" at bounding box center [480, 284] width 0 height 0
click at [440, 293] on div "Crédito" at bounding box center [449, 297] width 62 height 26
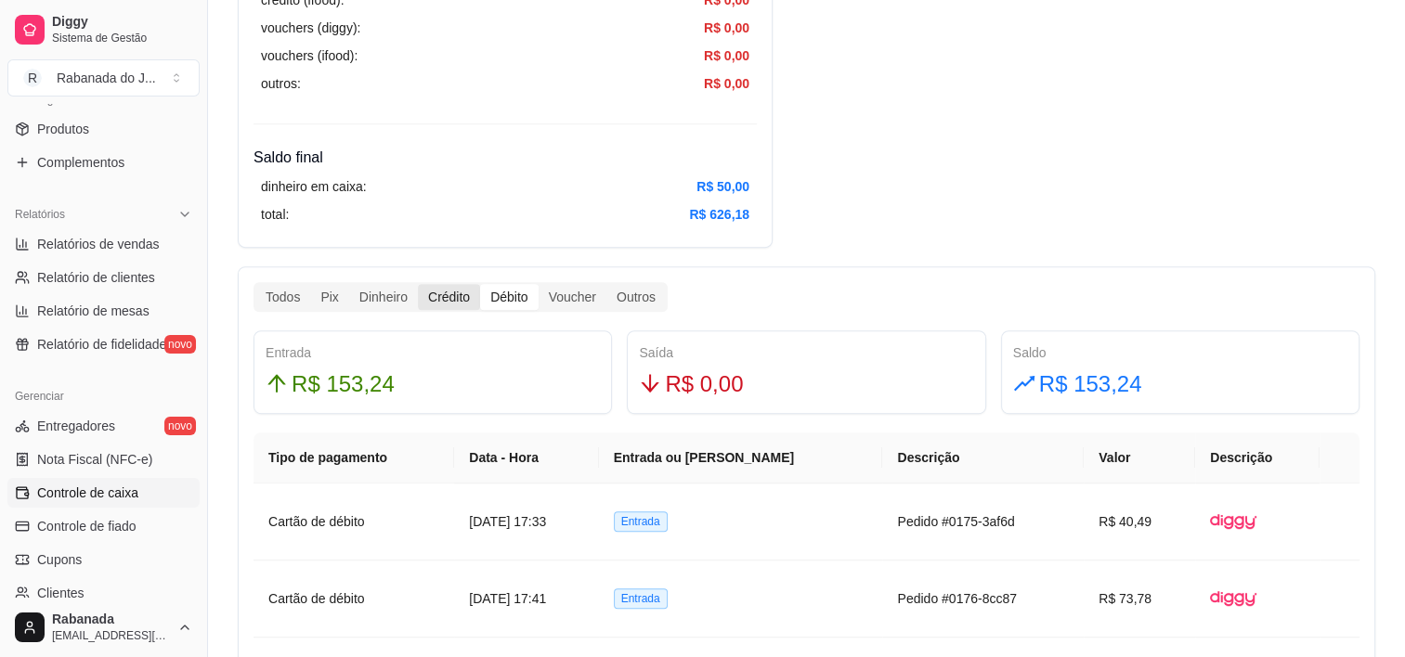
click at [418, 284] on input "Crédito" at bounding box center [418, 284] width 0 height 0
click at [513, 300] on div "Débito" at bounding box center [509, 297] width 58 height 26
click at [480, 284] on input "Débito" at bounding box center [480, 284] width 0 height 0
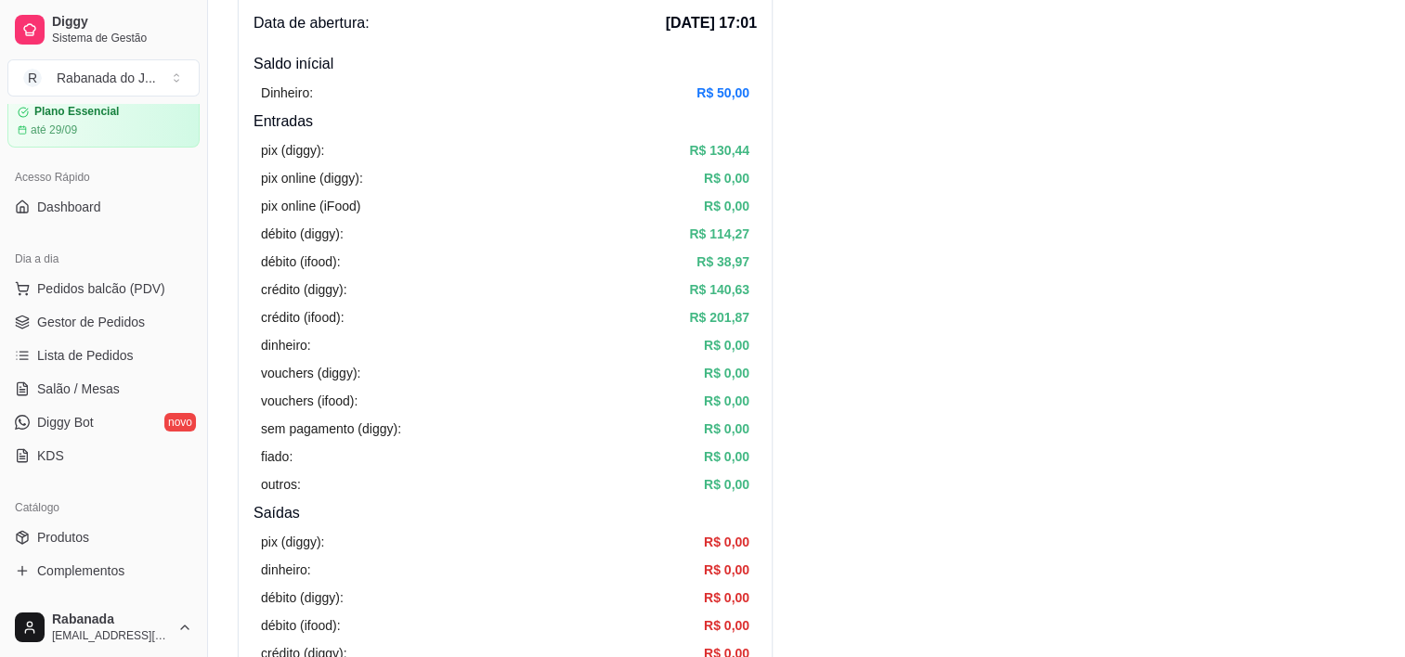
scroll to position [33, 0]
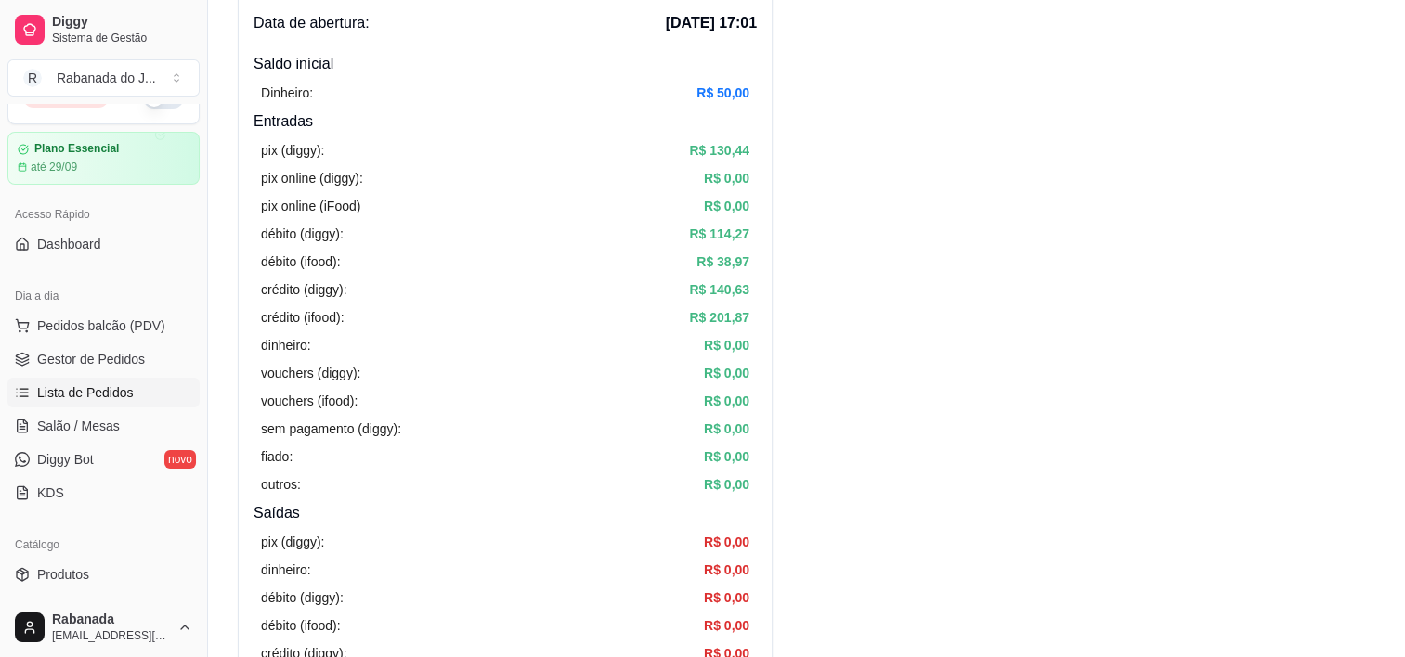
click at [122, 383] on span "Lista de Pedidos" at bounding box center [85, 392] width 97 height 19
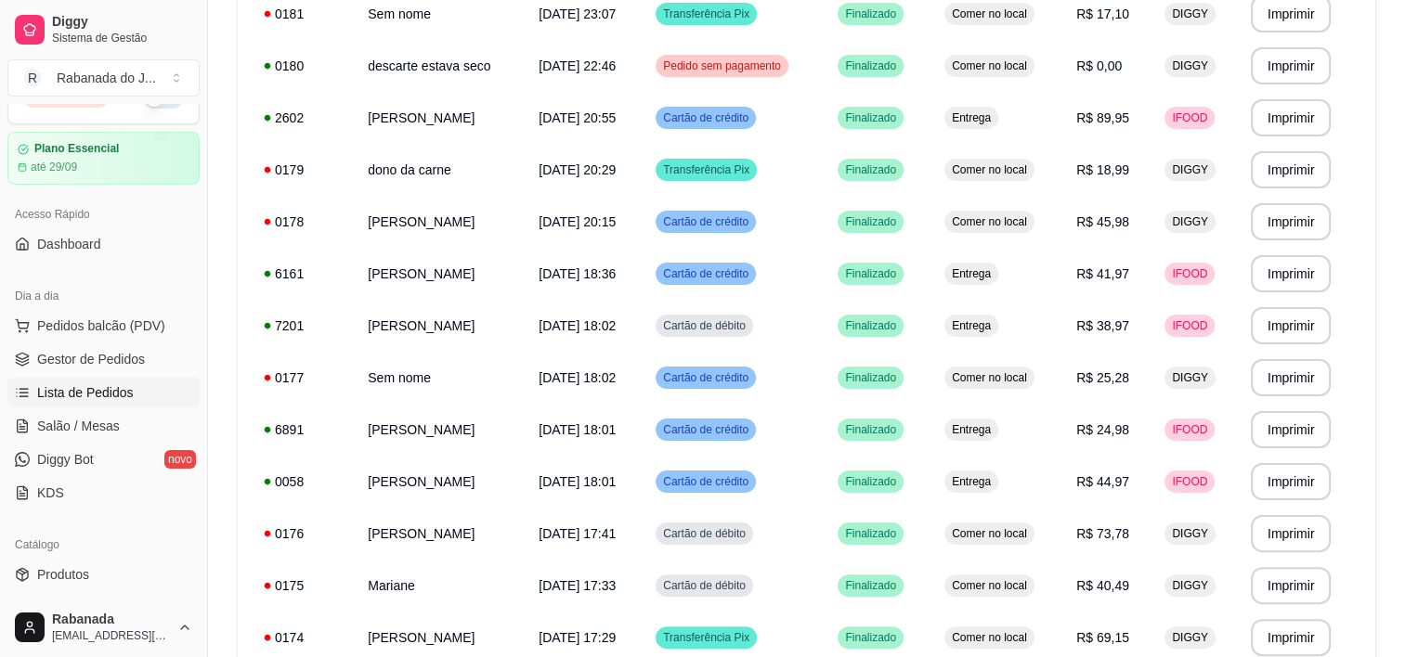
scroll to position [315, 0]
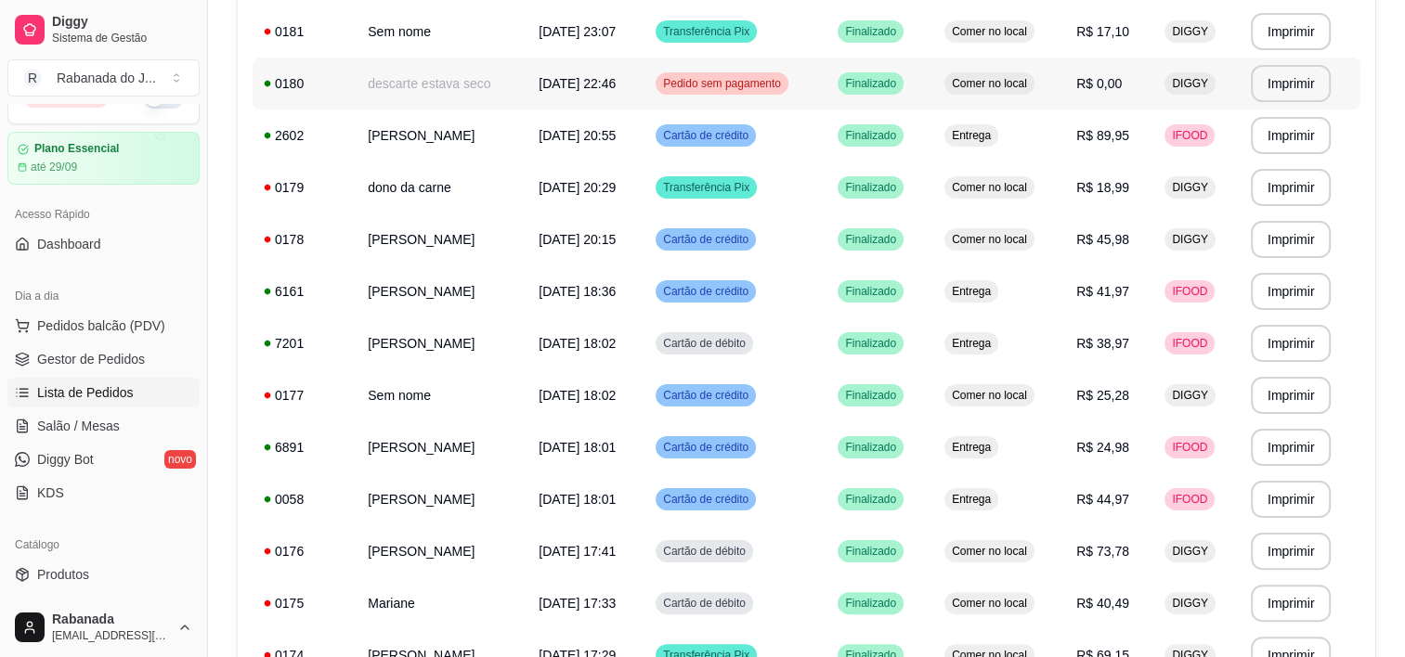
click at [505, 91] on td "descarte estava seco" at bounding box center [442, 84] width 171 height 52
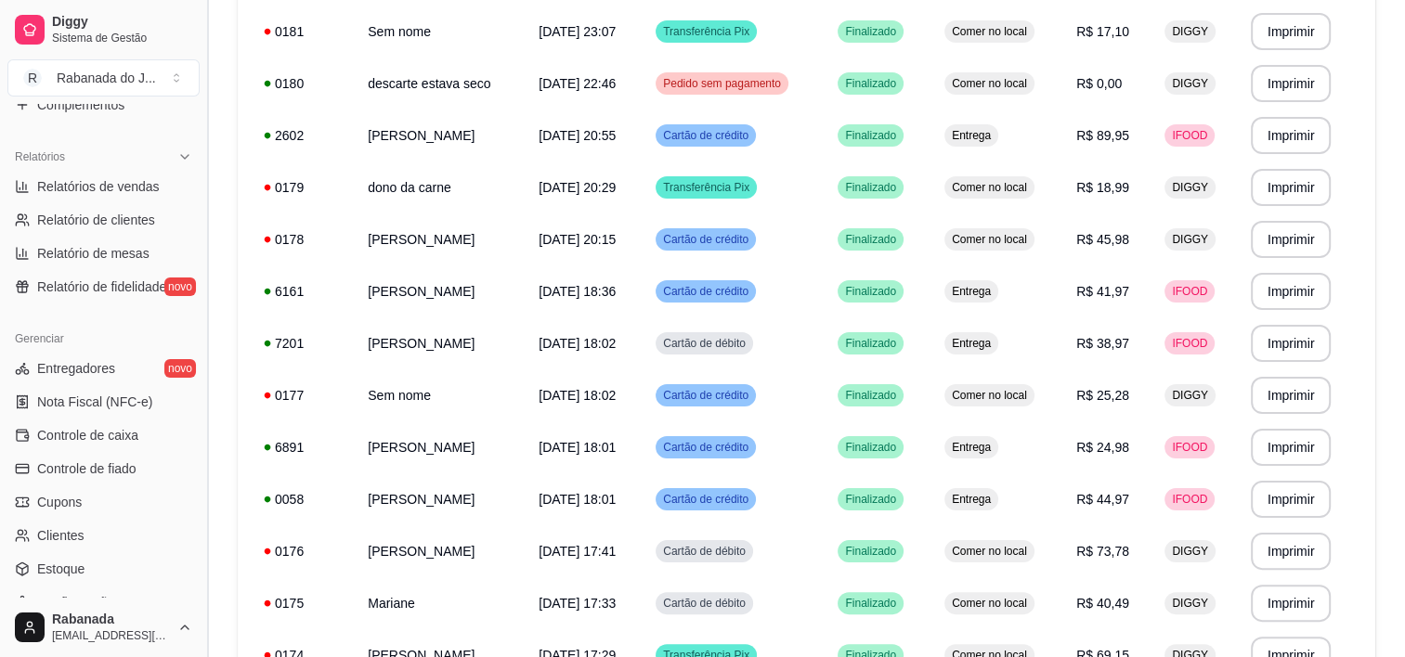
scroll to position [539, 0]
click at [135, 442] on link "Controle de caixa" at bounding box center [103, 434] width 192 height 30
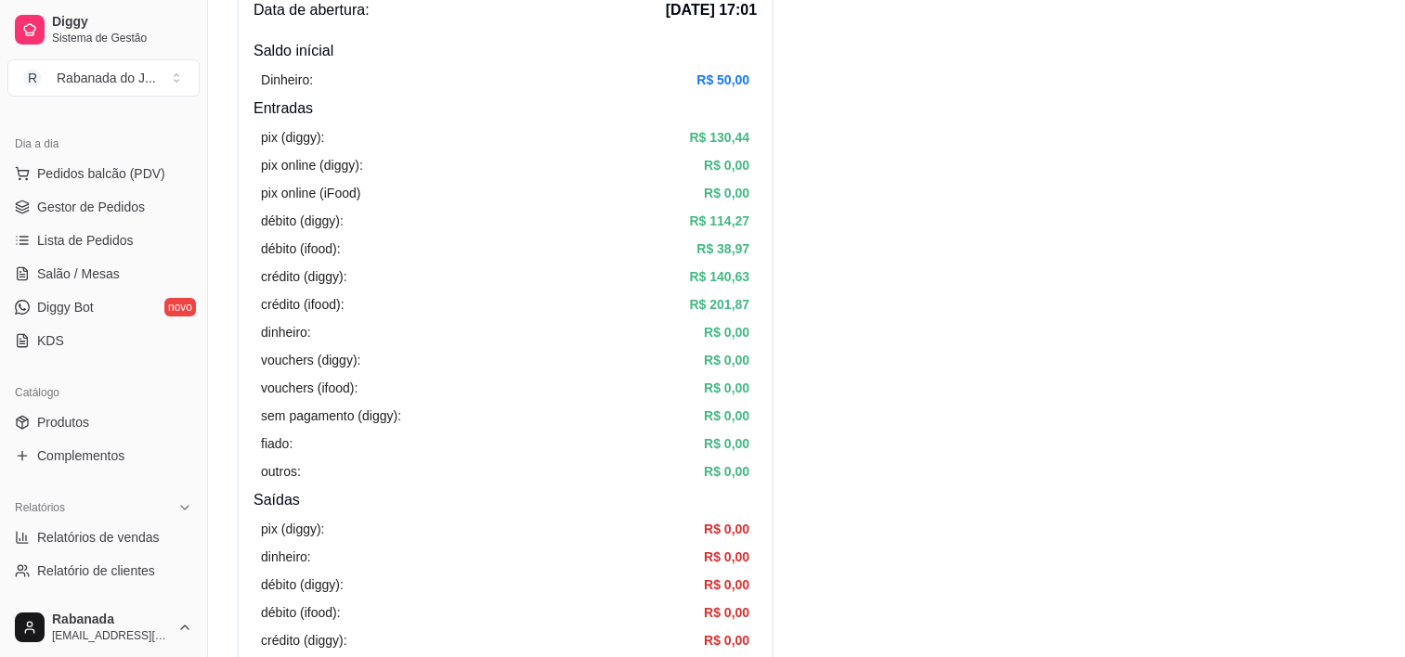
scroll to position [167, 0]
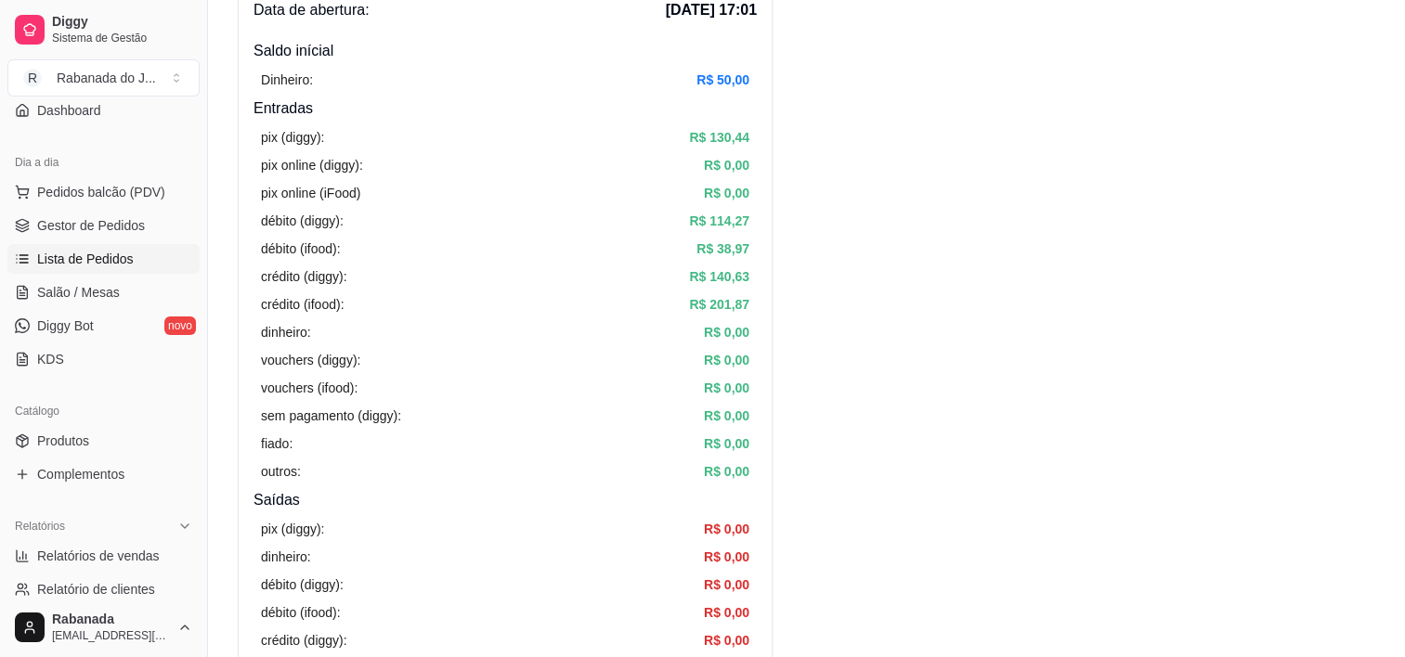
click at [120, 246] on link "Lista de Pedidos" at bounding box center [103, 259] width 192 height 30
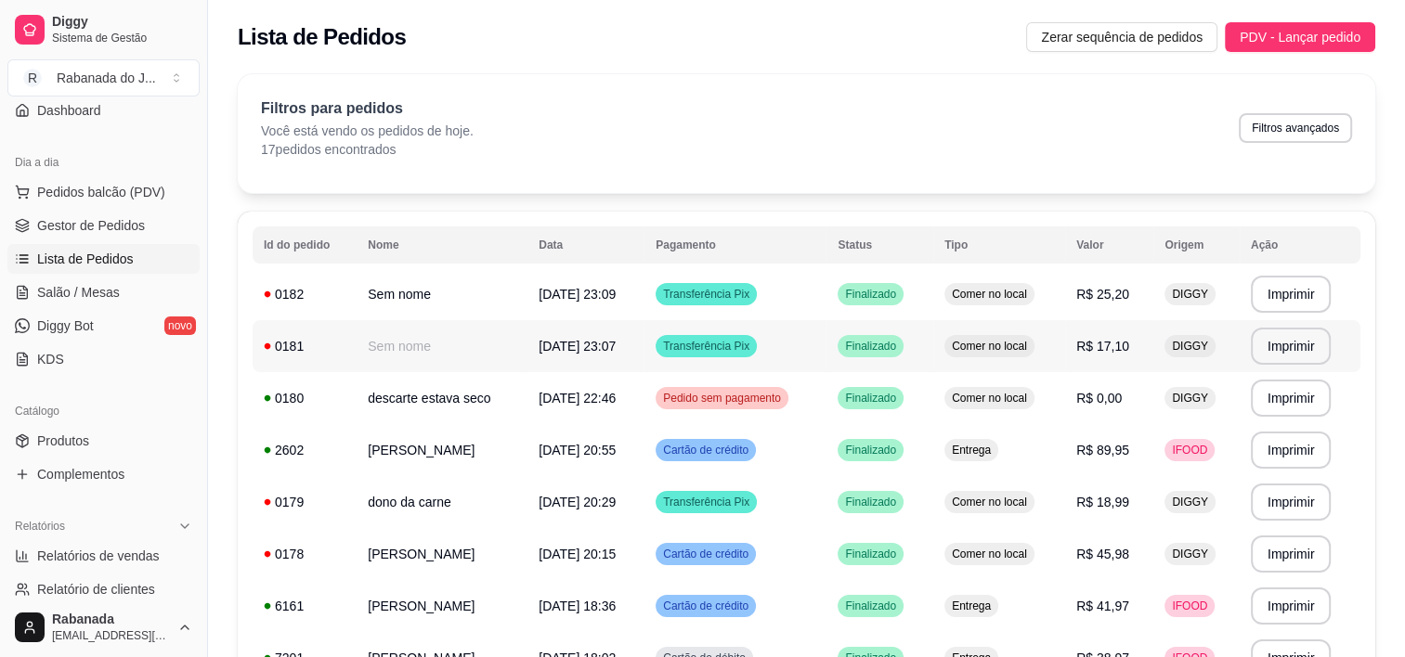
click at [593, 347] on span "[DATE] 23:07" at bounding box center [577, 346] width 77 height 15
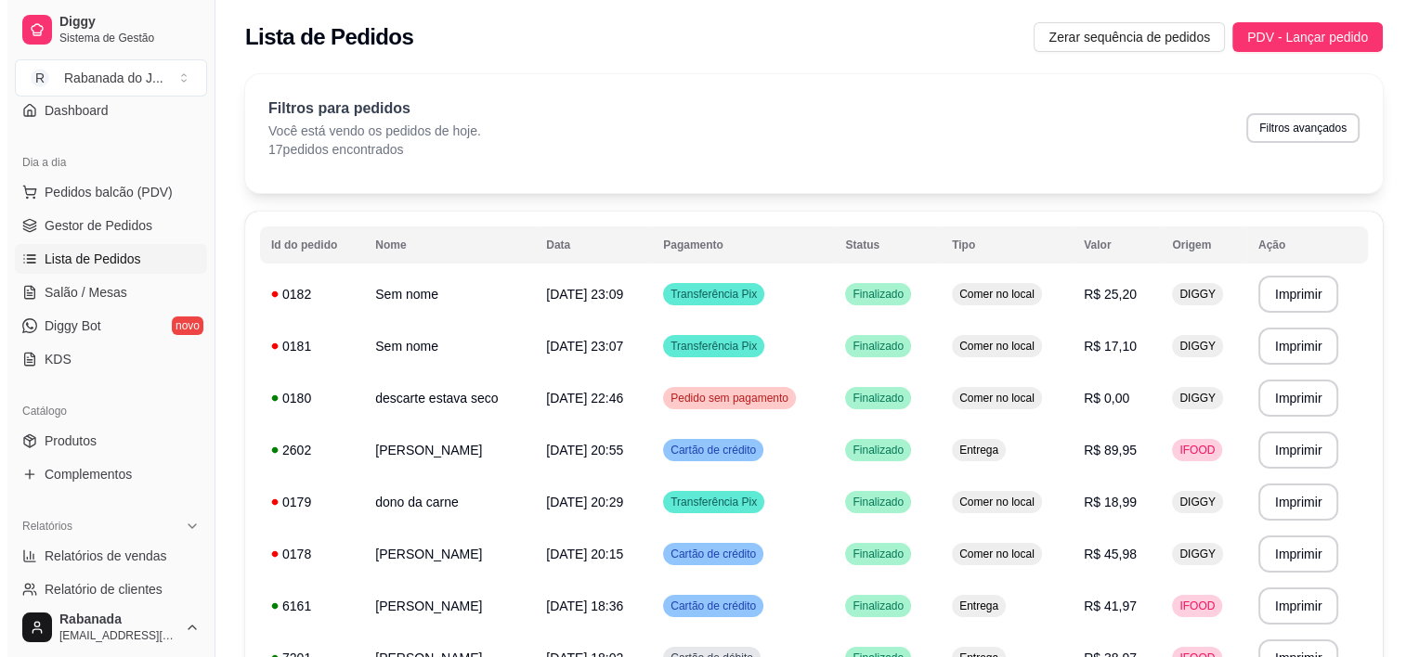
scroll to position [575, 0]
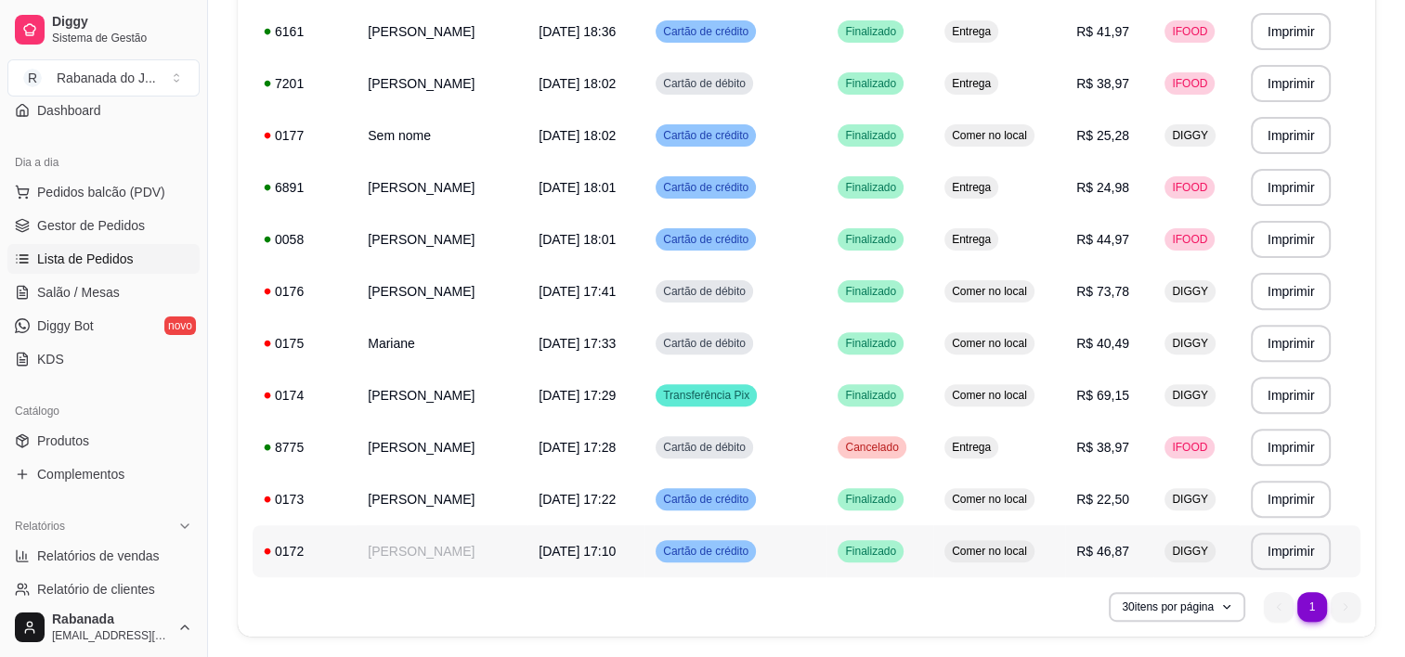
click at [513, 548] on td "[PERSON_NAME]" at bounding box center [442, 552] width 171 height 52
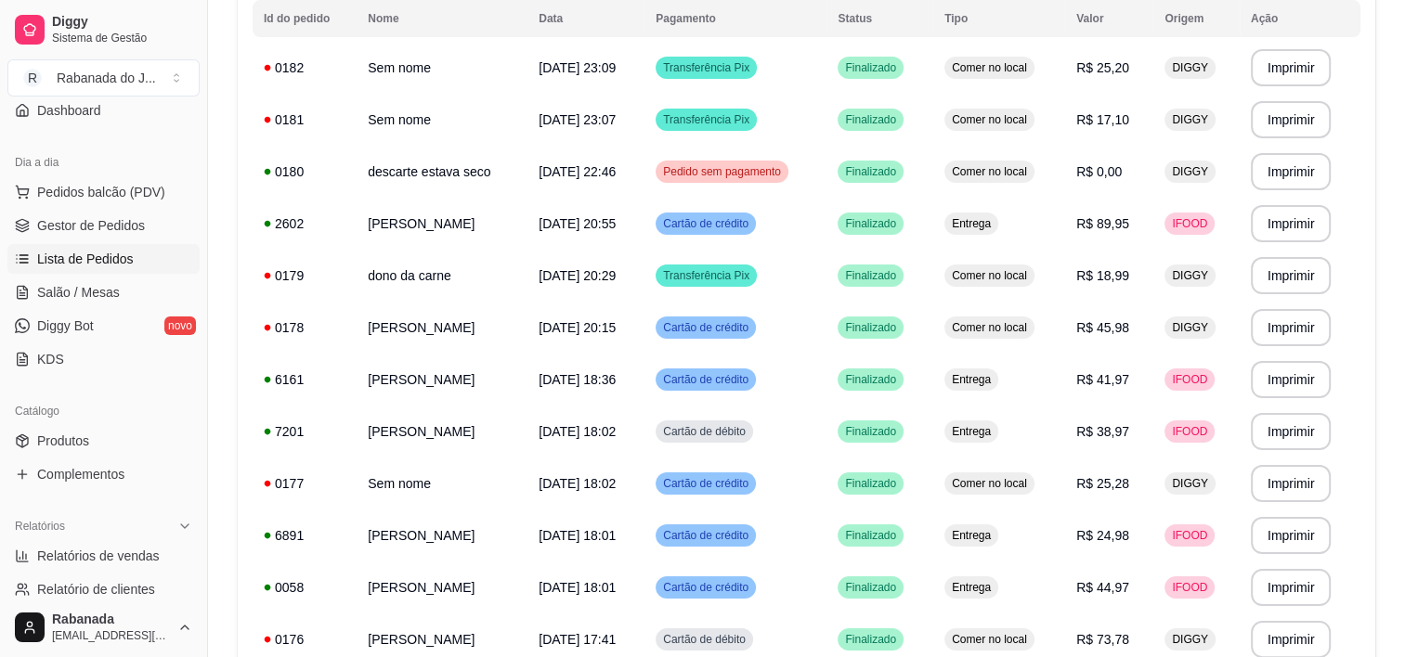
scroll to position [600, 0]
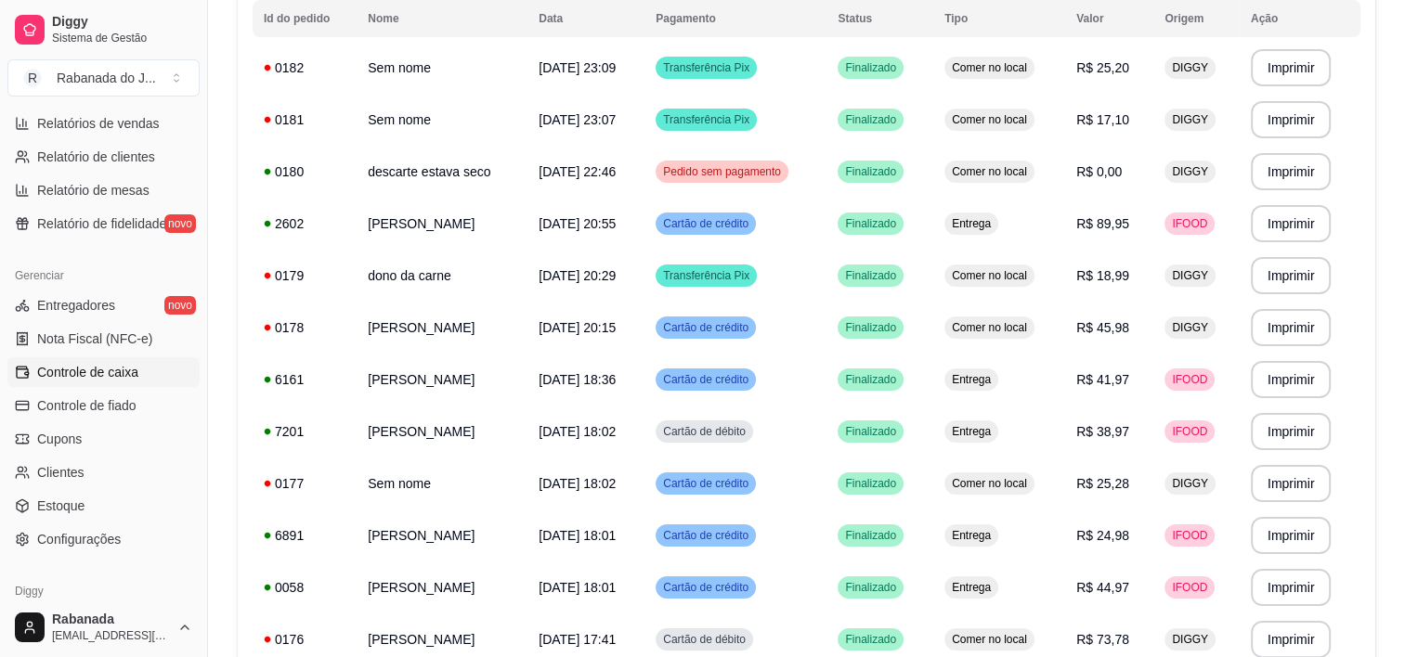
click at [110, 379] on span "Controle de caixa" at bounding box center [87, 372] width 101 height 19
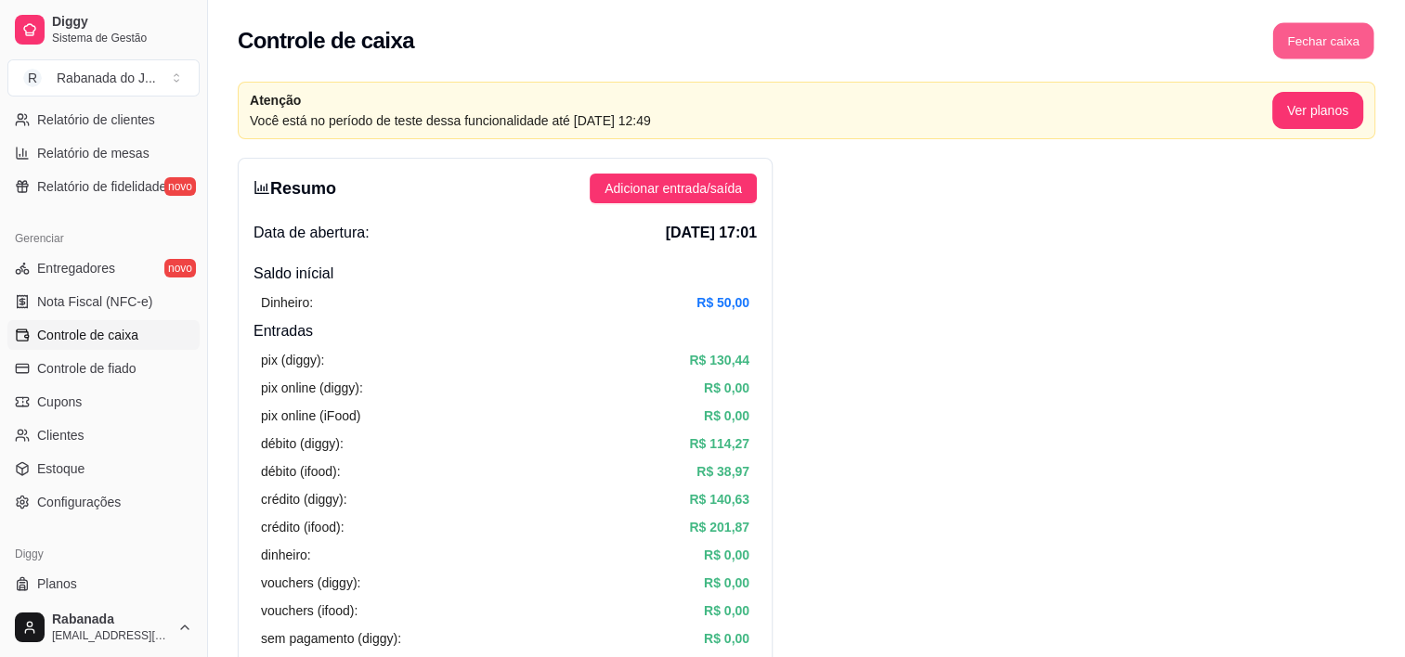
click at [1323, 49] on button "Fechar caixa" at bounding box center [1323, 41] width 101 height 36
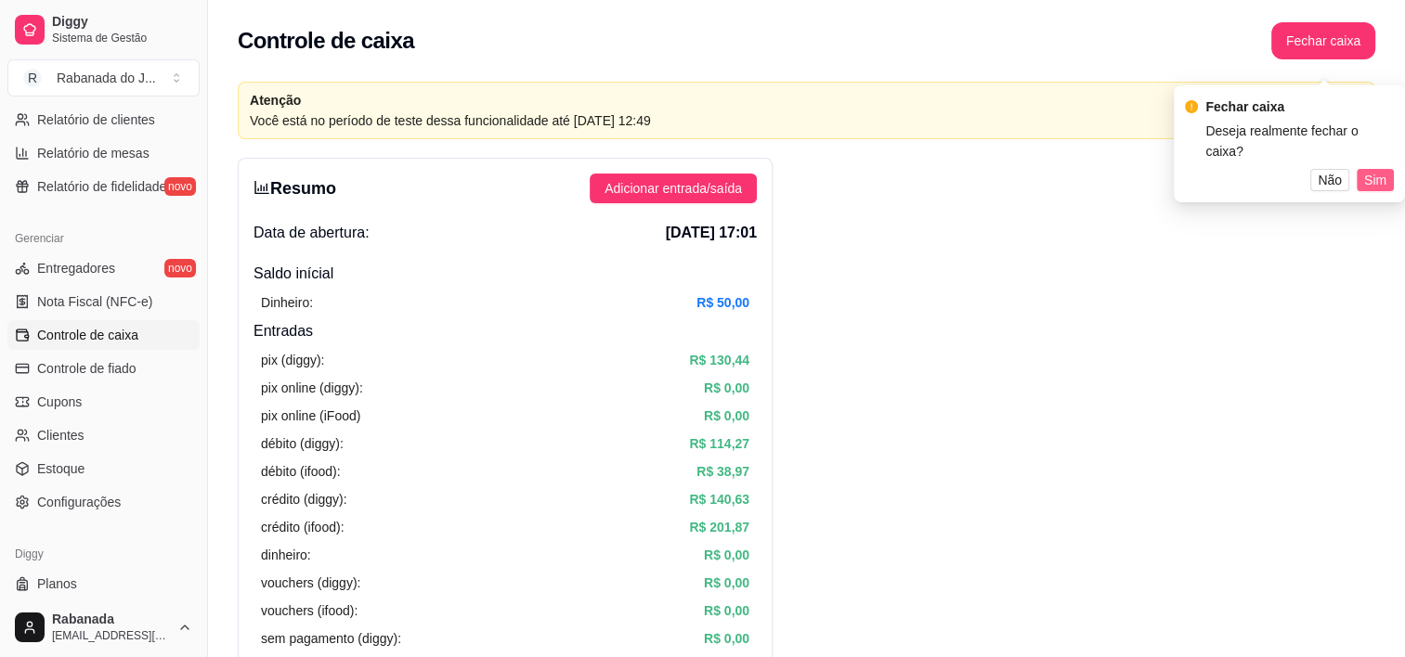
click at [1373, 170] on span "Sim" at bounding box center [1375, 180] width 22 height 20
